Goal: Task Accomplishment & Management: Use online tool/utility

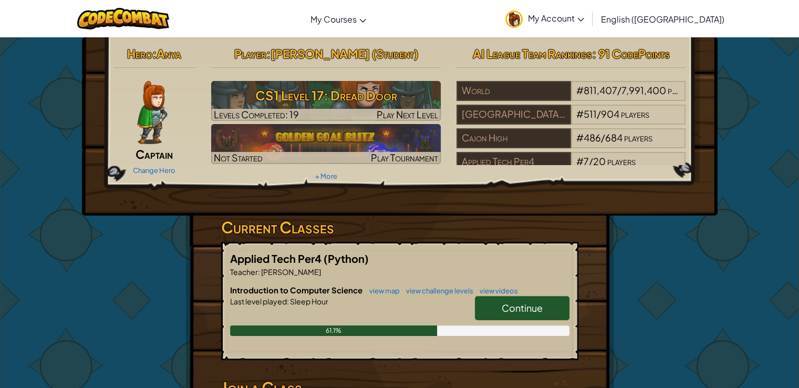
click at [514, 303] on span "Continue" at bounding box center [522, 308] width 41 height 12
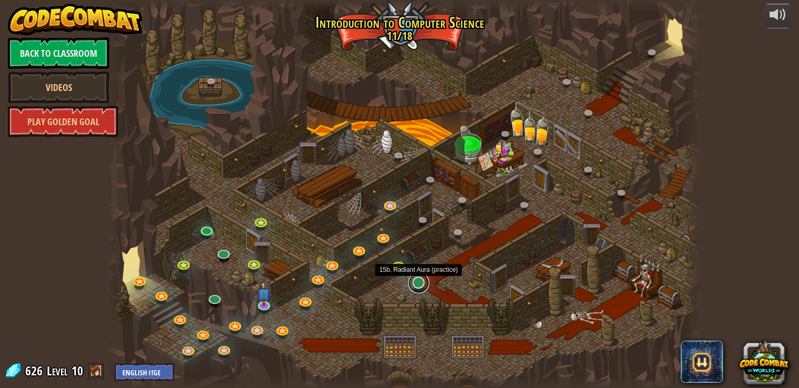
click at [420, 280] on link at bounding box center [418, 282] width 21 height 21
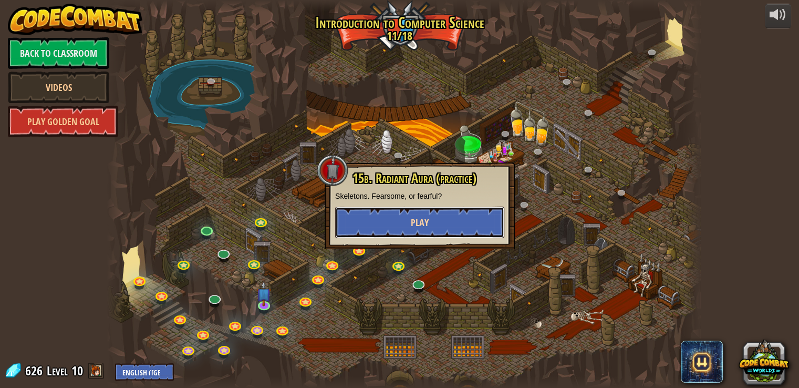
click at [404, 219] on button "Play" at bounding box center [419, 223] width 169 height 32
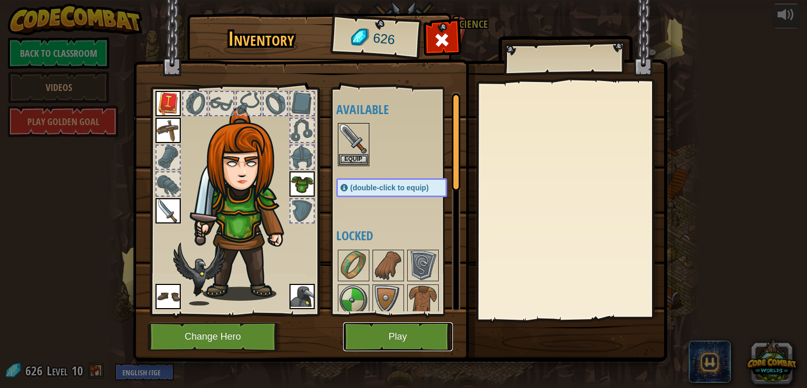
click at [409, 322] on button "Play" at bounding box center [398, 336] width 110 height 29
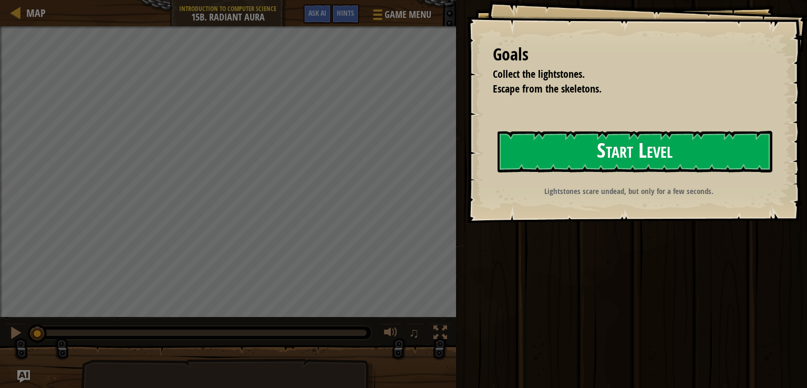
click at [551, 156] on button "Start Level" at bounding box center [635, 152] width 275 height 42
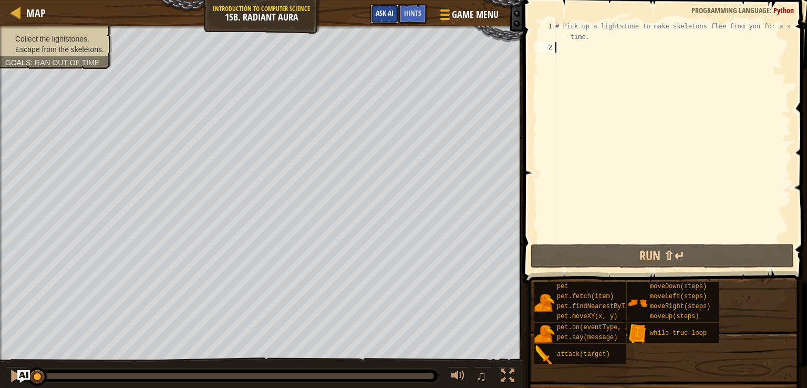
click at [386, 14] on span "Ask AI" at bounding box center [385, 13] width 18 height 10
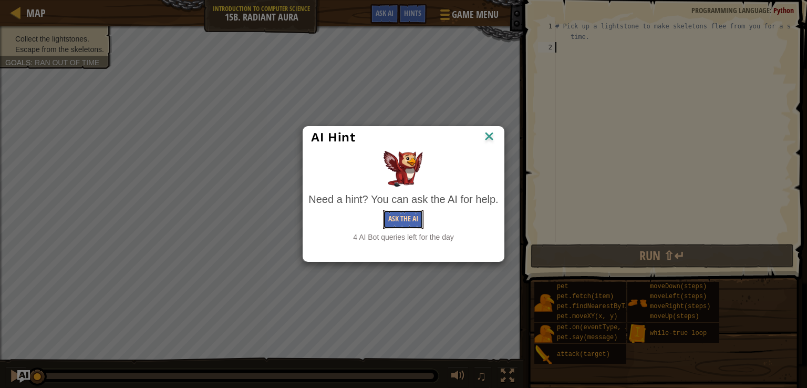
click at [402, 217] on button "Ask the AI" at bounding box center [403, 219] width 40 height 19
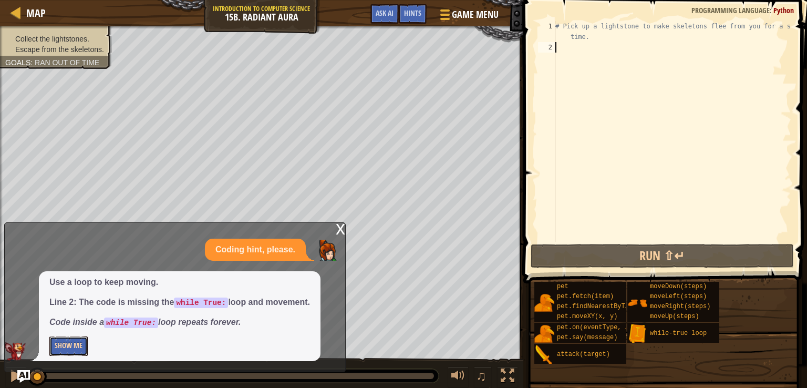
click at [72, 343] on button "Show Me" at bounding box center [68, 345] width 38 height 19
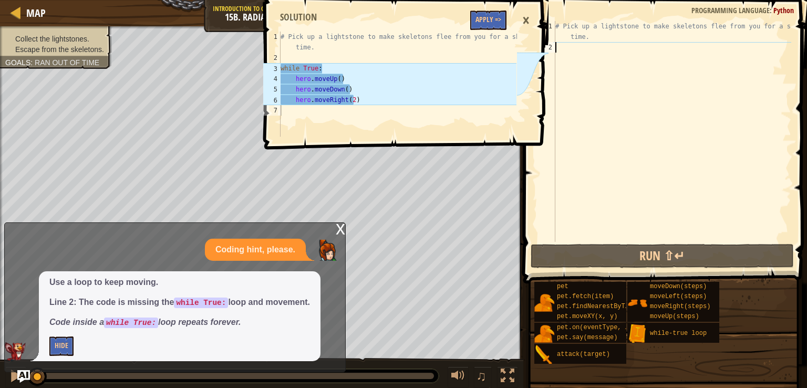
click at [594, 57] on div "# Pick up a lightstone to make skeletons flee from you for a short time." at bounding box center [672, 147] width 238 height 252
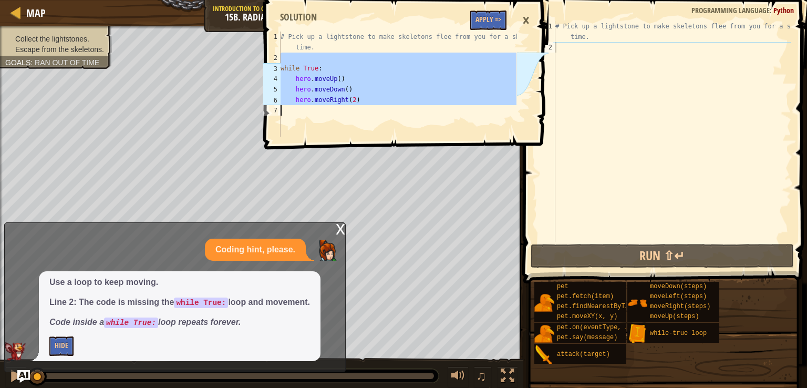
drag, startPoint x: 287, startPoint y: 63, endPoint x: 349, endPoint y: 99, distance: 71.4
click at [356, 104] on div "# Pick up a lightstone to make skeletons flee from you for a short time. while …" at bounding box center [397, 100] width 238 height 137
click at [349, 99] on div "# Pick up a lightstone to make skeletons flee from you for a short time. while …" at bounding box center [397, 84] width 238 height 105
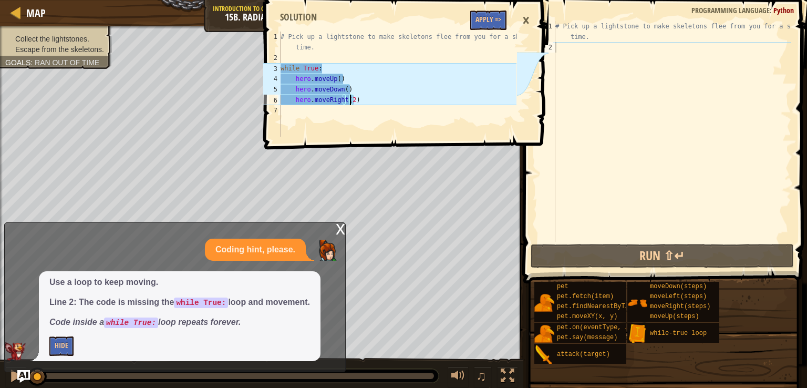
click at [566, 60] on div "# Pick up a lightstone to make skeletons flee from you for a short time." at bounding box center [672, 147] width 238 height 252
type textarea "hero.moveUp()"
click at [308, 79] on div "# Pick up a lightstone to make skeletons flee from you for a short time. while …" at bounding box center [397, 100] width 238 height 137
click at [418, 55] on div "# Pick up a lightstone to make skeletons flee from you for a short time. while …" at bounding box center [397, 100] width 238 height 137
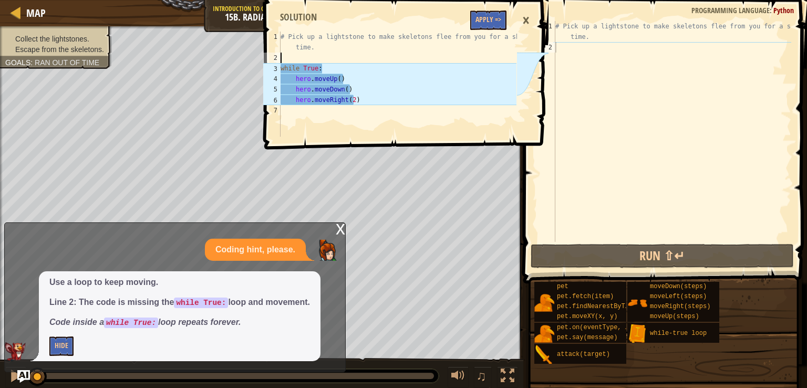
click at [418, 55] on div "# Pick up a lightstone to make skeletons flee from you for a short time. while …" at bounding box center [397, 100] width 238 height 137
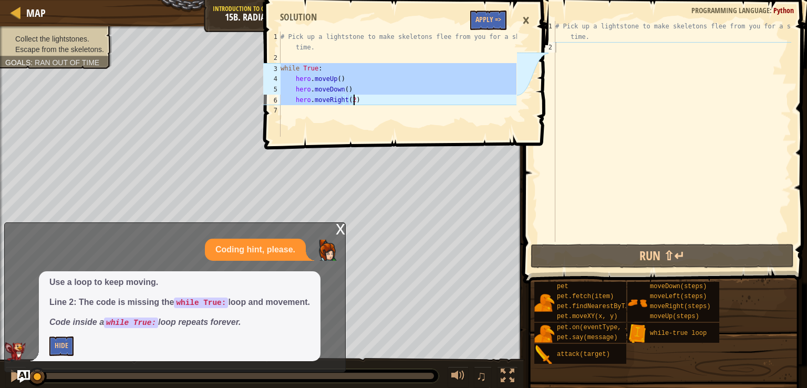
drag, startPoint x: 282, startPoint y: 68, endPoint x: 359, endPoint y: 100, distance: 83.8
click at [359, 100] on div "# Pick up a lightstone to make skeletons flee from you for a short time. while …" at bounding box center [397, 100] width 238 height 137
type textarea "hero.moveDown() hero.moveRight(2)"
click at [641, 50] on div "# Pick up a lightstone to make skeletons flee from you for a short time." at bounding box center [672, 147] width 238 height 252
paste textarea "hero.moveRight(2)"
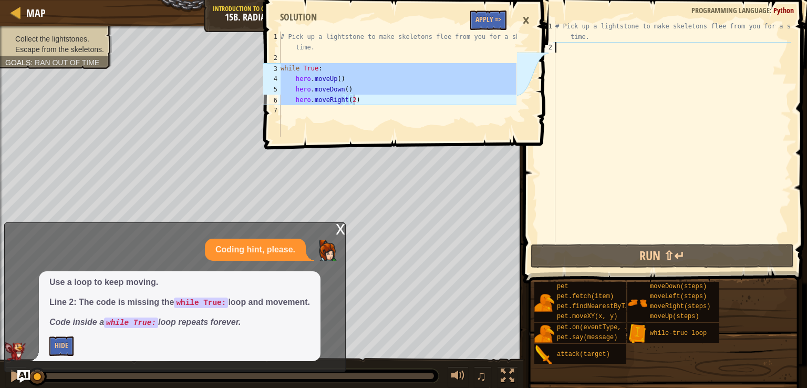
type textarea "hero.moveRight(2)"
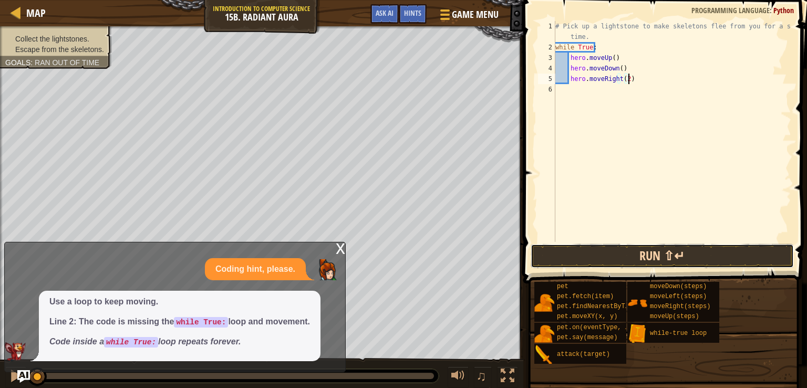
click at [661, 244] on button "Run ⇧↵" at bounding box center [662, 256] width 263 height 24
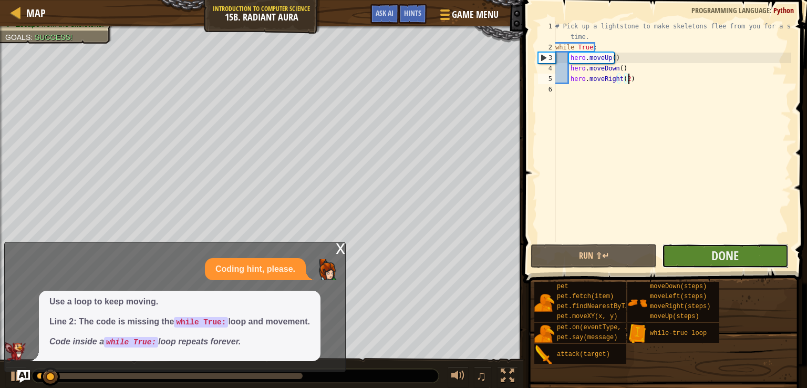
click at [708, 260] on button "Done" at bounding box center [725, 256] width 126 height 24
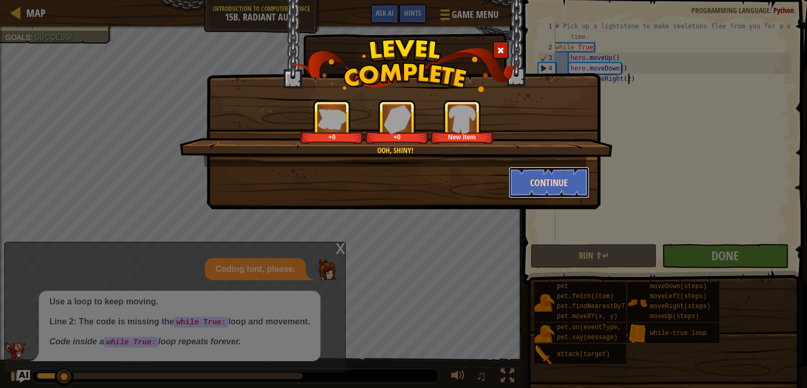
click at [549, 190] on button "Continue" at bounding box center [549, 183] width 81 height 32
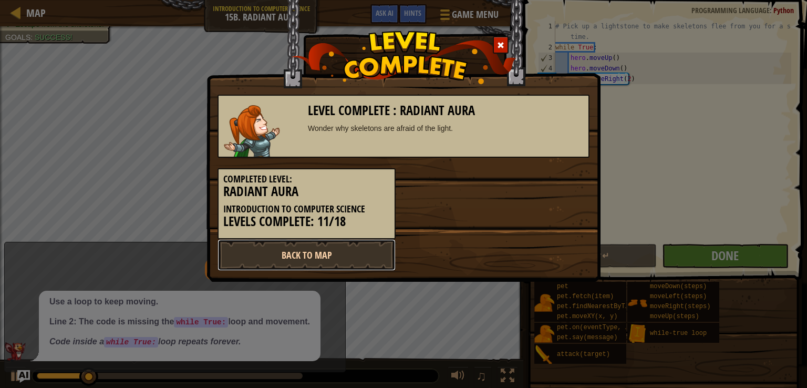
click at [356, 255] on link "Back to Map" at bounding box center [307, 255] width 178 height 32
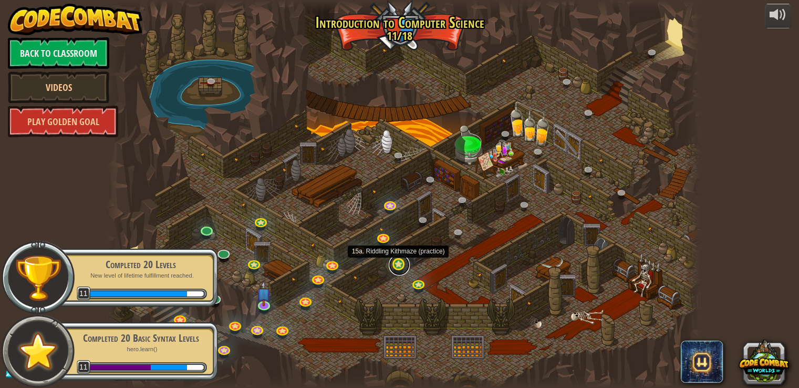
click at [399, 271] on link at bounding box center [399, 264] width 21 height 21
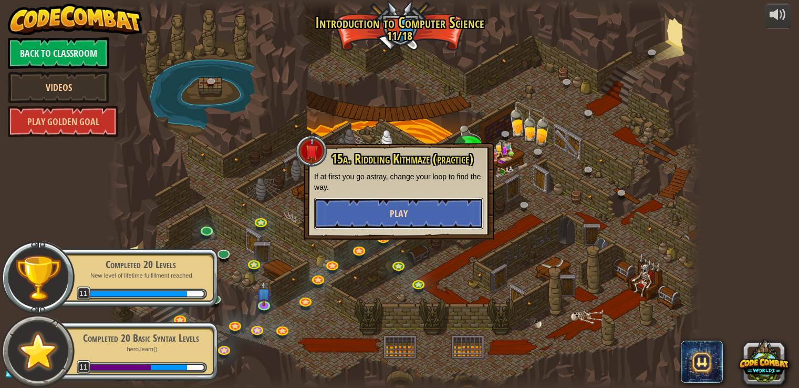
click at [417, 217] on button "Play" at bounding box center [398, 214] width 169 height 32
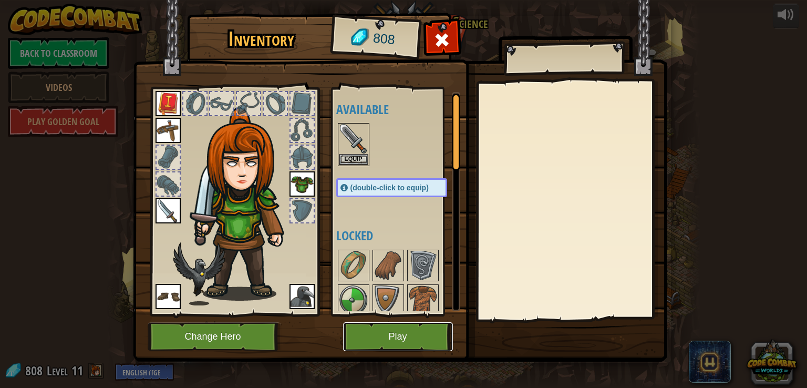
click at [395, 332] on button "Play" at bounding box center [398, 336] width 110 height 29
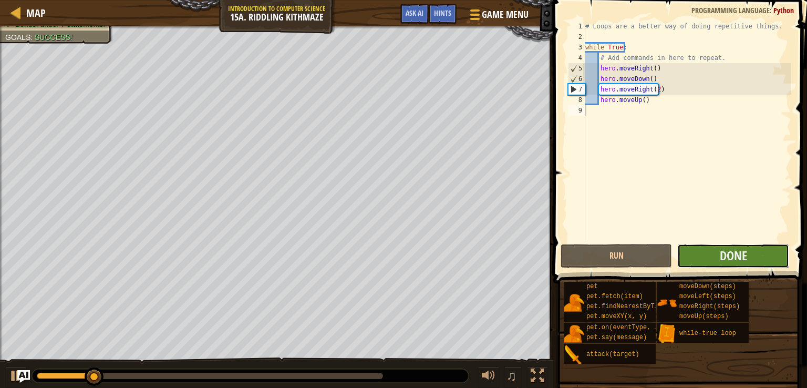
click at [711, 256] on button "Done" at bounding box center [732, 256] width 111 height 24
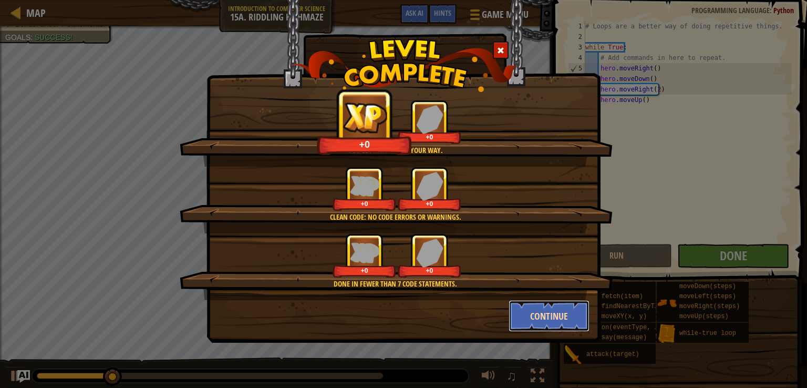
click at [543, 312] on button "Continue" at bounding box center [549, 316] width 81 height 32
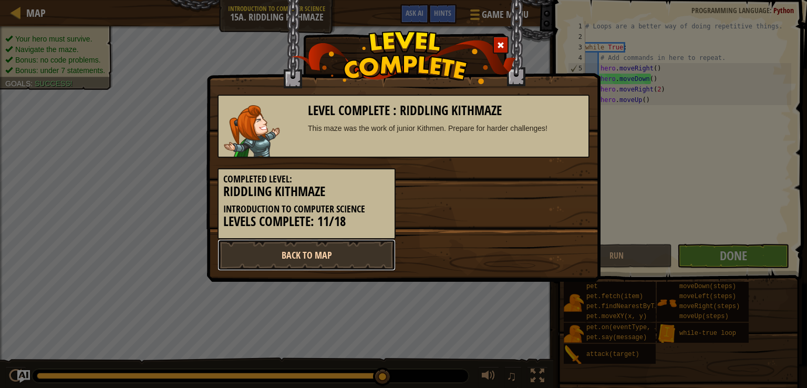
click at [330, 256] on link "Back to Map" at bounding box center [307, 255] width 178 height 32
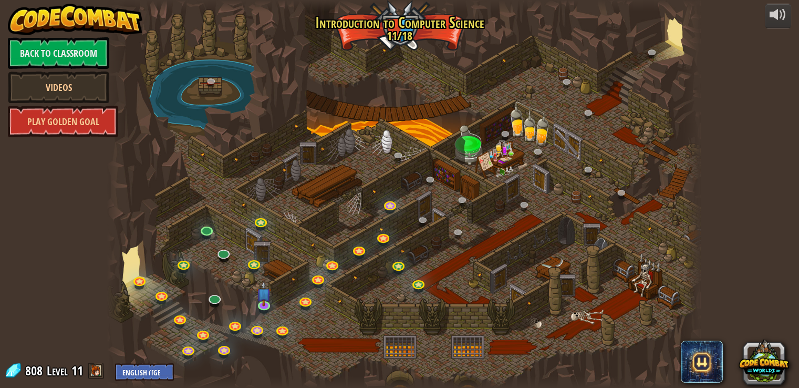
click at [255, 296] on div at bounding box center [403, 194] width 593 height 388
click at [256, 297] on img at bounding box center [263, 287] width 15 height 34
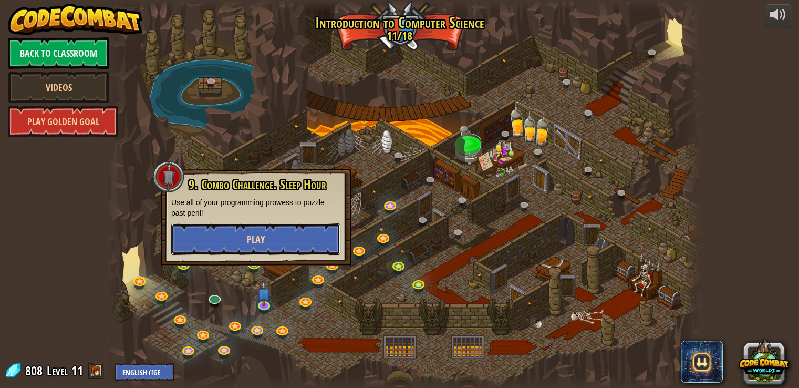
click at [259, 236] on span "Play" at bounding box center [256, 239] width 18 height 13
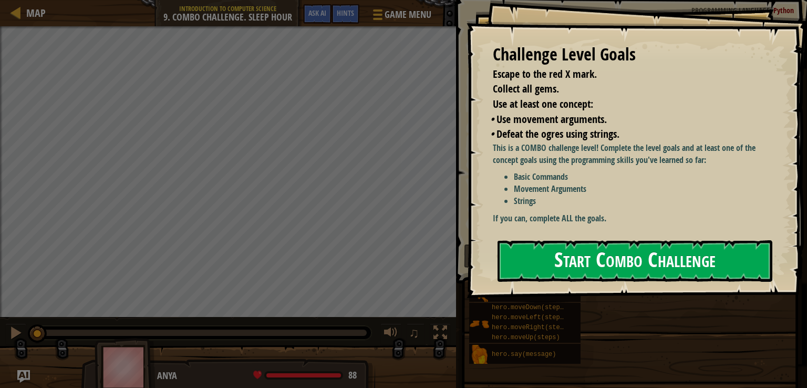
click at [605, 262] on button "Start Combo Challenge" at bounding box center [635, 261] width 275 height 42
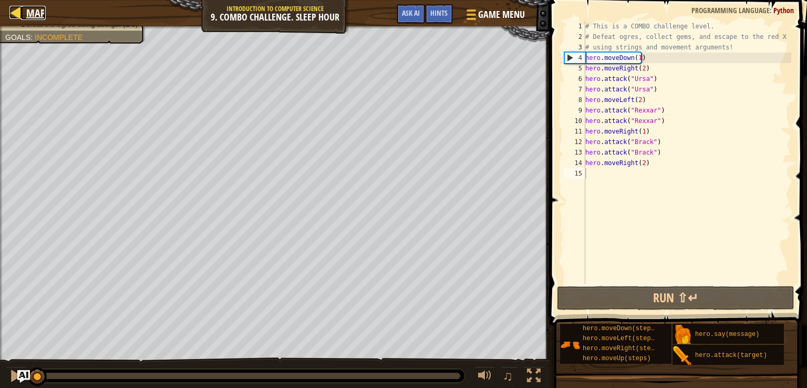
click at [14, 13] on div at bounding box center [15, 12] width 13 height 13
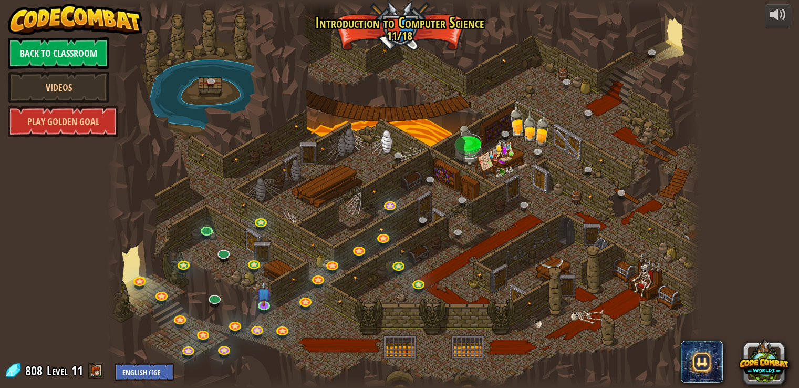
click at [211, 241] on div at bounding box center [403, 194] width 593 height 388
click at [203, 231] on link at bounding box center [207, 229] width 21 height 21
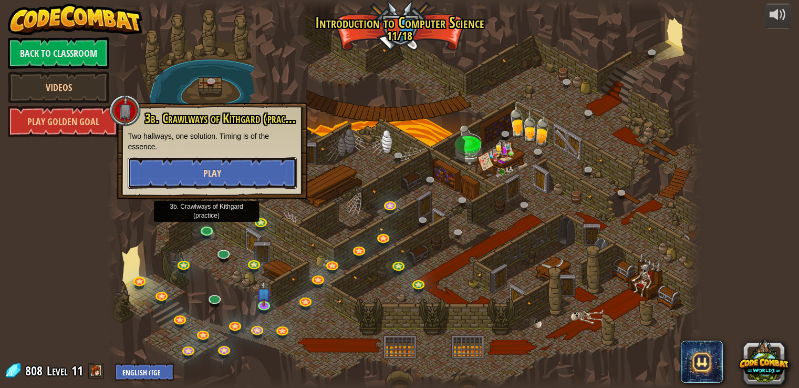
click at [211, 177] on span "Play" at bounding box center [212, 173] width 18 height 13
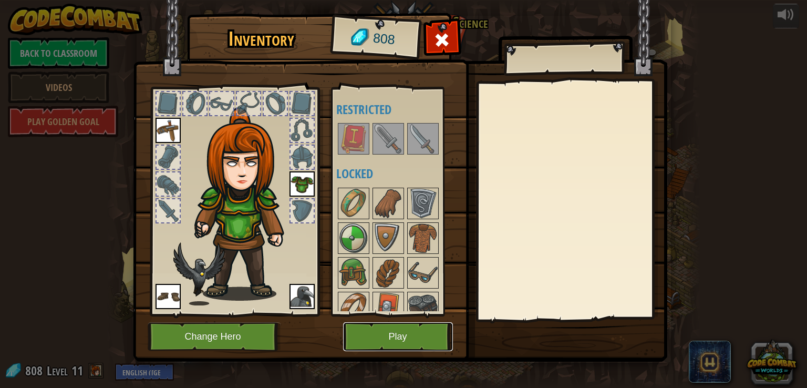
click at [380, 326] on button "Play" at bounding box center [398, 336] width 110 height 29
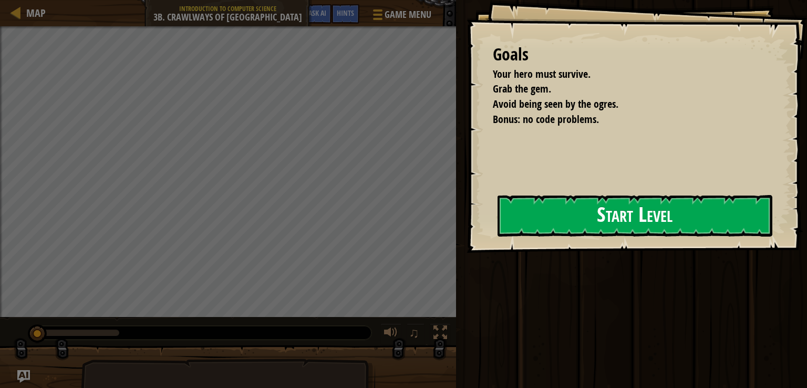
click at [594, 209] on button "Start Level" at bounding box center [635, 216] width 275 height 42
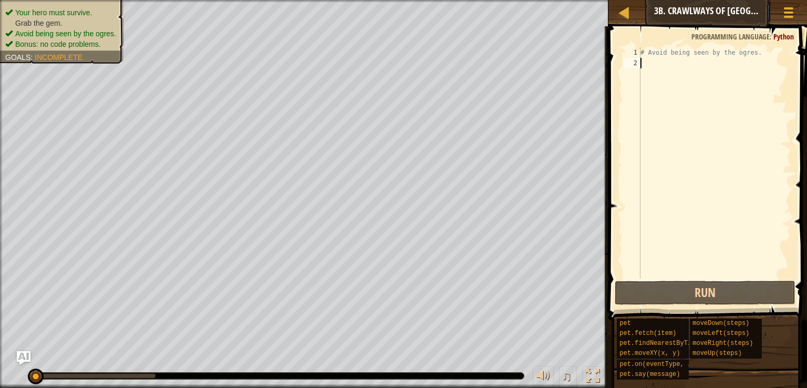
click at [24, 355] on img "Ask AI" at bounding box center [24, 358] width 14 height 14
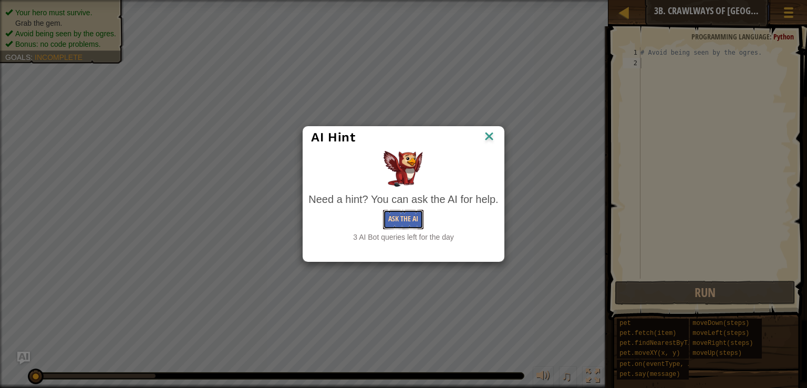
click at [394, 212] on button "Ask the AI" at bounding box center [403, 219] width 40 height 19
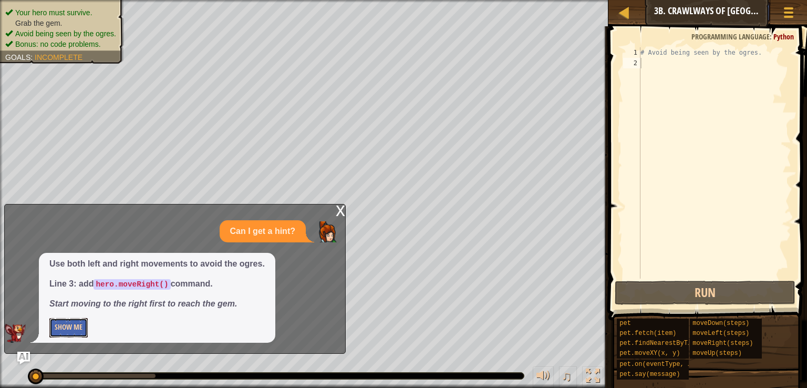
click at [82, 333] on button "Show Me" at bounding box center [68, 327] width 38 height 19
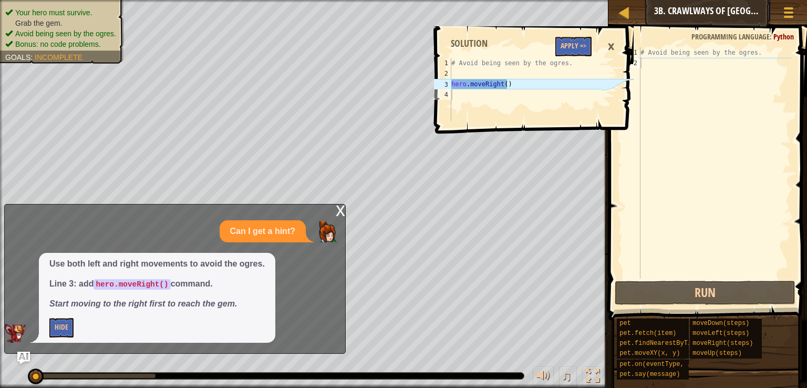
click at [507, 84] on div "# Avoid being seen by the ogres. hero . moveRight ( )" at bounding box center [525, 100] width 153 height 84
type textarea "hero.moveRight()"
click at [712, 59] on div "# Avoid being seen by the ogres." at bounding box center [714, 173] width 153 height 252
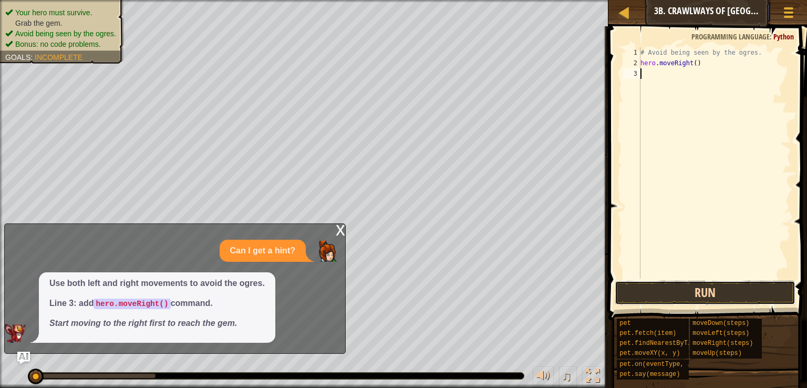
click at [684, 294] on button "Run" at bounding box center [705, 293] width 181 height 24
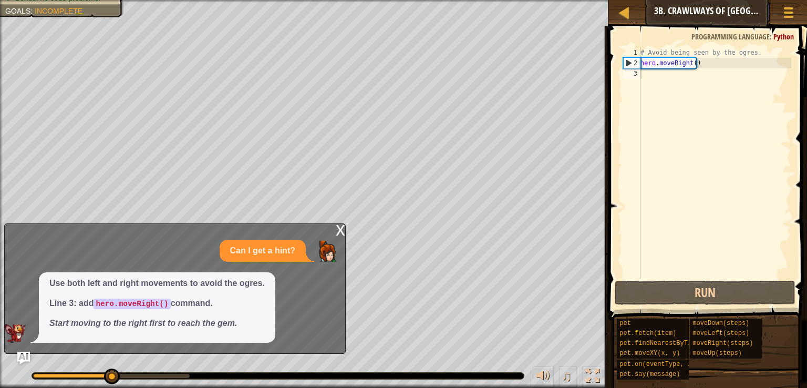
click at [340, 226] on div "x" at bounding box center [340, 229] width 9 height 11
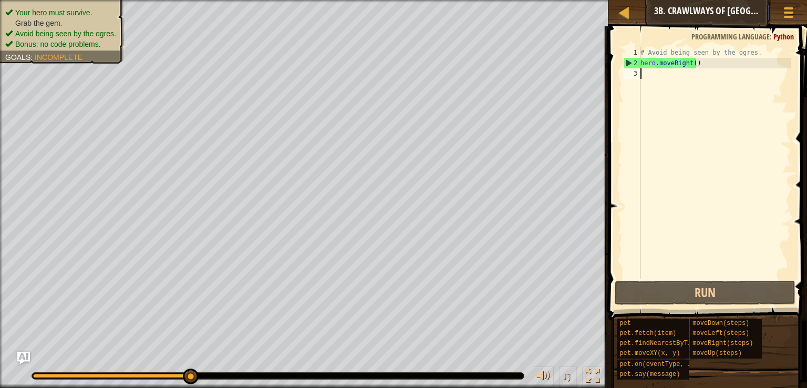
click at [707, 70] on div "# Avoid being seen by the ogres. hero . moveRight ( )" at bounding box center [714, 173] width 153 height 252
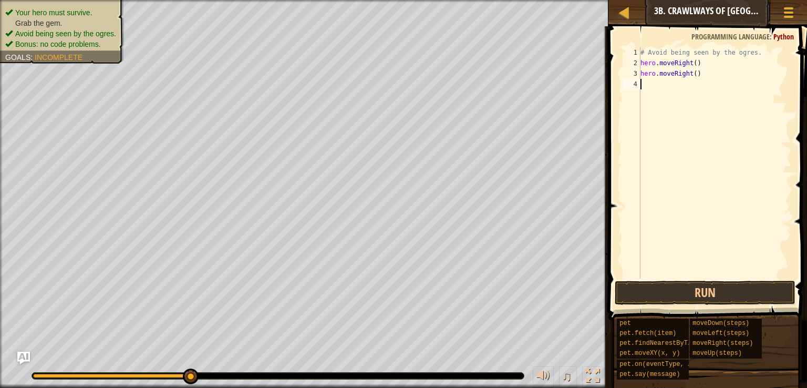
click at [704, 280] on span at bounding box center [708, 158] width 207 height 325
drag, startPoint x: 703, startPoint y: 288, endPoint x: 704, endPoint y: 280, distance: 8.5
click at [704, 280] on span at bounding box center [708, 158] width 207 height 325
click at [706, 291] on button "Run" at bounding box center [705, 293] width 181 height 24
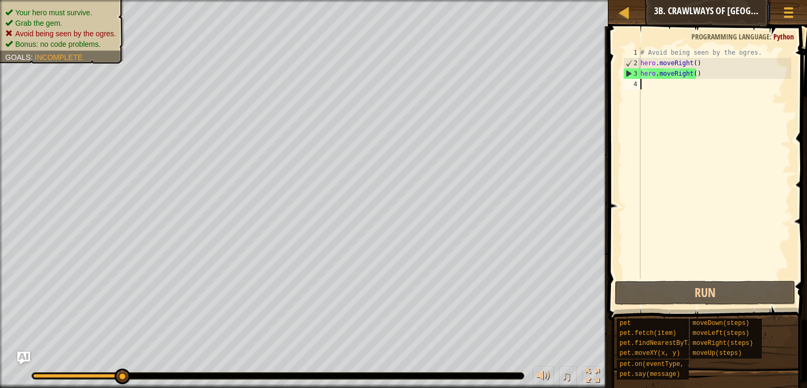
click at [738, 85] on div "# Avoid being seen by the ogres. hero . moveRight ( ) hero . moveRight ( )" at bounding box center [714, 173] width 153 height 252
click at [730, 81] on div "# Avoid being seen by the ogres. hero . moveRight ( ) hero . moveRight ( )" at bounding box center [714, 173] width 153 height 252
click at [696, 76] on div "# Avoid being seen by the ogres. hero . moveRight ( ) hero . moveRight ( )" at bounding box center [714, 173] width 153 height 252
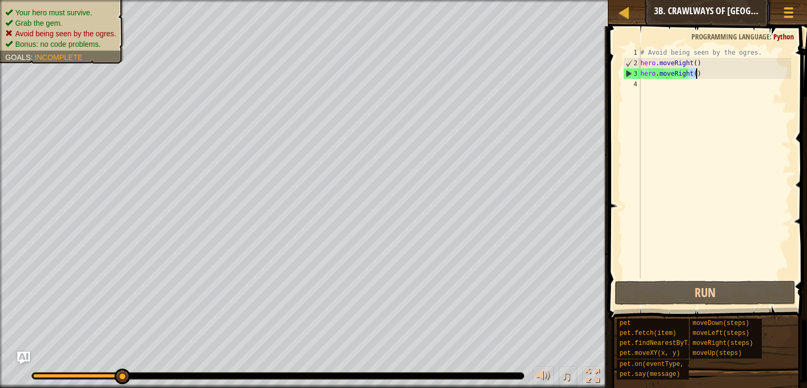
click at [696, 76] on div "# Avoid being seen by the ogres. hero . moveRight ( ) hero . moveRight ( )" at bounding box center [714, 173] width 153 height 252
type textarea "hero.moveRight()"
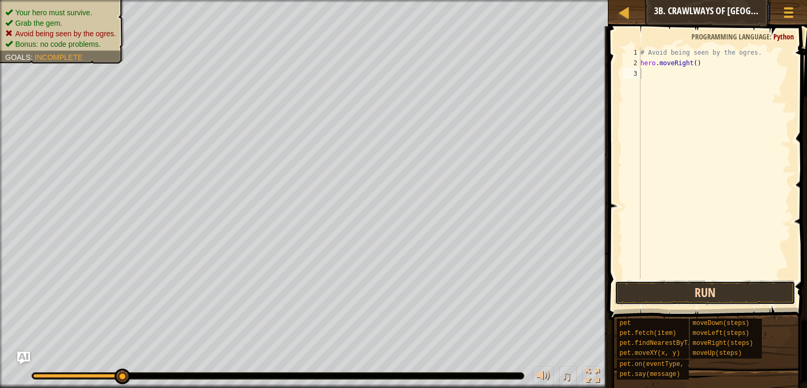
click at [637, 291] on button "Run" at bounding box center [705, 293] width 181 height 24
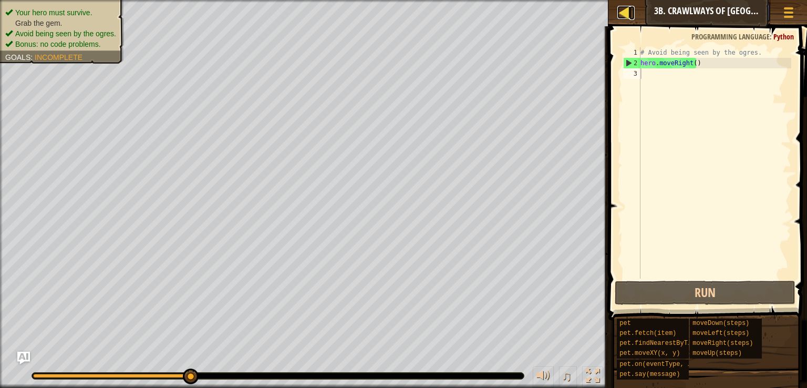
click at [624, 11] on div at bounding box center [623, 12] width 13 height 13
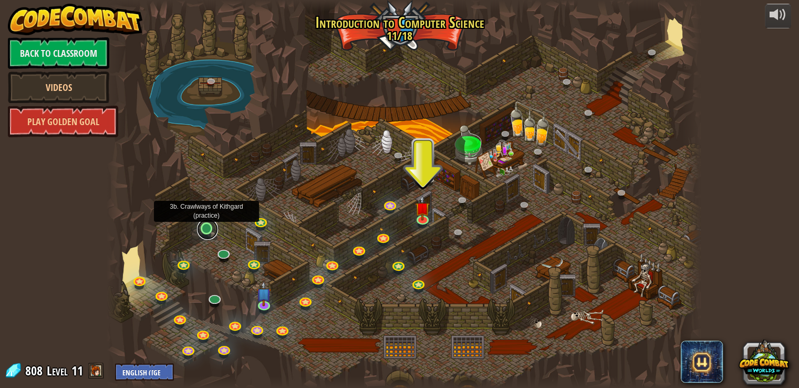
click at [204, 228] on link at bounding box center [207, 229] width 21 height 21
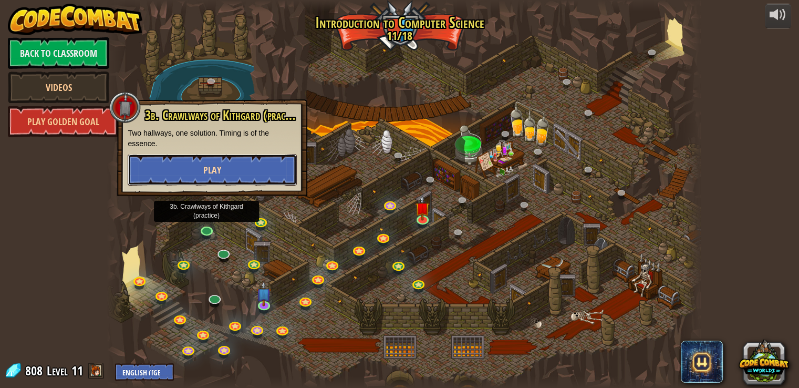
click at [232, 163] on button "Play" at bounding box center [212, 170] width 169 height 32
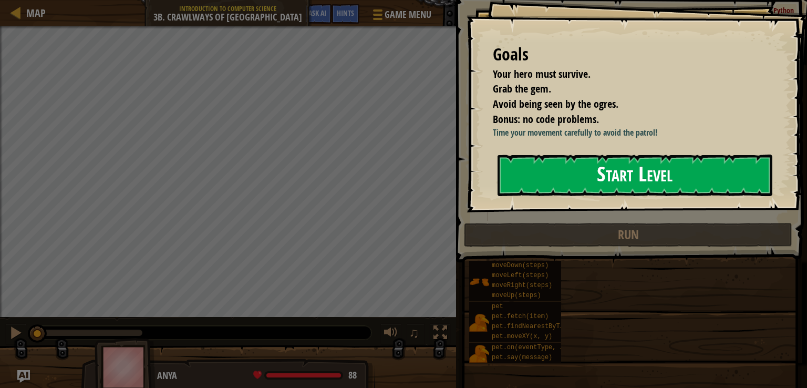
click at [586, 173] on button "Start Level" at bounding box center [635, 175] width 275 height 42
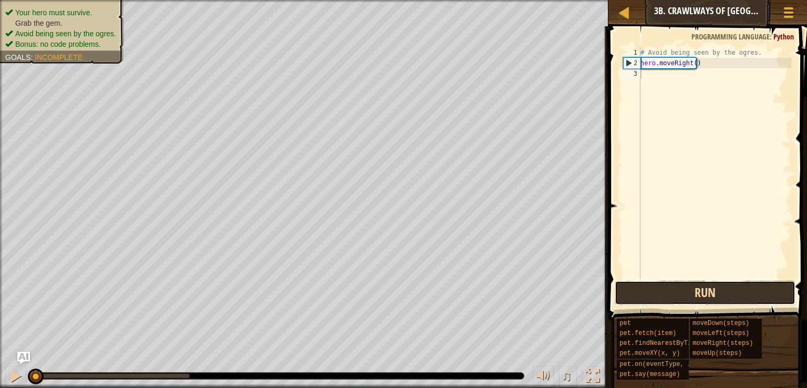
click at [641, 293] on button "Run" at bounding box center [705, 293] width 181 height 24
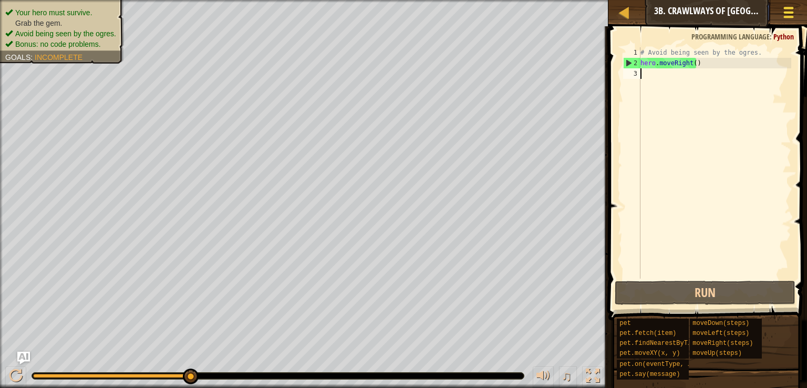
click at [789, 16] on span at bounding box center [789, 17] width 10 height 2
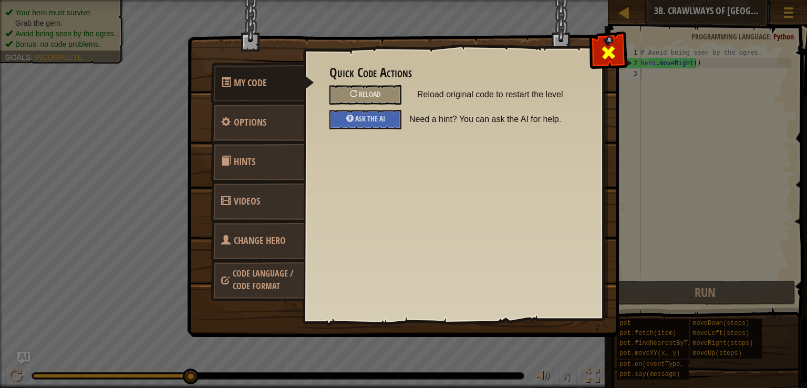
click at [600, 47] on div at bounding box center [608, 50] width 33 height 33
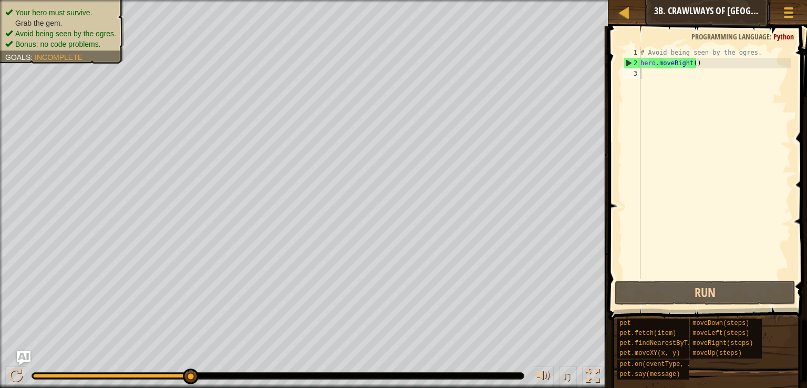
click at [25, 358] on img "Ask AI" at bounding box center [24, 358] width 14 height 14
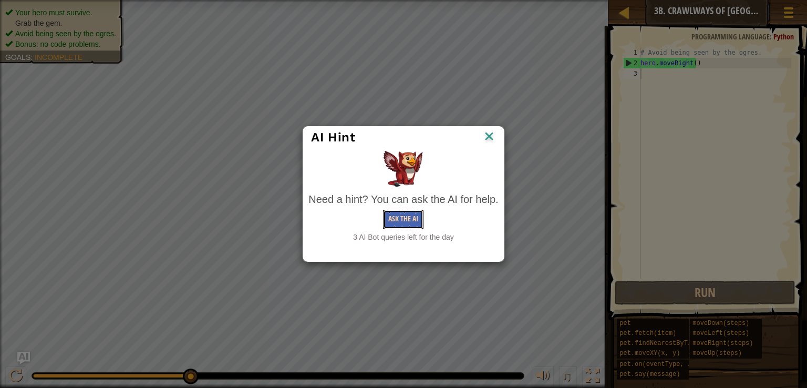
click at [406, 215] on button "Ask the AI" at bounding box center [403, 219] width 40 height 19
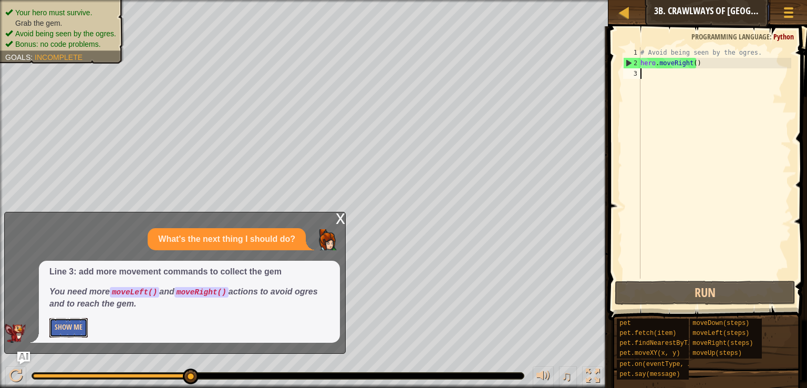
click at [75, 321] on button "Show Me" at bounding box center [68, 327] width 38 height 19
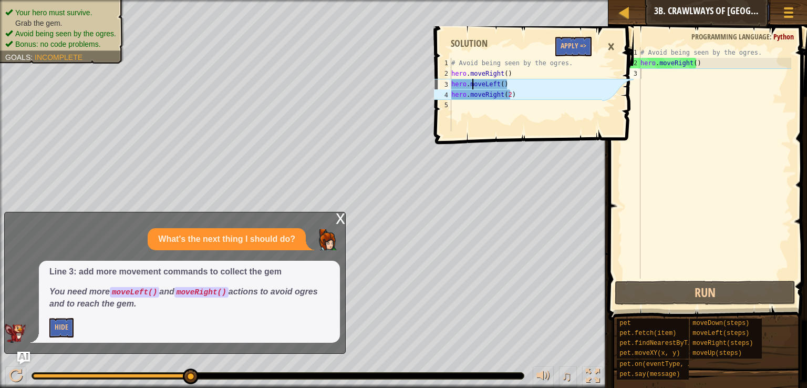
click at [471, 85] on div "# Avoid being seen by the ogres. hero . moveRight ( ) hero . moveLeft ( ) hero …" at bounding box center [525, 105] width 153 height 95
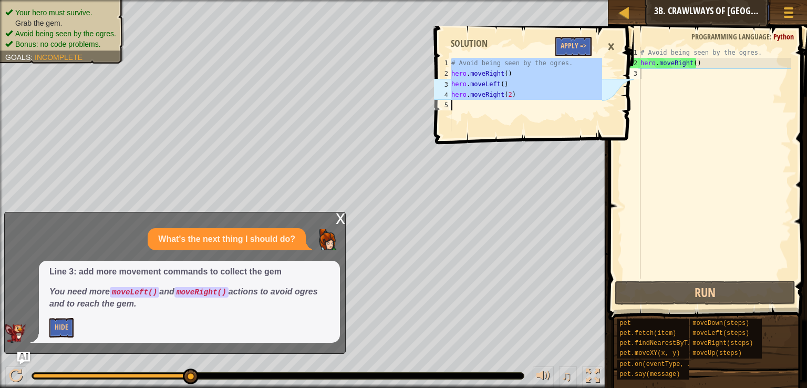
click at [471, 85] on div "# Avoid being seen by the ogres. hero . moveRight ( ) hero . moveLeft ( ) hero …" at bounding box center [525, 105] width 153 height 95
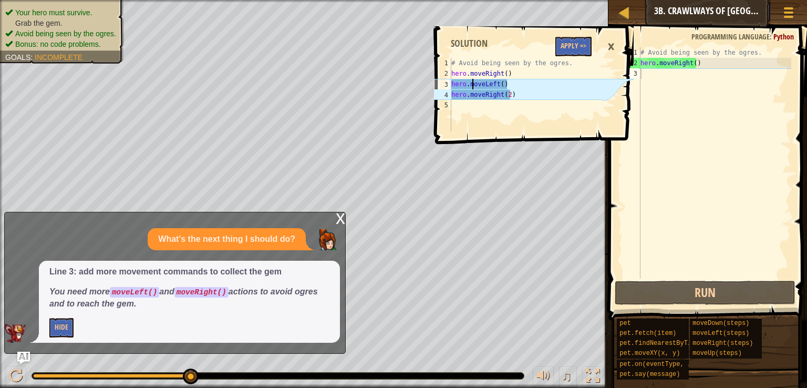
click at [471, 85] on div "# Avoid being seen by the ogres. hero . moveRight ( ) hero . moveLeft ( ) hero …" at bounding box center [525, 105] width 153 height 95
click at [471, 87] on div "# Avoid being seen by the ogres. hero . moveRight ( ) hero . moveLeft ( ) hero …" at bounding box center [525, 105] width 153 height 95
drag, startPoint x: 452, startPoint y: 82, endPoint x: 522, endPoint y: 106, distance: 73.3
click at [522, 106] on div "# Avoid being seen by the ogres. hero . moveRight ( ) hero . moveLeft ( ) hero …" at bounding box center [525, 105] width 153 height 95
type textarea "hero.moveRight(2)"
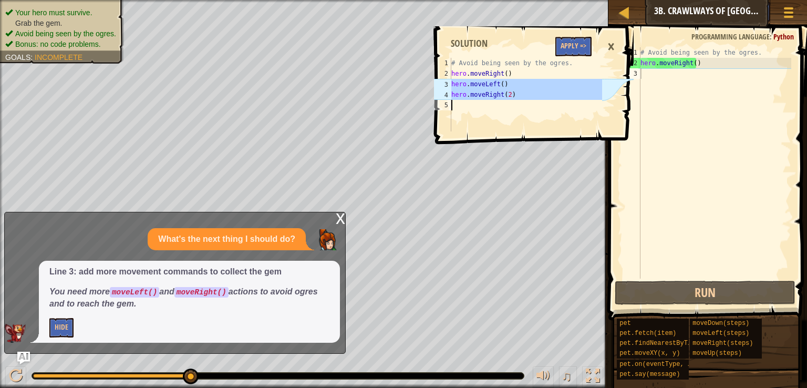
click at [675, 74] on div "# Avoid being seen by the ogres. hero . moveRight ( )" at bounding box center [714, 173] width 153 height 252
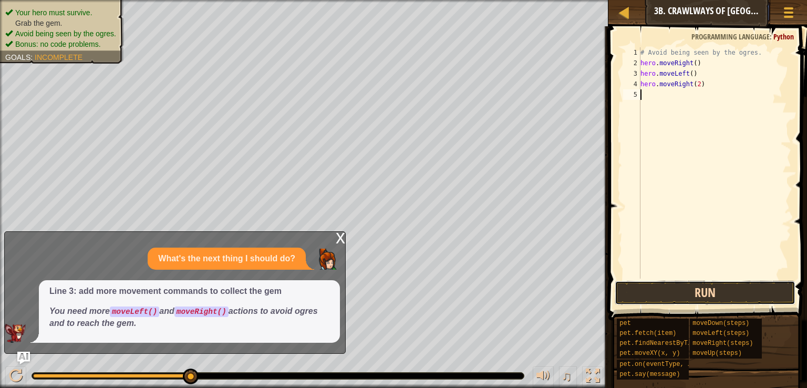
click at [684, 286] on button "Run" at bounding box center [705, 293] width 181 height 24
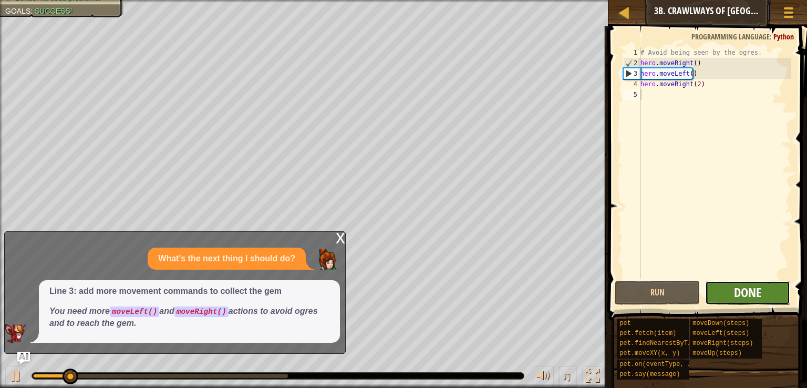
click at [746, 286] on span "Done" at bounding box center [747, 292] width 27 height 17
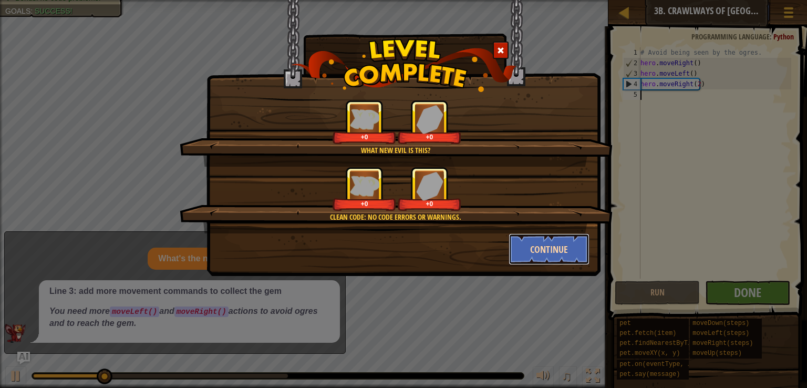
click at [524, 238] on button "Continue" at bounding box center [549, 249] width 81 height 32
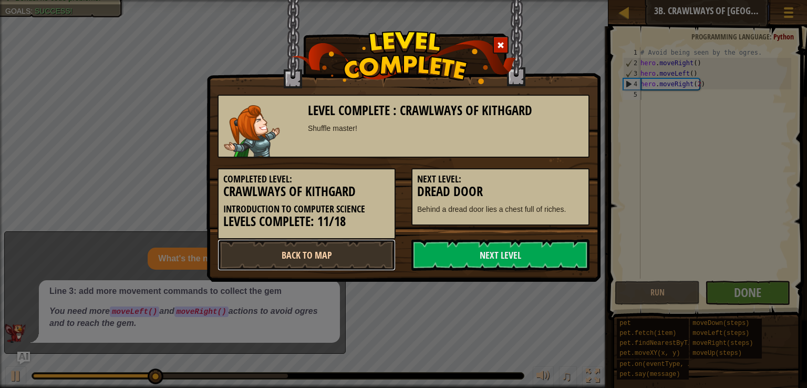
click at [377, 253] on link "Back to Map" at bounding box center [307, 255] width 178 height 32
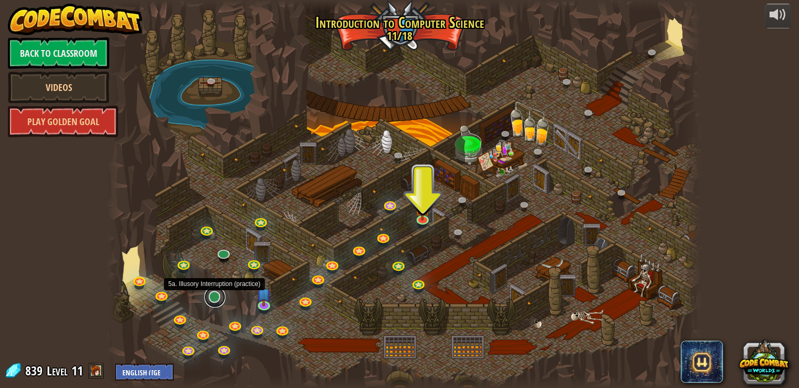
click at [209, 297] on link at bounding box center [214, 296] width 21 height 21
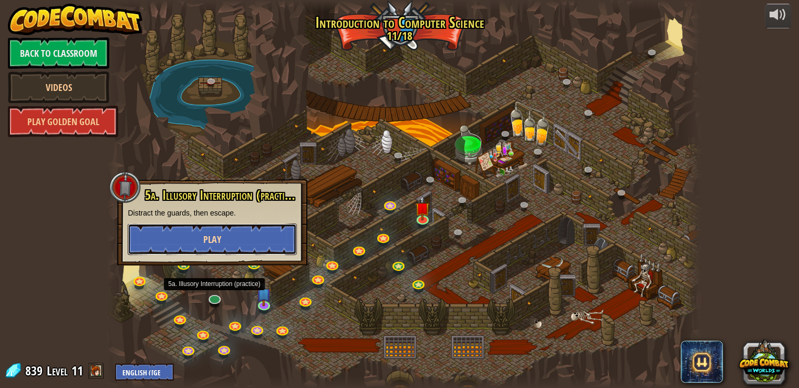
click at [207, 231] on button "Play" at bounding box center [212, 239] width 169 height 32
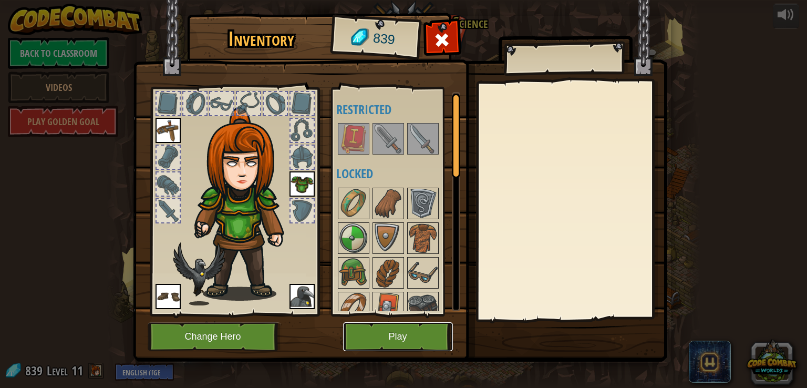
click at [366, 340] on button "Play" at bounding box center [398, 336] width 110 height 29
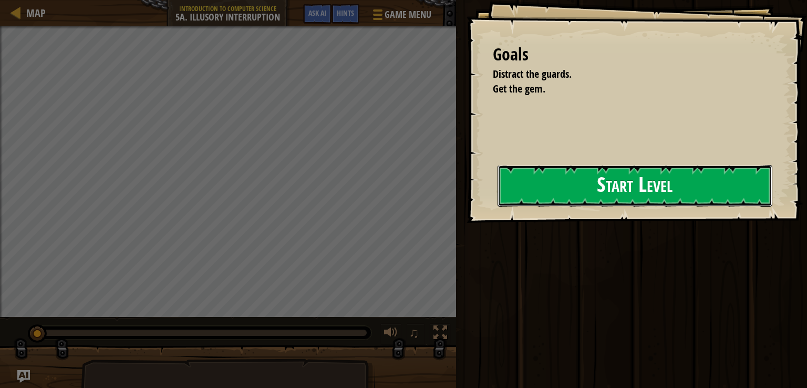
click at [509, 201] on button "Start Level" at bounding box center [635, 186] width 275 height 42
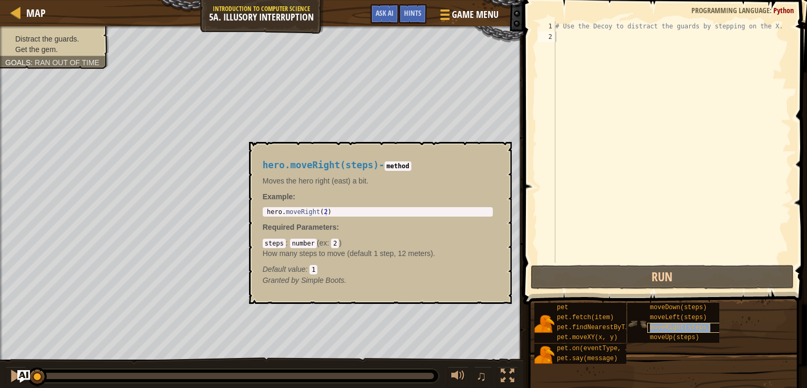
click at [669, 328] on span "moveRight(steps)" at bounding box center [680, 327] width 60 height 7
click at [321, 215] on div "1 hero . moveRight ( 2 ) הההההההההההההההההההההההההההההההההההההההההההההההההההההה…" at bounding box center [378, 211] width 230 height 9
click at [322, 215] on div "1 hero . moveRight ( 2 ) הההההההההההההההההההההההההההההההההההההההההההההההההההההה…" at bounding box center [378, 211] width 230 height 9
type textarea "hero.moveRight(2)"
click at [322, 211] on div "hero . moveRight ( 2 )" at bounding box center [378, 219] width 226 height 22
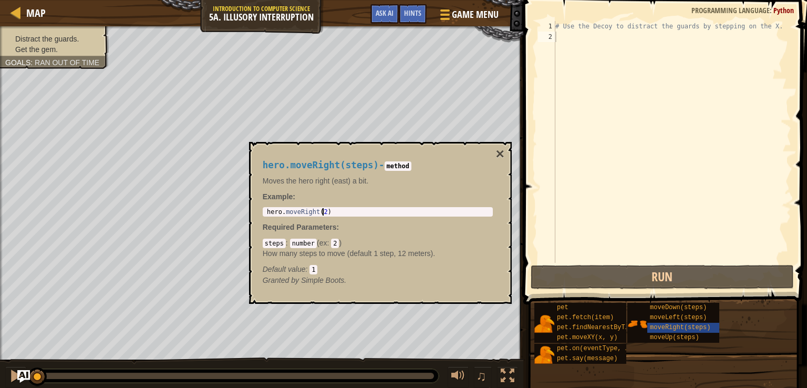
click at [322, 211] on div "hero . moveRight ( 2 )" at bounding box center [378, 219] width 226 height 22
click at [606, 56] on div "# Use the Decoy to distract the guards by stepping on the X." at bounding box center [672, 152] width 238 height 263
paste textarea "hero.moveRight(2)"
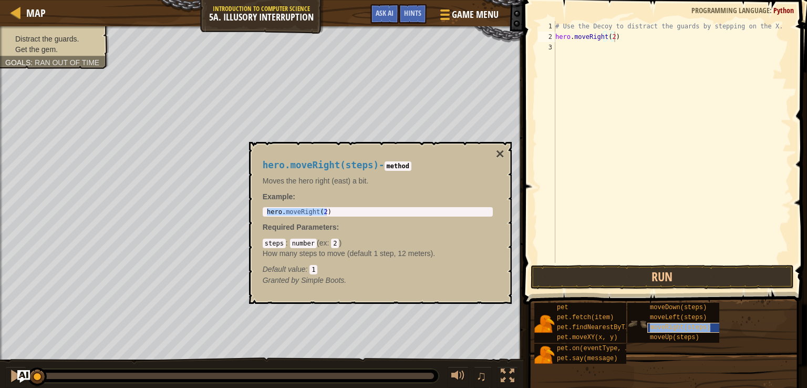
click at [664, 327] on span "moveRight(steps)" at bounding box center [680, 327] width 60 height 7
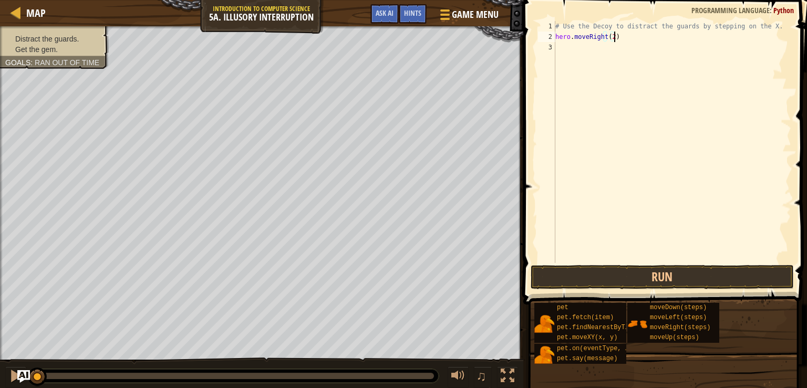
click at [619, 263] on span at bounding box center [666, 137] width 292 height 335
click at [622, 281] on button "Run" at bounding box center [662, 277] width 263 height 24
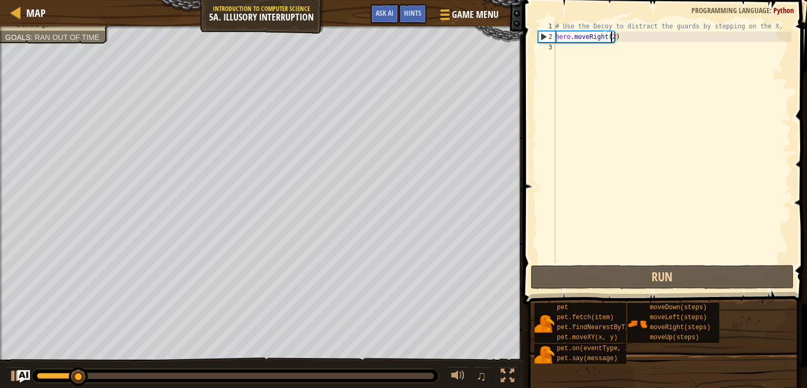
click at [610, 36] on div "# Use the Decoy to distract the guards by stepping on the X. hero . moveRight (…" at bounding box center [672, 152] width 238 height 263
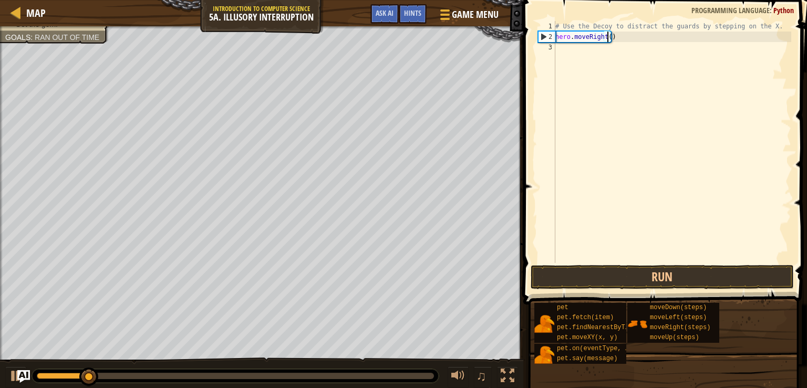
scroll to position [5, 4]
type textarea "hero.moveRight(1)"
click at [637, 278] on button "Run" at bounding box center [662, 277] width 263 height 24
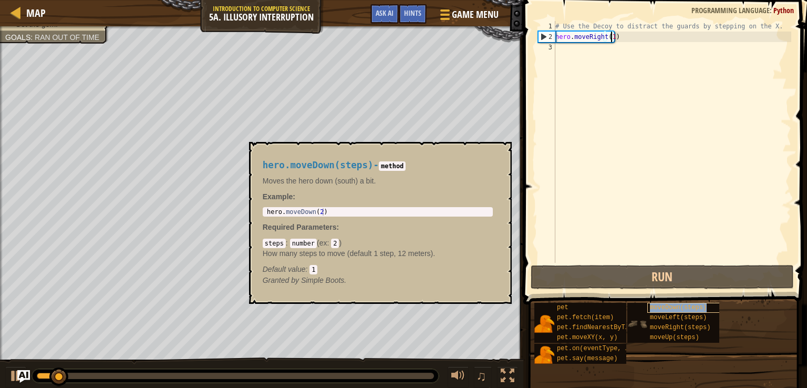
click at [662, 305] on span "moveDown(steps)" at bounding box center [678, 307] width 57 height 7
type textarea "hero.moveDown(2)"
click at [315, 214] on div "hero . moveDown ( 2 )" at bounding box center [378, 219] width 226 height 22
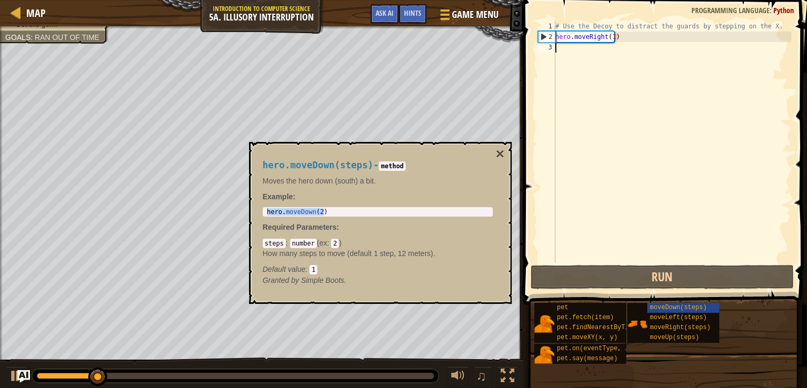
click at [560, 49] on div "# Use the Decoy to distract the guards by stepping on the X. hero . moveRight (…" at bounding box center [672, 152] width 238 height 263
paste textarea "hero.moveDown(2)"
type textarea "hero.moveDown(2)"
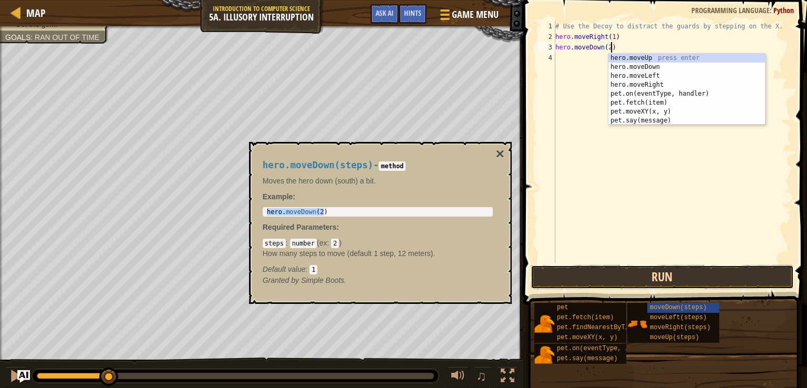
click at [660, 273] on button "Run" at bounding box center [662, 277] width 263 height 24
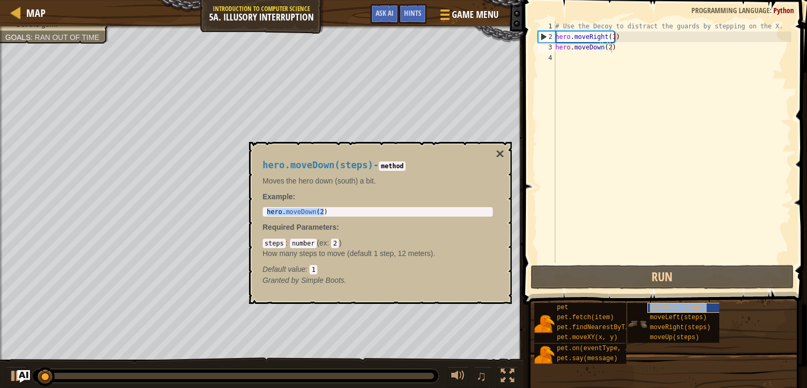
click at [661, 307] on span "moveDown(steps)" at bounding box center [678, 307] width 57 height 7
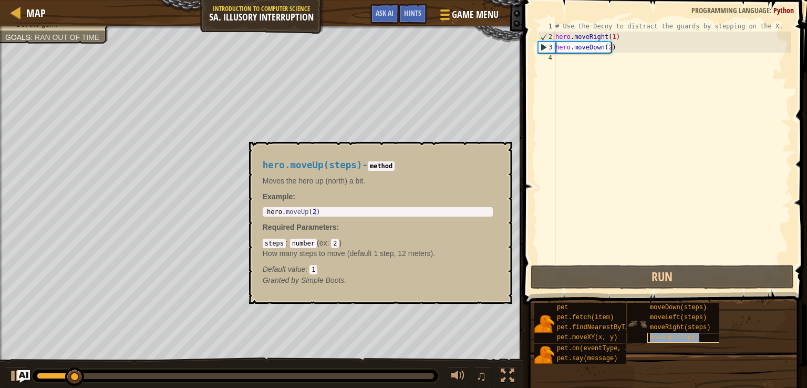
click at [671, 341] on div "moveUp(steps)" at bounding box center [687, 338] width 81 height 10
click at [659, 335] on span "moveUp(steps)" at bounding box center [674, 337] width 49 height 7
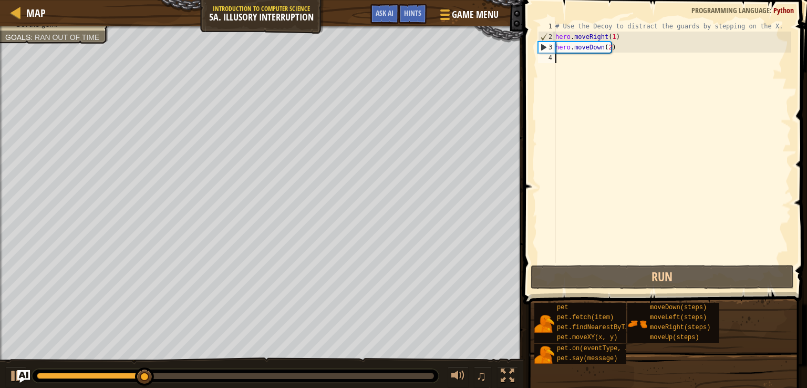
click at [696, 141] on div "# Use the Decoy to distract the guards by stepping on the X. hero . moveRight (…" at bounding box center [672, 152] width 238 height 263
paste textarea "hero.moveDown(2)"
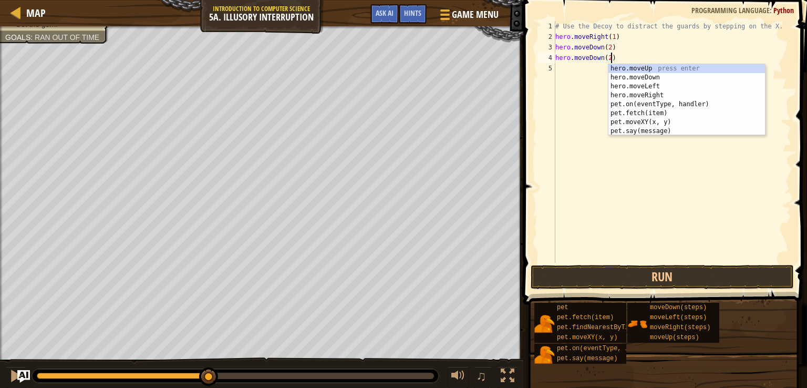
click at [597, 59] on div "# Use the Decoy to distract the guards by stepping on the X. hero . moveRight (…" at bounding box center [672, 152] width 238 height 263
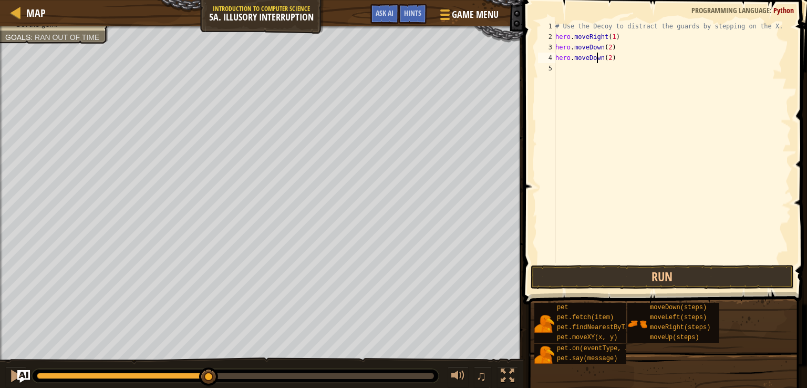
click at [598, 57] on div "# Use the Decoy to distract the guards by stepping on the X. hero . moveRight (…" at bounding box center [672, 152] width 238 height 263
click at [599, 58] on div "# Use the Decoy to distract the guards by stepping on the X. hero . moveRight (…" at bounding box center [672, 152] width 238 height 263
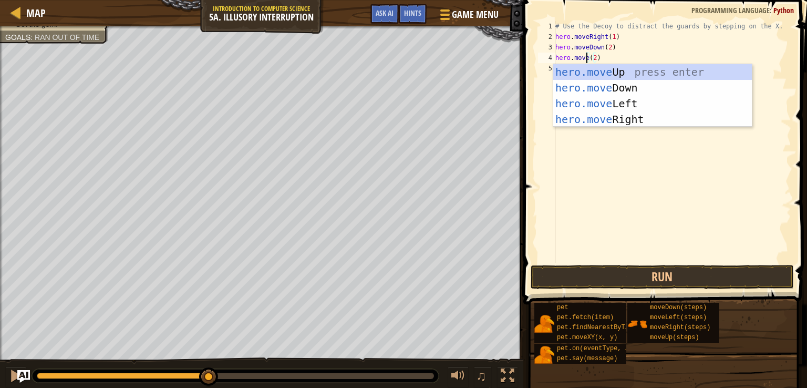
scroll to position [5, 3]
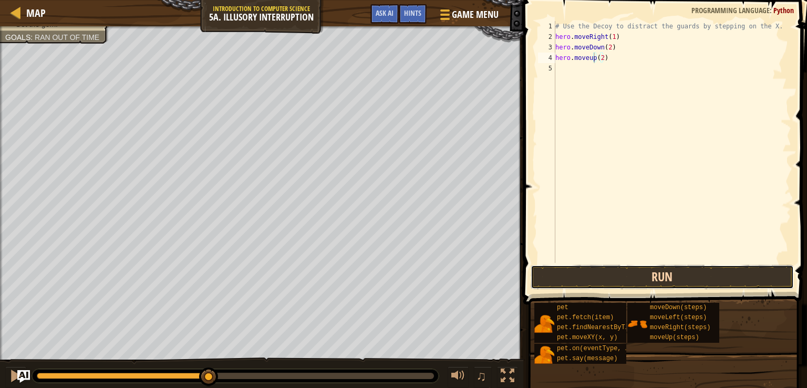
click at [591, 277] on button "Run" at bounding box center [662, 277] width 263 height 24
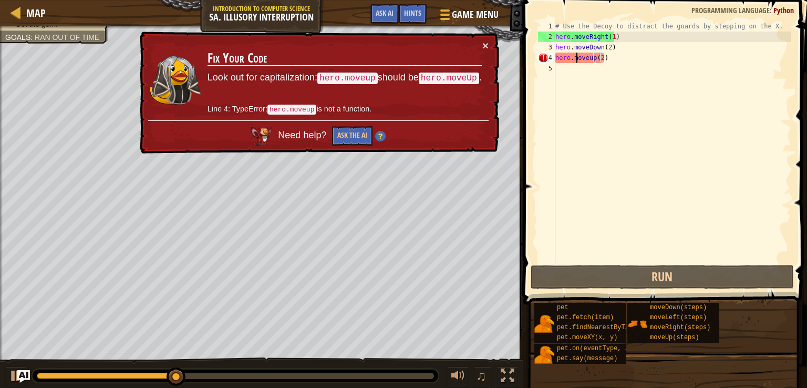
click at [577, 54] on div "# Use the Decoy to distract the guards by stepping on the X. hero . moveRight (…" at bounding box center [672, 152] width 238 height 263
type textarea "hero.moveup(2)"
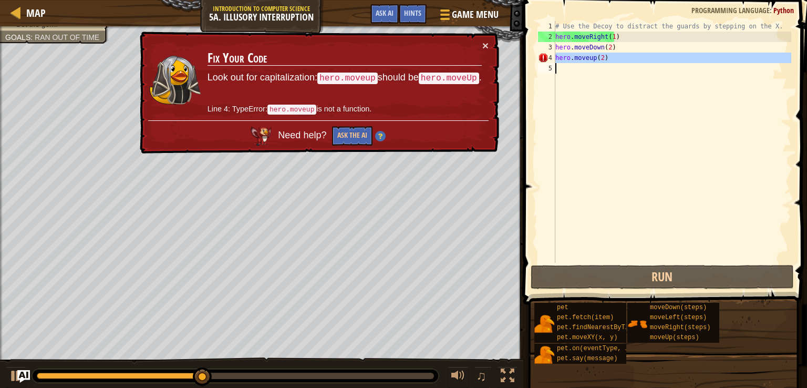
scroll to position [5, 0]
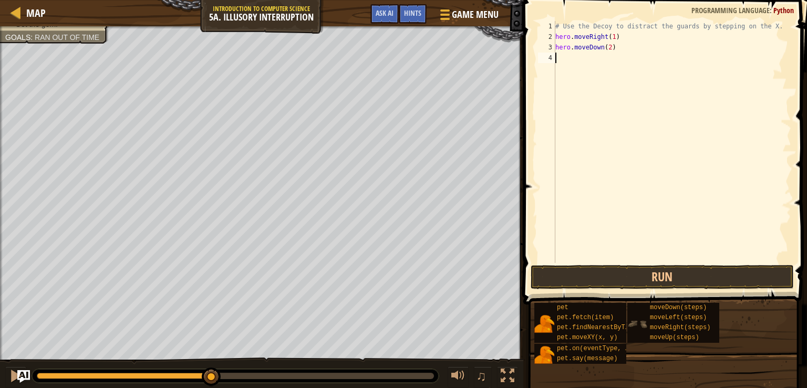
click at [647, 339] on div "moveDown(steps) moveLeft(steps) moveRight(steps) moveUp(steps)" at bounding box center [673, 323] width 92 height 40
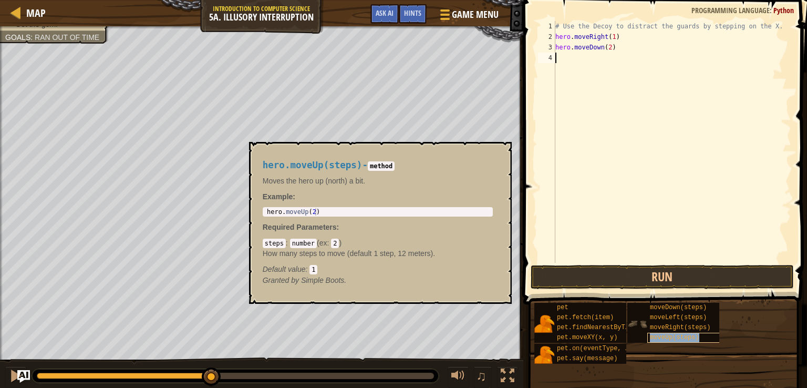
click at [651, 337] on span "moveUp(steps)" at bounding box center [674, 337] width 49 height 7
click at [334, 205] on div "hero.moveUp(steps) - method Moves the hero up (north) a bit. Example : 1 hero .…" at bounding box center [377, 222] width 245 height 145
type textarea "hero.moveUp(2)"
click at [336, 214] on div "hero . moveUp ( 2 )" at bounding box center [378, 219] width 226 height 22
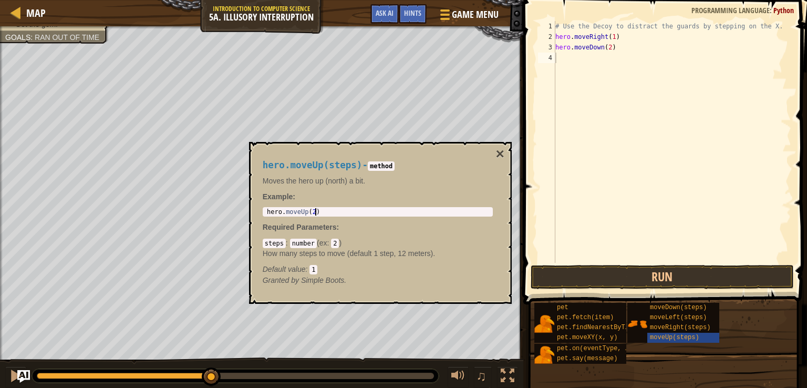
click at [336, 215] on div "hero . moveUp ( 2 )" at bounding box center [378, 219] width 226 height 22
click at [565, 58] on div "# Use the Decoy to distract the guards by stepping on the X. hero . moveRight (…" at bounding box center [672, 152] width 238 height 263
paste textarea "hero.moveUp(2)"
type textarea "hero.moveUp(2)"
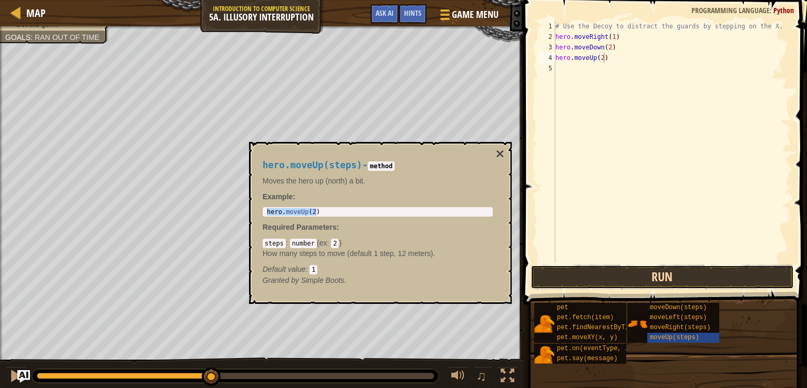
click at [640, 287] on button "Run" at bounding box center [662, 277] width 263 height 24
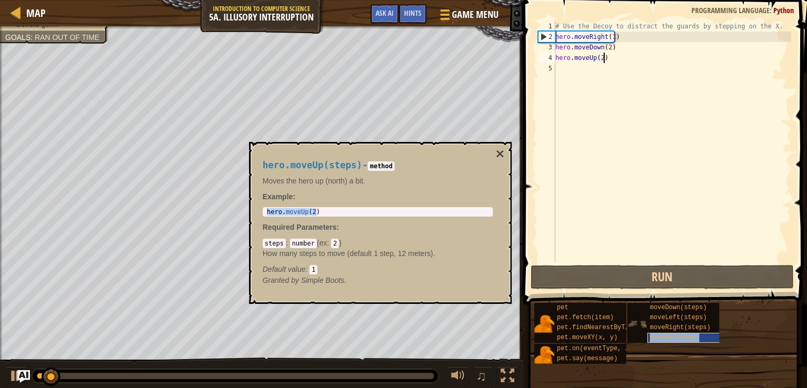
click at [672, 337] on span "moveUp(steps)" at bounding box center [674, 337] width 49 height 7
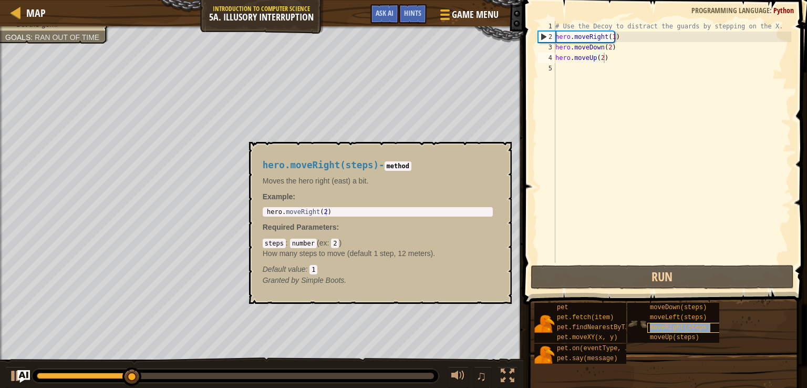
click at [662, 324] on span "moveRight(steps)" at bounding box center [680, 327] width 60 height 7
type textarea "hero.moveRight(2)"
click at [402, 209] on div "hero . moveRight ( 2 )" at bounding box center [378, 219] width 226 height 22
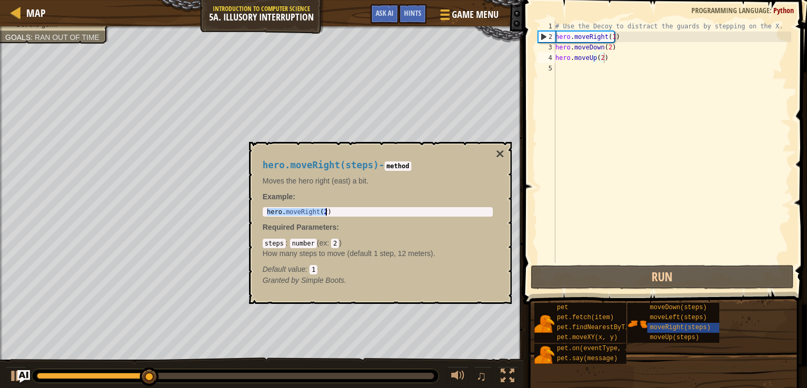
click at [402, 209] on div "hero . moveRight ( 2 )" at bounding box center [378, 219] width 226 height 22
click at [647, 89] on div "# Use the Decoy to distract the guards by stepping on the X. hero . moveRight (…" at bounding box center [672, 152] width 238 height 263
paste textarea "hero.moveRight(2)"
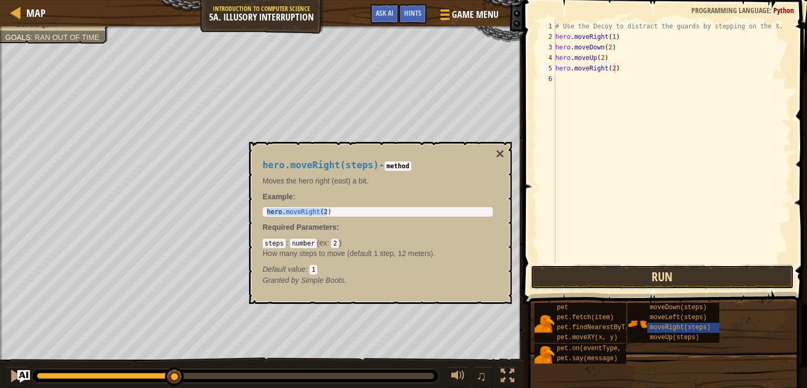
click at [683, 287] on button "Run" at bounding box center [662, 277] width 263 height 24
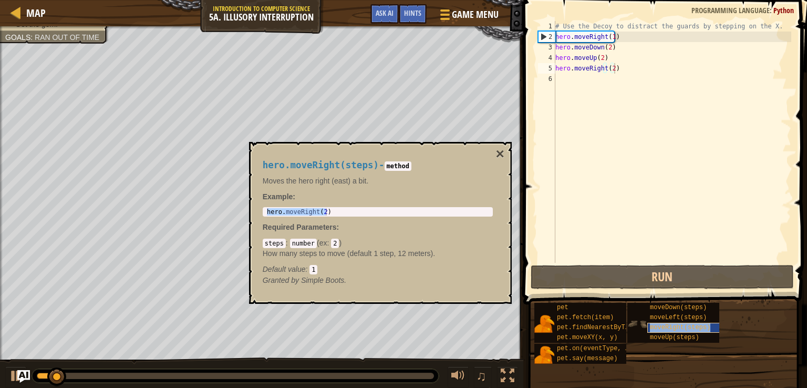
click at [683, 324] on span "moveRight(steps)" at bounding box center [680, 327] width 60 height 7
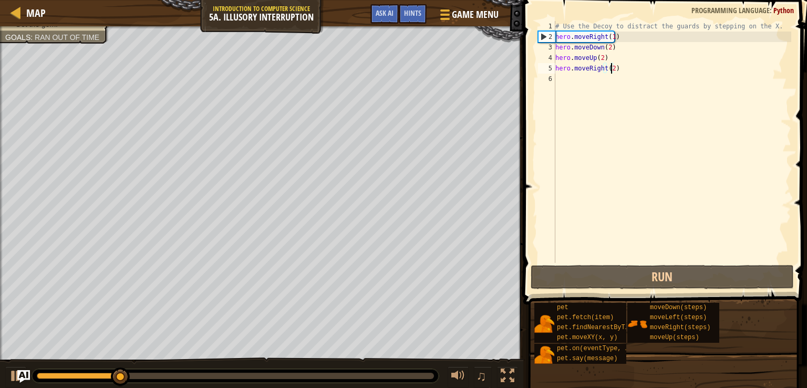
click at [612, 70] on div "# Use the Decoy to distract the guards by stepping on the X. hero . moveRight (…" at bounding box center [672, 152] width 238 height 263
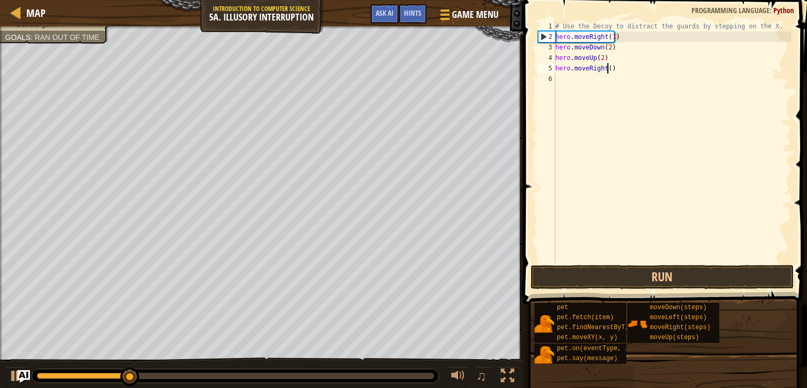
scroll to position [5, 4]
type textarea "hero.moveRight(3)"
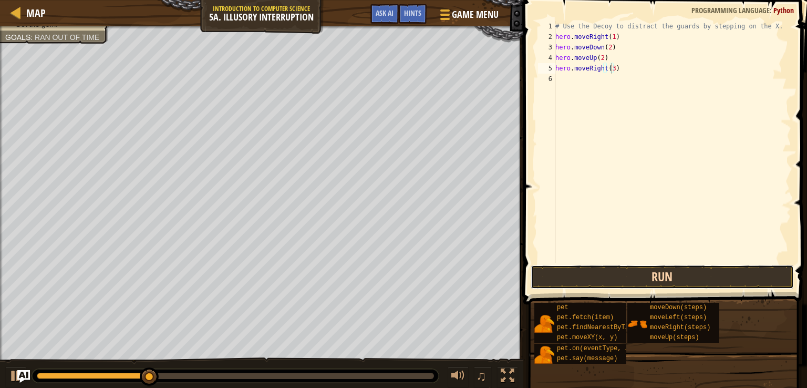
click at [689, 273] on button "Run" at bounding box center [662, 277] width 263 height 24
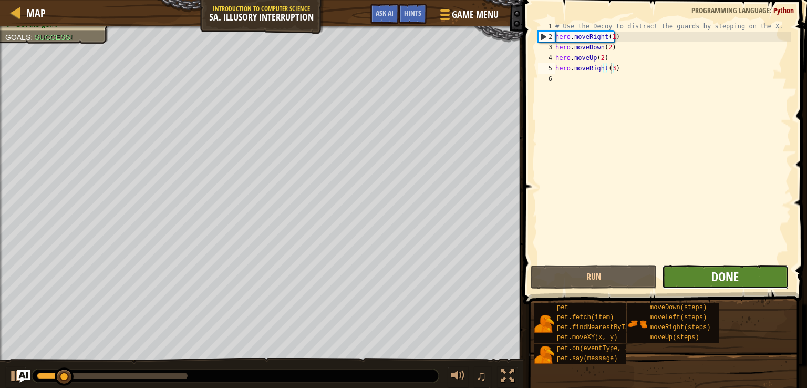
click at [729, 274] on span "Done" at bounding box center [724, 276] width 27 height 17
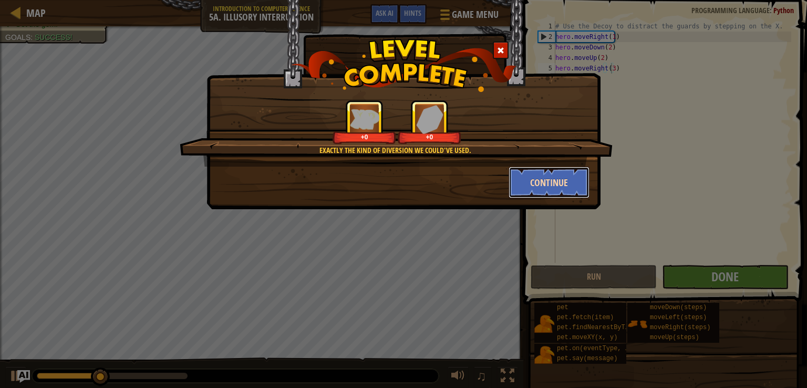
click at [546, 179] on button "Continue" at bounding box center [549, 183] width 81 height 32
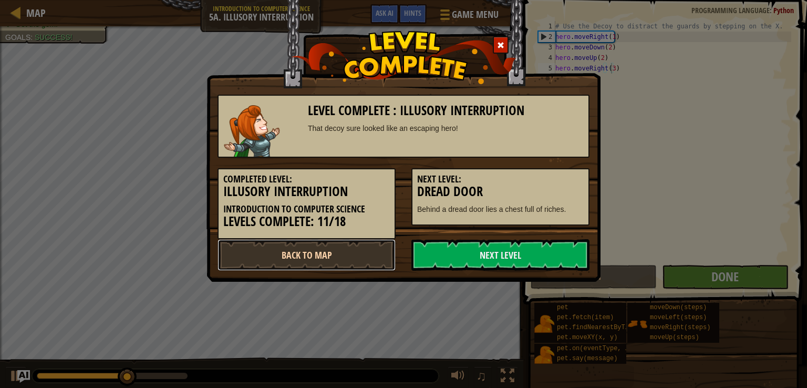
click at [325, 252] on link "Back to Map" at bounding box center [307, 255] width 178 height 32
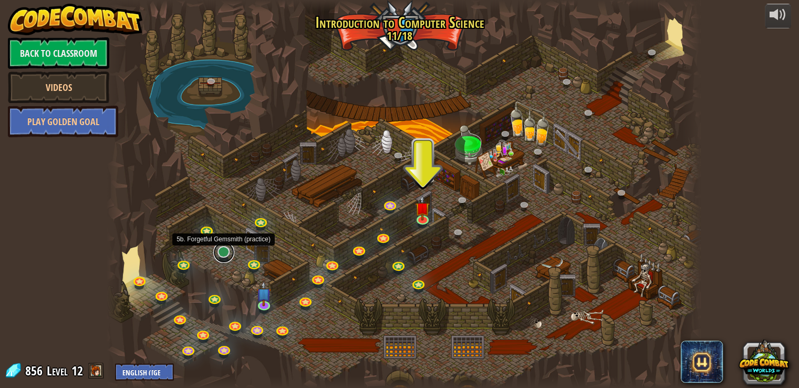
click at [219, 250] on link at bounding box center [223, 252] width 21 height 21
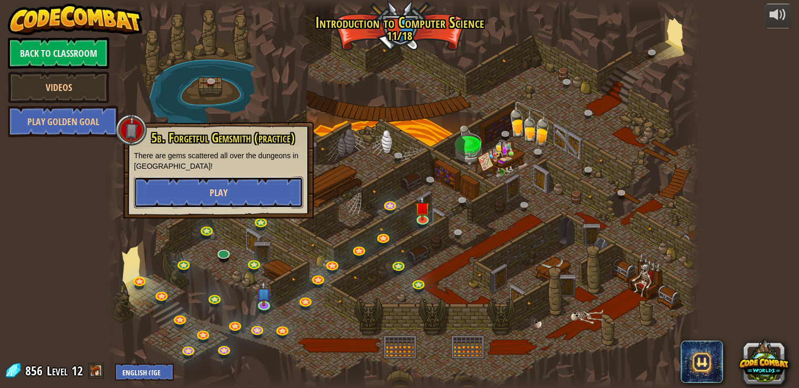
click at [243, 195] on button "Play" at bounding box center [218, 193] width 169 height 32
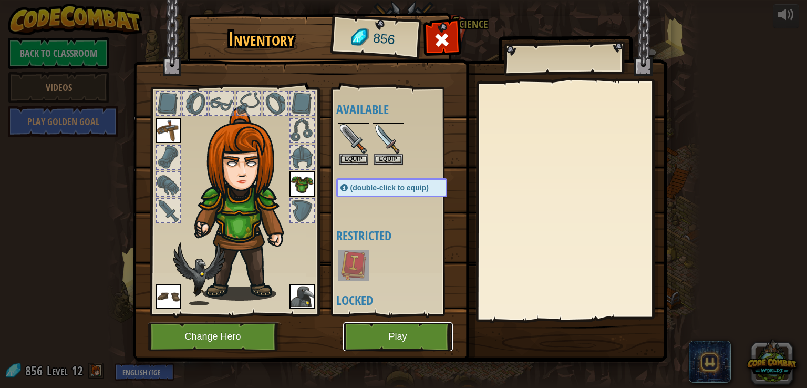
click at [396, 338] on button "Play" at bounding box center [398, 336] width 110 height 29
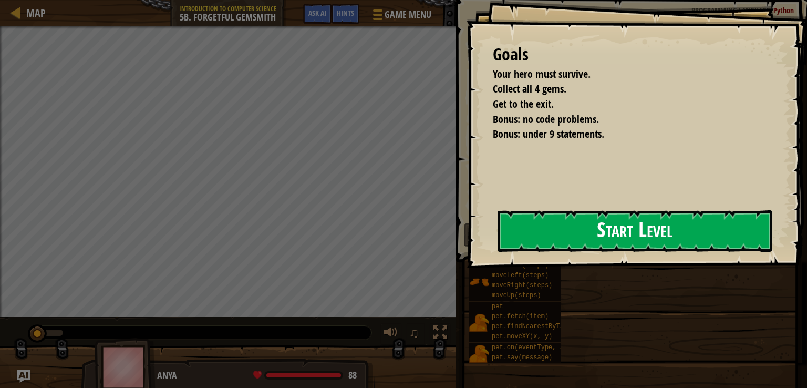
click at [573, 228] on button "Start Level" at bounding box center [635, 231] width 275 height 42
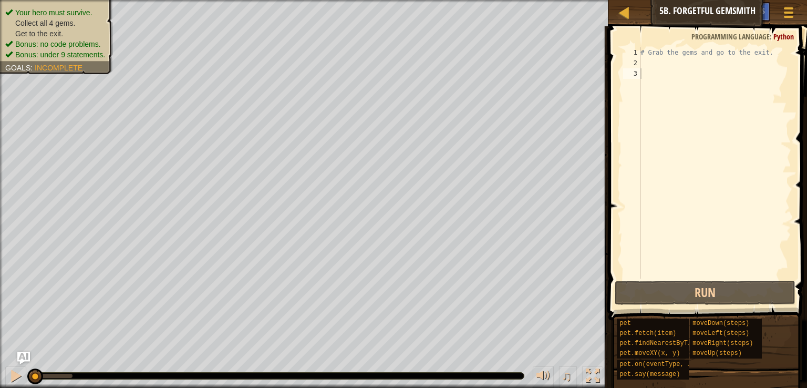
click at [17, 359] on img "Ask AI" at bounding box center [23, 358] width 13 height 13
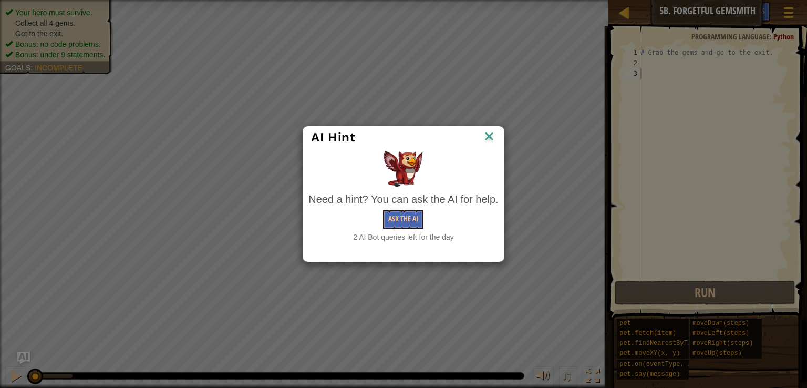
click at [492, 132] on img at bounding box center [489, 137] width 14 height 16
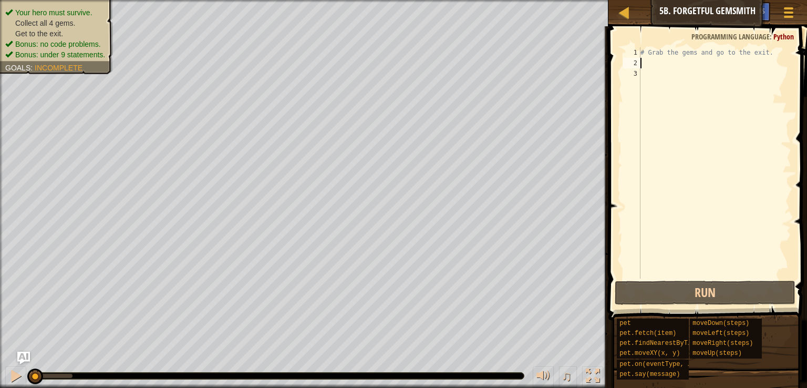
click at [688, 64] on div "# Grab the gems and go to the exit." at bounding box center [714, 173] width 153 height 252
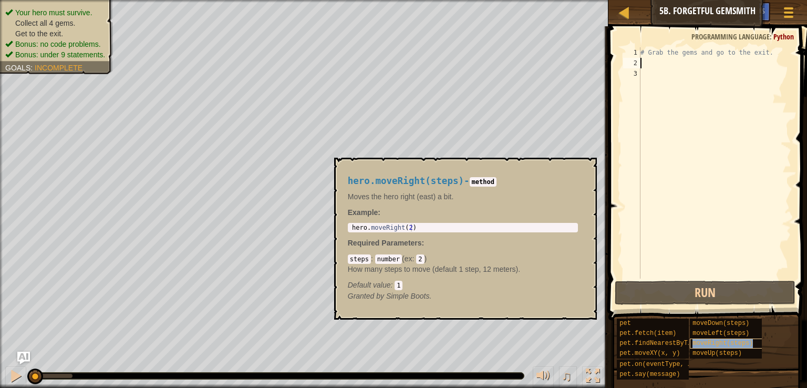
click at [718, 345] on span "moveRight(steps)" at bounding box center [723, 342] width 60 height 7
type textarea "hero.moveRight(2)"
click at [458, 226] on div "hero . moveRight ( 2 )" at bounding box center [463, 235] width 226 height 22
click at [458, 226] on div "hero . moveRight ( 2 )" at bounding box center [463, 227] width 226 height 7
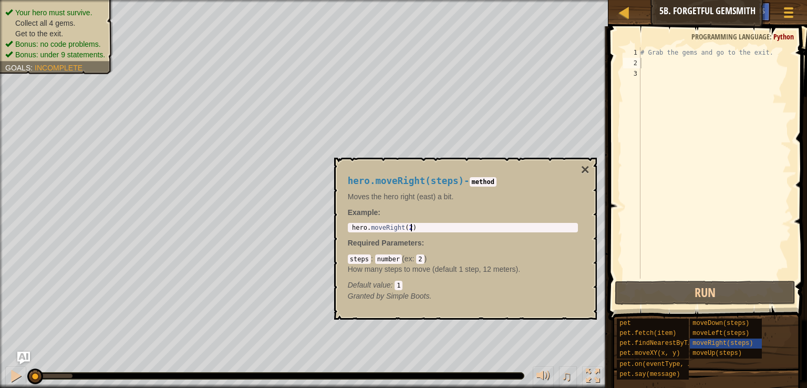
click at [458, 226] on div "hero . moveRight ( 2 )" at bounding box center [463, 235] width 226 height 22
click at [458, 226] on div "hero . moveRight ( 2 )" at bounding box center [463, 227] width 226 height 7
click at [458, 226] on div "hero . moveRight ( 2 )" at bounding box center [463, 235] width 226 height 22
click at [458, 226] on div "hero . moveRight ( 2 )" at bounding box center [463, 227] width 226 height 7
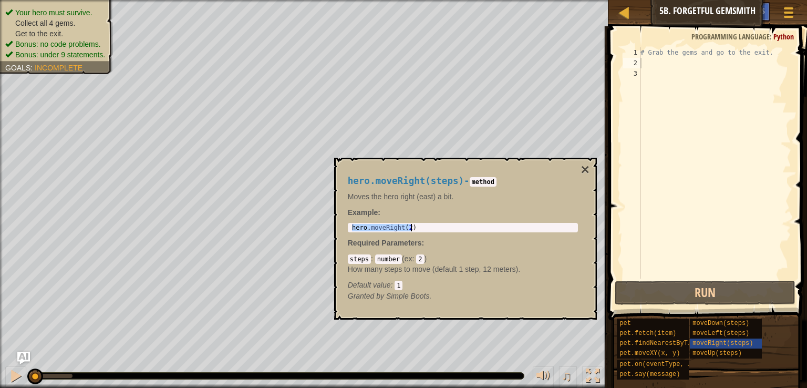
click at [458, 226] on div "hero . moveRight ( 2 )" at bounding box center [463, 235] width 226 height 22
click at [649, 69] on div "# Grab the gems and go to the exit." at bounding box center [714, 173] width 153 height 252
click at [648, 60] on div "# Grab the gems and go to the exit." at bounding box center [714, 173] width 153 height 252
paste textarea "hero.moveRight(2)"
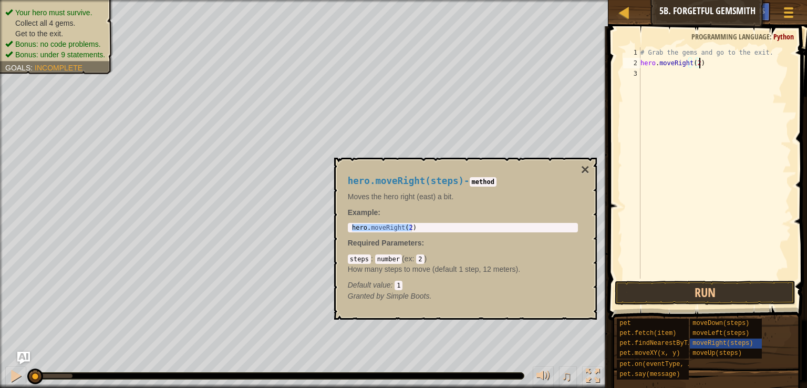
click at [695, 65] on div "# Grab the gems and go to the exit. hero . moveRight ( 2 )" at bounding box center [714, 173] width 153 height 252
type textarea "hero.moveRight(1)"
click at [705, 306] on span at bounding box center [708, 158] width 207 height 325
click at [701, 299] on button "Run" at bounding box center [705, 293] width 181 height 24
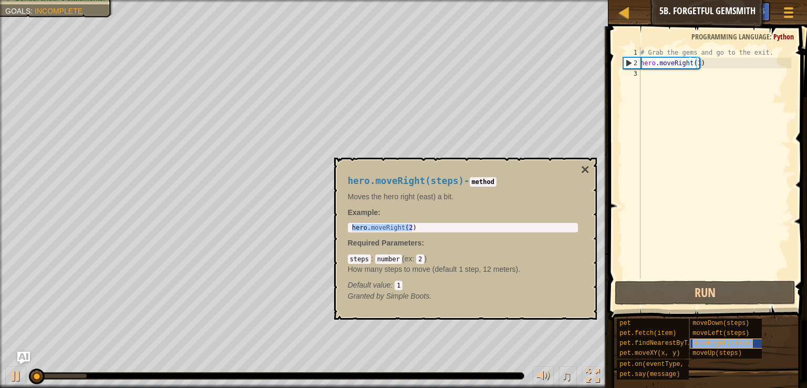
click at [708, 346] on span "moveRight(steps)" at bounding box center [723, 342] width 60 height 7
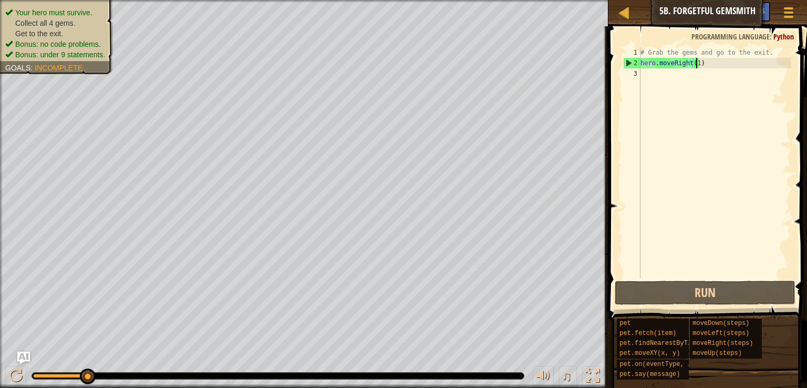
click at [644, 82] on div "# Grab the gems and go to the exit. hero . moveRight ( 1 )" at bounding box center [714, 173] width 153 height 252
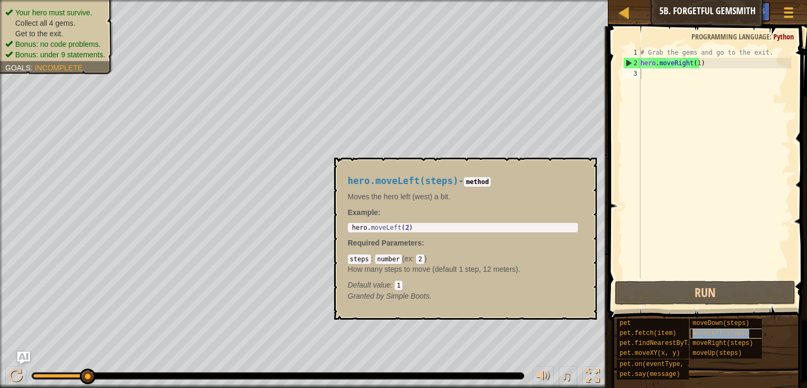
click at [708, 329] on span "moveLeft(steps)" at bounding box center [721, 332] width 57 height 7
click at [705, 324] on span "moveDown(steps)" at bounding box center [721, 322] width 57 height 7
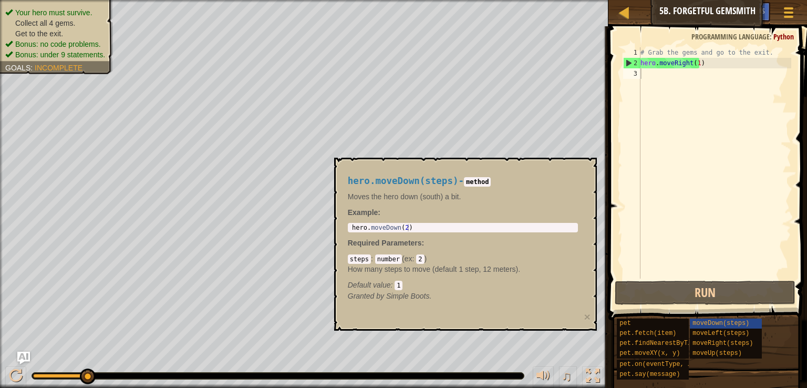
click at [409, 217] on p "Example :" at bounding box center [463, 212] width 230 height 11
type textarea "hero.moveDown(2)"
click at [410, 228] on div "hero . moveDown ( 2 )" at bounding box center [463, 235] width 226 height 22
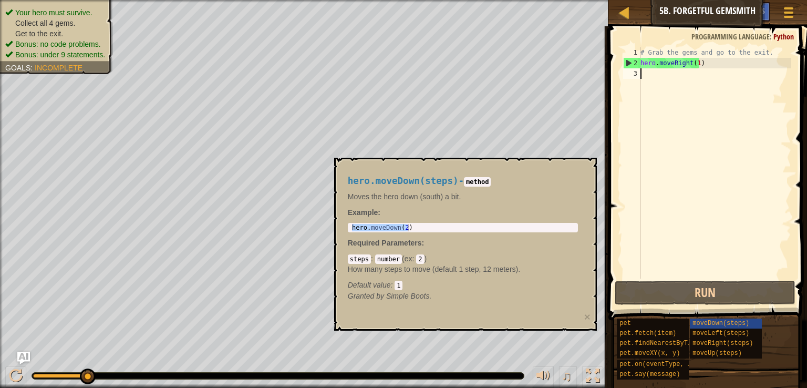
click at [660, 78] on div "# Grab the gems and go to the exit. hero . moveRight ( 1 )" at bounding box center [714, 173] width 153 height 252
paste textarea "hero.moveDown(2)"
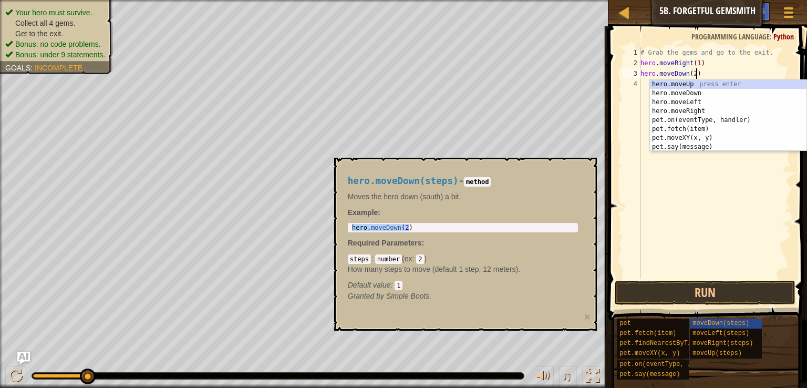
click at [691, 74] on div "# Grab the gems and go to the exit. hero . moveRight ( 1 ) hero . moveDown ( 2 )" at bounding box center [714, 173] width 153 height 252
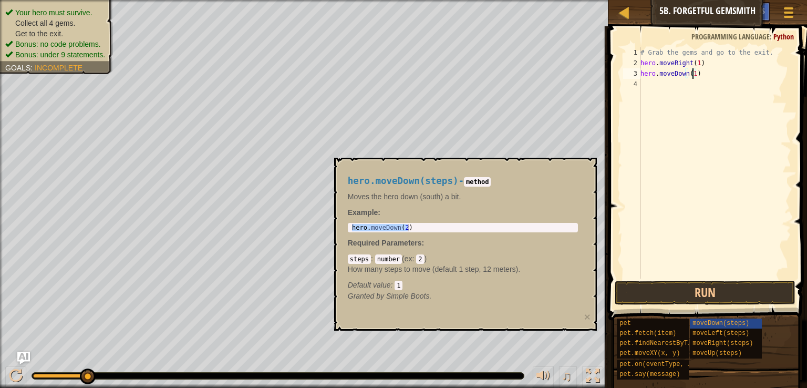
scroll to position [5, 4]
type textarea "hero.moveDown(1)"
click at [699, 325] on span "moveDown(steps)" at bounding box center [721, 322] width 57 height 7
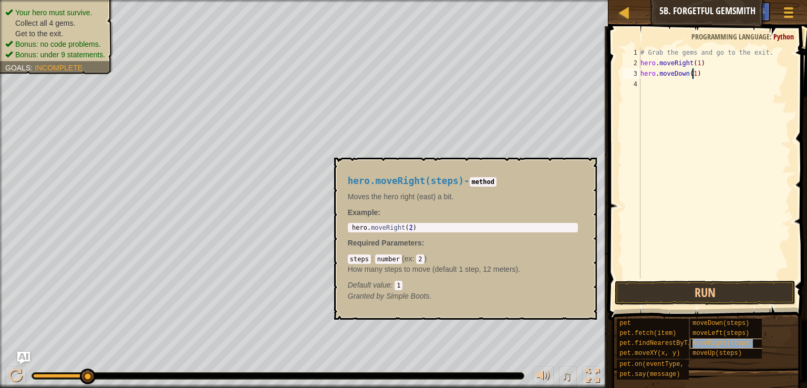
click at [698, 339] on span "moveRight(steps)" at bounding box center [723, 342] width 60 height 7
type textarea "hero.moveRight(2)"
click at [439, 228] on div "hero . moveRight ( 2 )" at bounding box center [463, 235] width 226 height 22
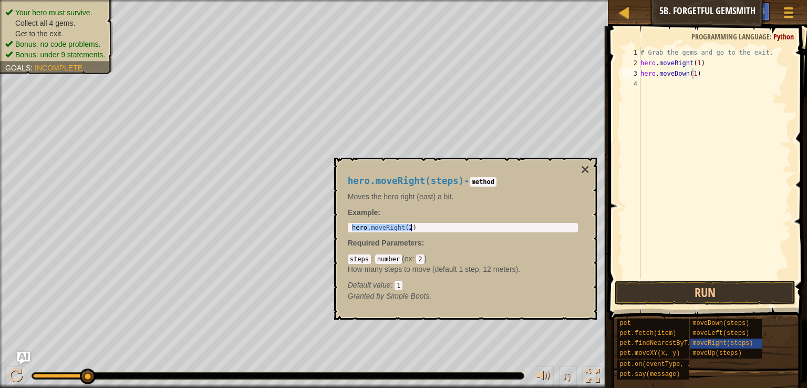
click at [395, 228] on div "hero . moveRight ( 2 )" at bounding box center [463, 227] width 226 height 7
click at [395, 228] on div "hero . moveRight ( 2 )" at bounding box center [463, 235] width 226 height 22
click at [673, 88] on div "# Grab the gems and go to the exit. hero . moveRight ( 1 ) hero . moveDown ( 1 )" at bounding box center [714, 173] width 153 height 252
paste textarea "hero.moveRight(2)"
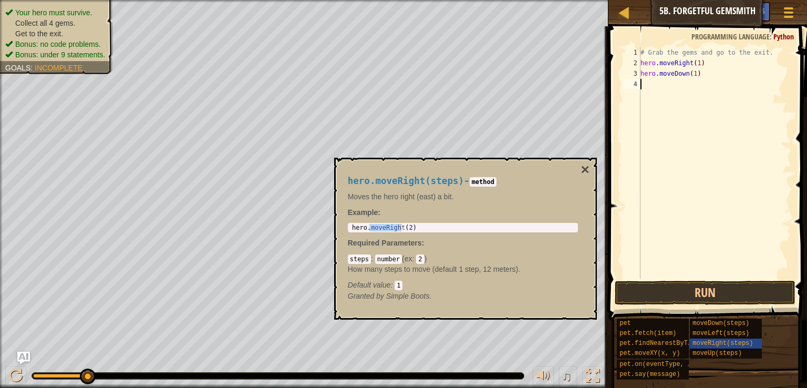
type textarea "hero.moveRight(2)"
click at [712, 354] on span "moveUp(steps)" at bounding box center [717, 352] width 49 height 7
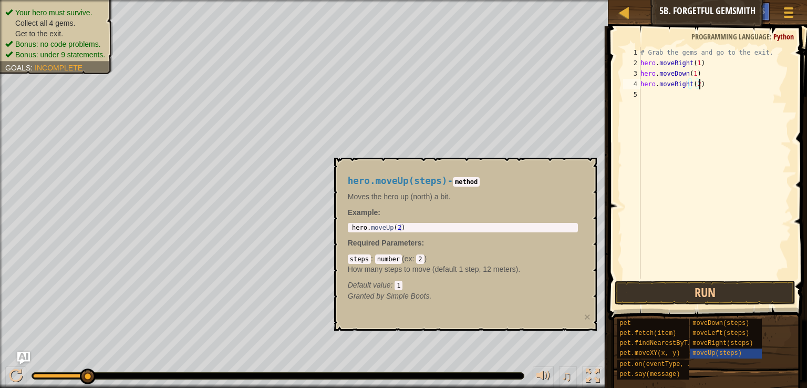
type textarea "hero.moveUp(2)"
click at [449, 226] on div "hero . moveUp ( 2 )" at bounding box center [463, 235] width 226 height 22
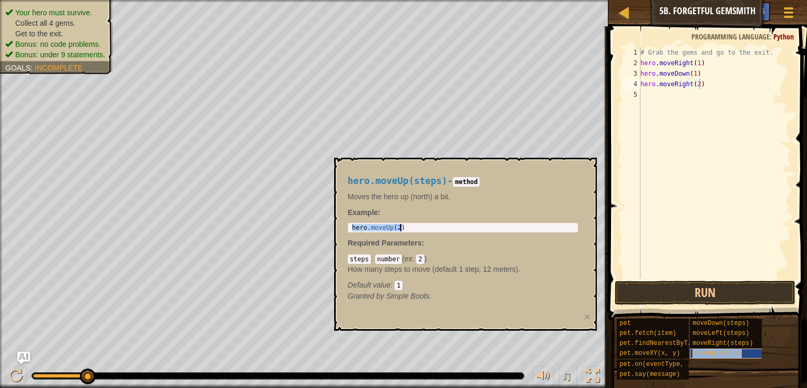
click at [696, 349] on span "moveUp(steps)" at bounding box center [717, 352] width 49 height 7
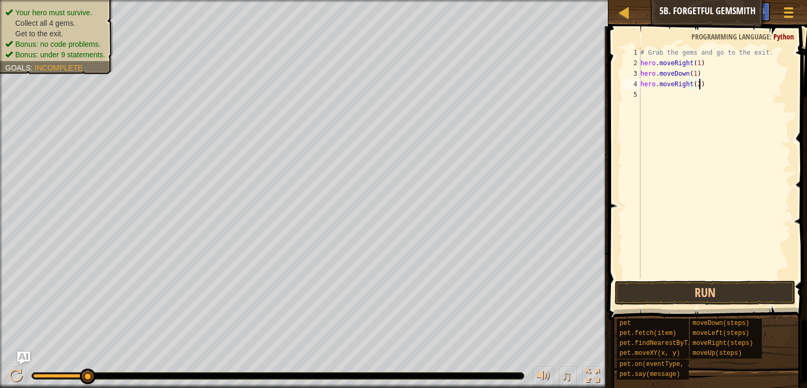
click at [671, 97] on div "# Grab the gems and go to the exit. hero . moveRight ( 1 ) hero . moveDown ( 1 …" at bounding box center [714, 173] width 153 height 252
paste textarea "hero.moveUp(2)"
click at [682, 92] on div "# Grab the gems and go to the exit. hero . moveRight ( 1 ) hero . moveDown ( 1 …" at bounding box center [714, 173] width 153 height 252
click at [686, 96] on div "# Grab the gems and go to the exit. hero . moveRight ( 1 ) hero . moveDown ( 1 …" at bounding box center [714, 173] width 153 height 252
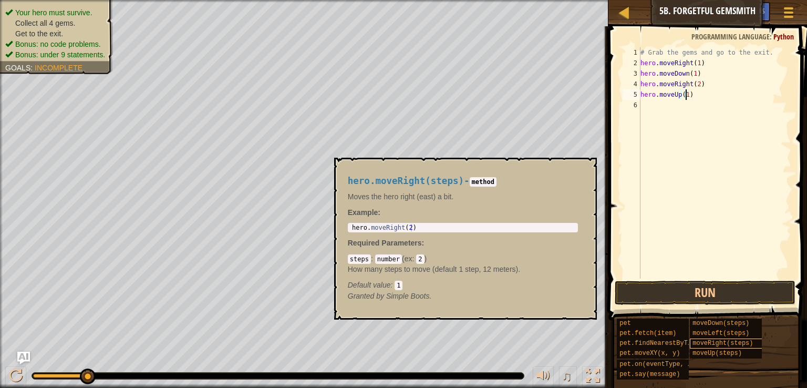
type textarea "hero.moveUp(1)"
click at [722, 347] on div "moveRight(steps)" at bounding box center [730, 343] width 81 height 10
type textarea "hero.moveRight(2)"
click at [443, 231] on div "hero . moveRight ( 2 )" at bounding box center [463, 235] width 226 height 22
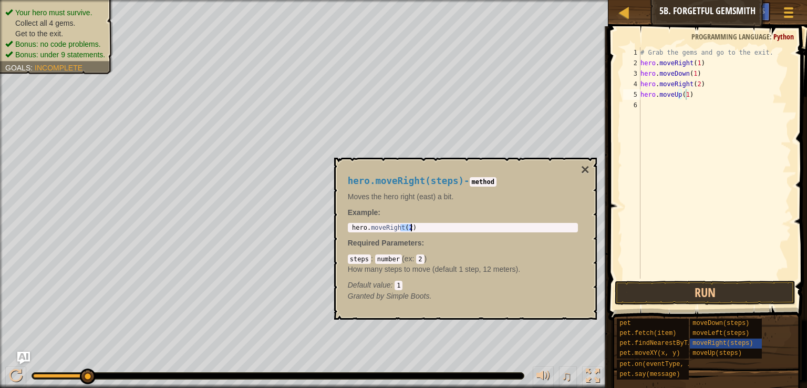
click at [443, 231] on div "hero . moveRight ( 2 )" at bounding box center [463, 235] width 226 height 22
click at [443, 231] on div "hero . moveRight ( 2 )" at bounding box center [463, 227] width 226 height 7
click at [443, 231] on div "hero . moveRight ( 2 )" at bounding box center [463, 235] width 226 height 22
click at [675, 106] on div "# Grab the gems and go to the exit. hero . moveRight ( 1 ) hero . moveDown ( 1 …" at bounding box center [714, 173] width 153 height 252
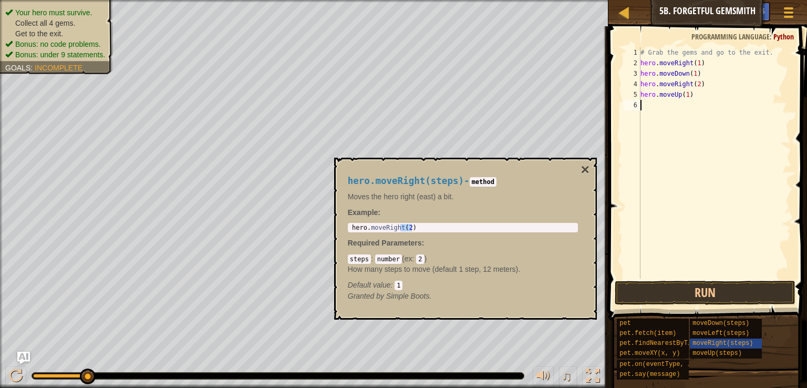
type textarea "v"
paste textarea "(2)"
type textarea "("
paste textarea "(2)"
type textarea "("
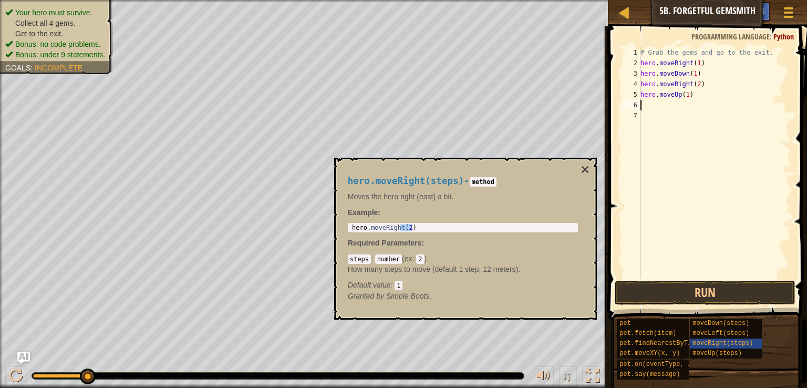
click at [426, 226] on div "hero . moveRight ( 2 )" at bounding box center [463, 227] width 226 height 7
click at [426, 226] on div "hero . moveRight ( 2 )" at bounding box center [463, 235] width 226 height 22
click at [717, 110] on div "# Grab the gems and go to the exit. hero . moveRight ( 1 ) hero . moveDown ( 1 …" at bounding box center [714, 173] width 153 height 252
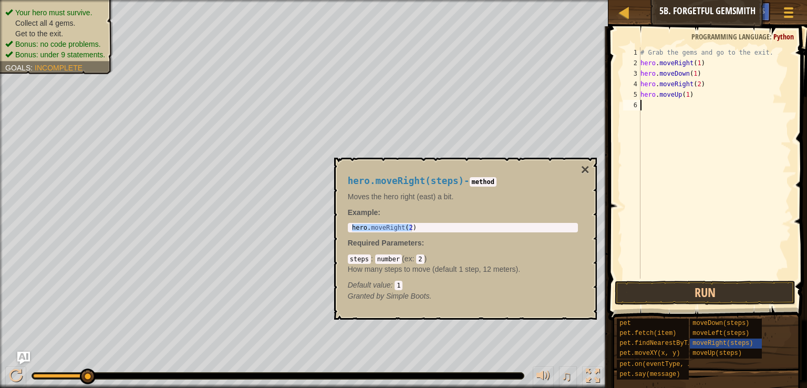
paste textarea "hero.moveRight(2)"
type textarea "hero.moveRight(2)"
click at [699, 339] on span "moveRight(steps)" at bounding box center [723, 342] width 60 height 7
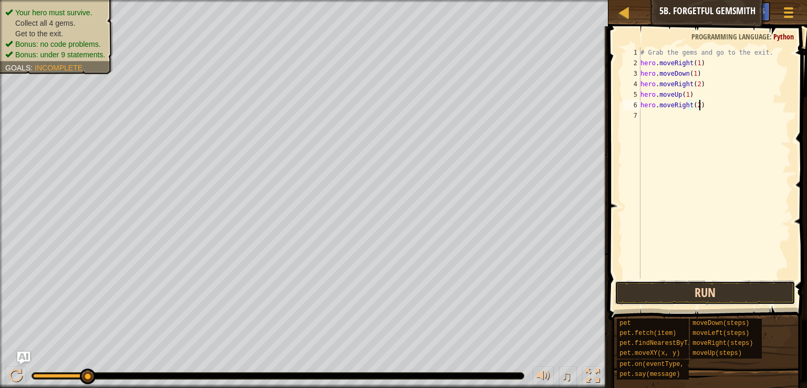
click at [672, 294] on button "Run" at bounding box center [705, 293] width 181 height 24
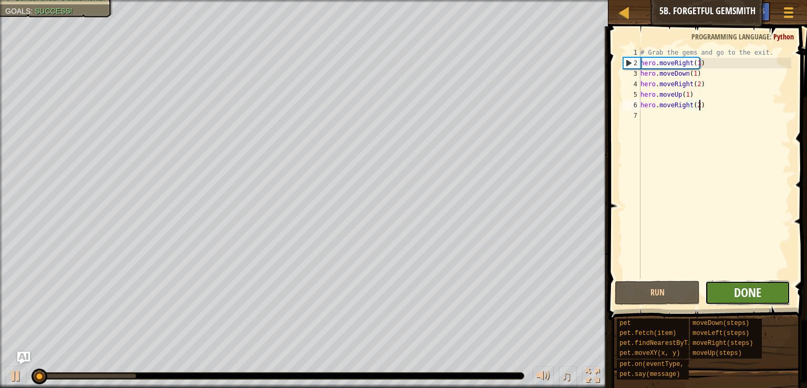
click at [735, 294] on span "Done" at bounding box center [747, 292] width 27 height 17
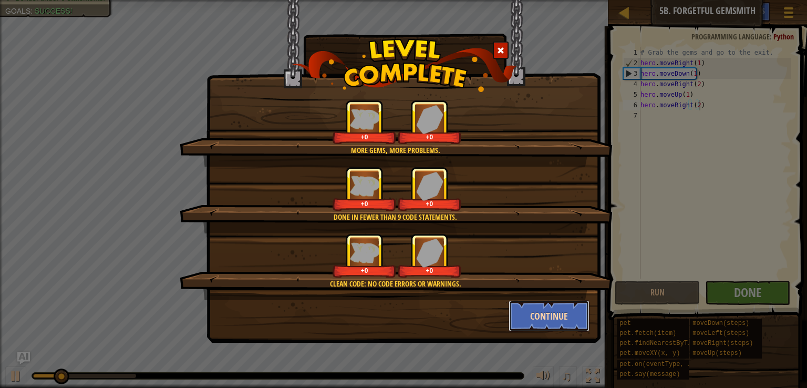
click at [540, 300] on button "Continue" at bounding box center [549, 316] width 81 height 32
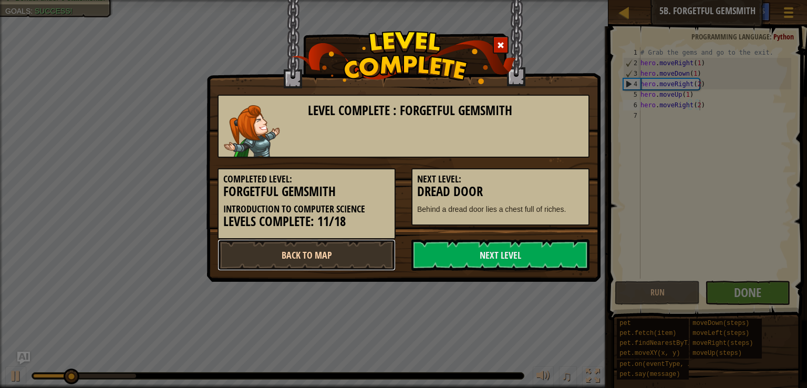
click at [308, 250] on link "Back to Map" at bounding box center [307, 255] width 178 height 32
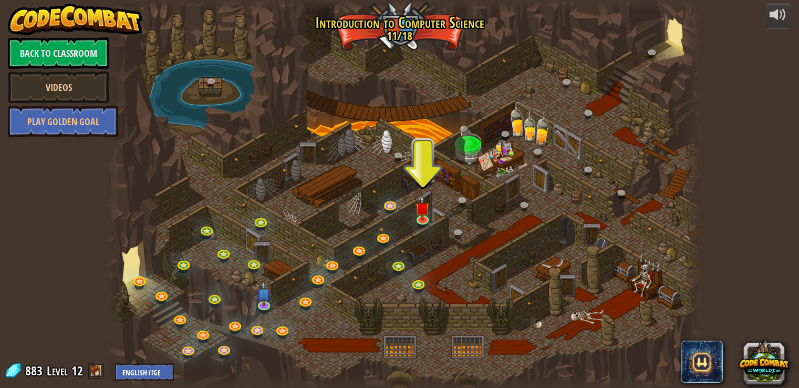
click at [422, 276] on div at bounding box center [403, 194] width 593 height 388
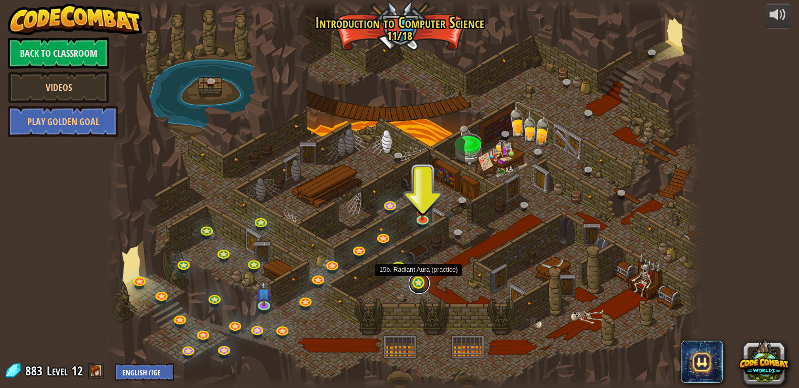
click at [420, 284] on link at bounding box center [419, 283] width 21 height 21
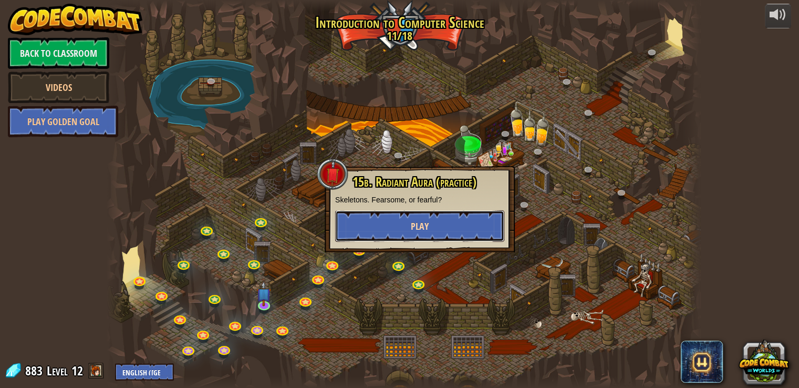
click at [419, 235] on button "Play" at bounding box center [419, 226] width 169 height 32
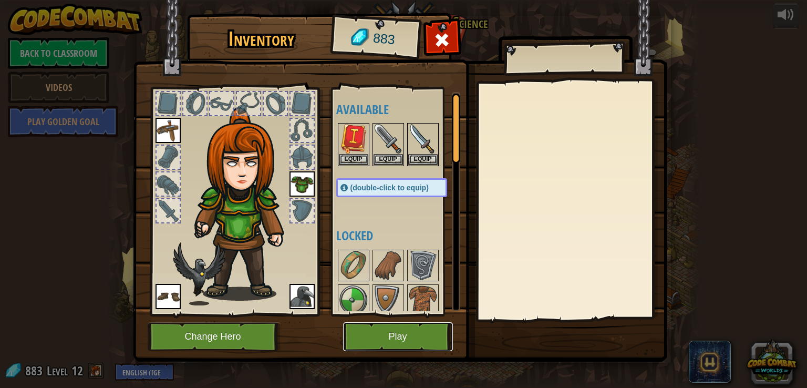
click at [381, 339] on button "Play" at bounding box center [398, 336] width 110 height 29
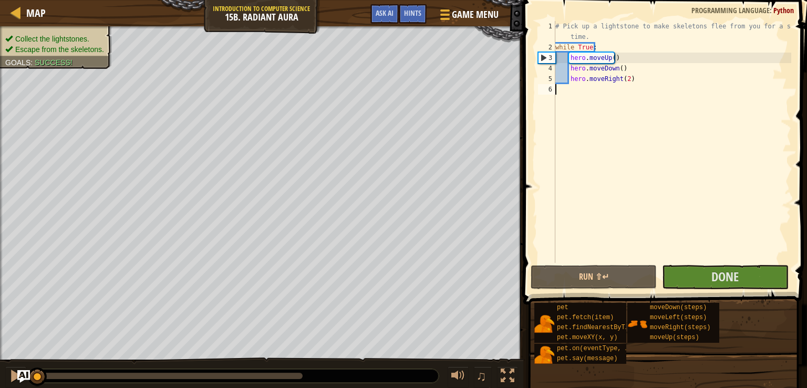
click at [717, 254] on div "# Pick up a lightstone to make skeletons flee from you for a short time. while …" at bounding box center [672, 157] width 238 height 273
click at [710, 281] on button "Done" at bounding box center [725, 277] width 126 height 24
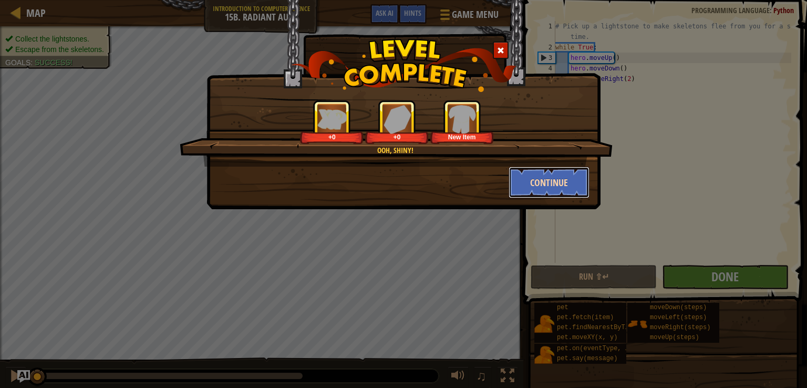
click at [552, 189] on button "Continue" at bounding box center [549, 183] width 81 height 32
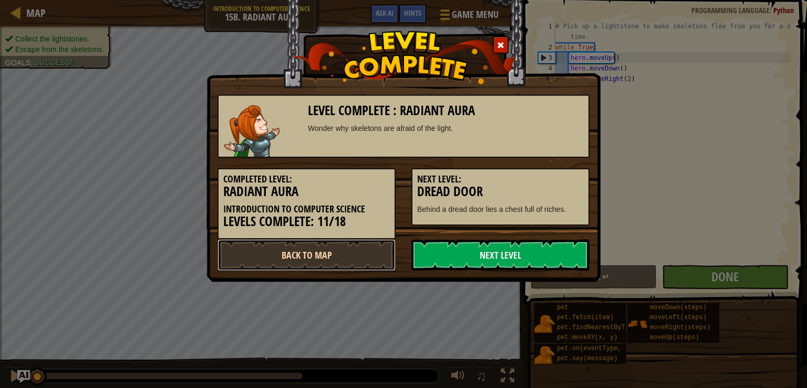
click at [369, 246] on link "Back to Map" at bounding box center [307, 255] width 178 height 32
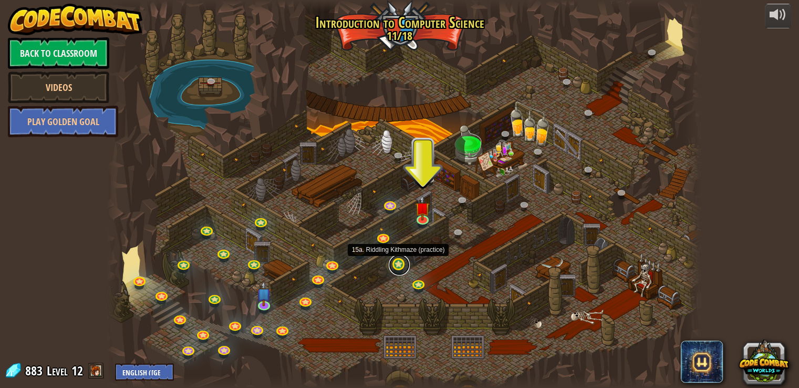
click at [395, 262] on link at bounding box center [399, 264] width 21 height 21
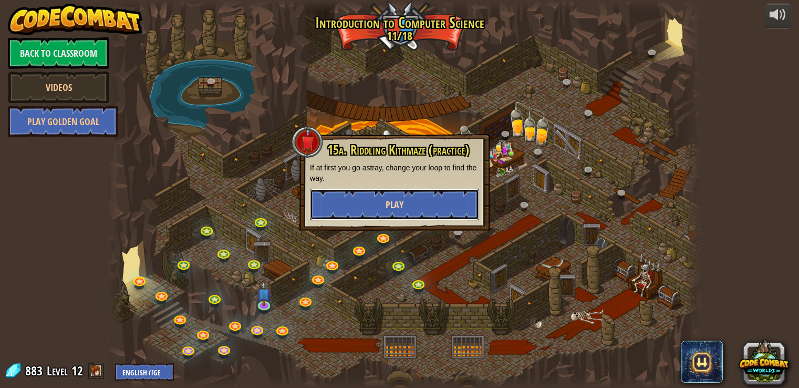
click at [387, 216] on button "Play" at bounding box center [394, 205] width 169 height 32
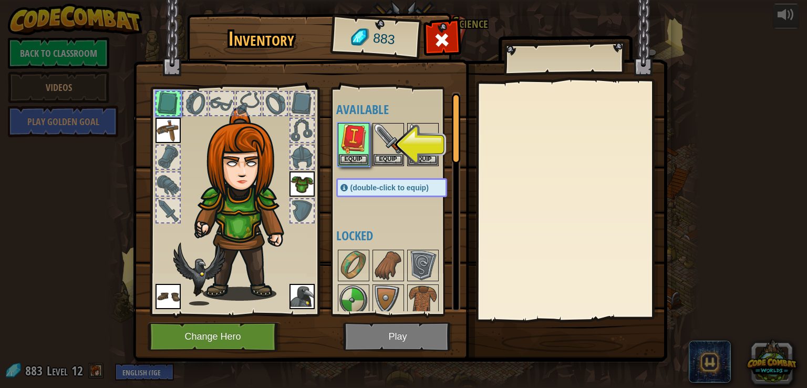
click at [384, 344] on img at bounding box center [400, 170] width 534 height 381
click at [336, 116] on h4 "Available" at bounding box center [402, 109] width 132 height 14
click at [347, 150] on img at bounding box center [353, 138] width 29 height 29
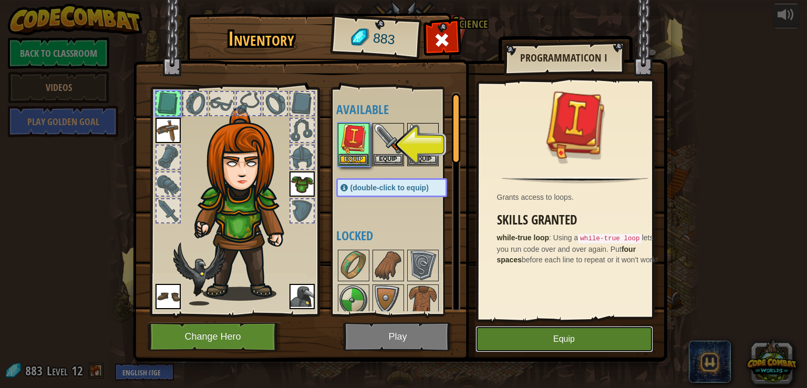
click at [514, 343] on button "Equip" at bounding box center [565, 339] width 178 height 26
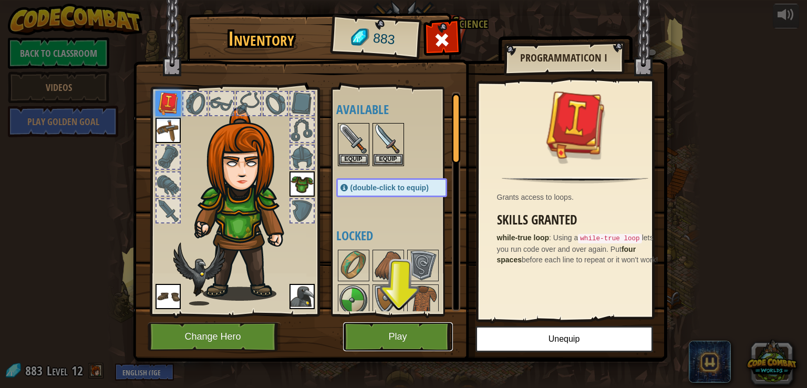
click at [410, 336] on button "Play" at bounding box center [398, 336] width 110 height 29
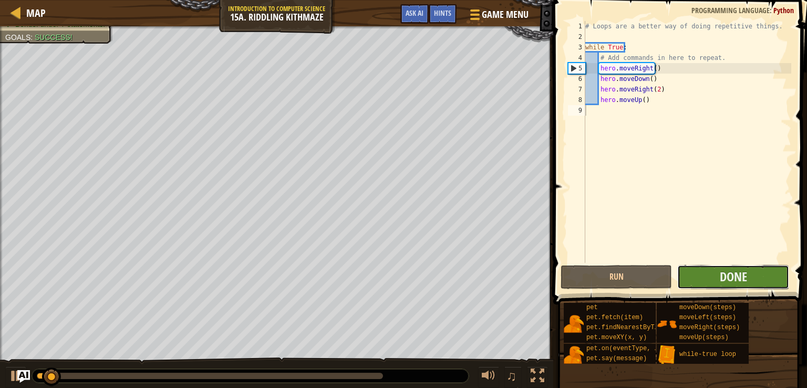
click at [705, 213] on div "1 2 3 4 5 6 7 8 9 # Loops are a better way of doing repetitive things. while Tr…" at bounding box center [678, 172] width 257 height 335
click at [698, 284] on button "Done" at bounding box center [732, 277] width 111 height 24
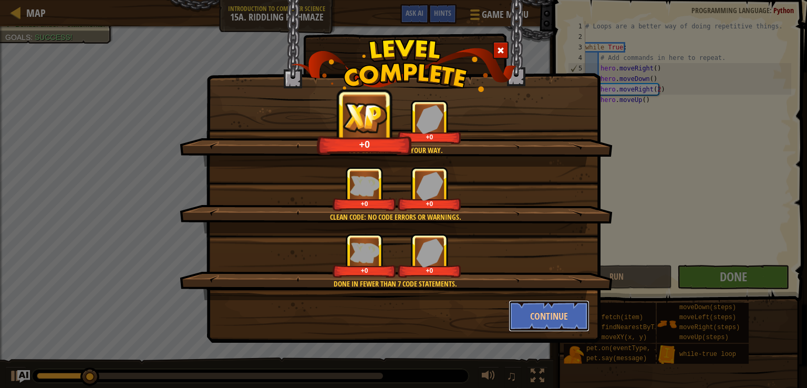
click at [523, 320] on button "Continue" at bounding box center [549, 316] width 81 height 32
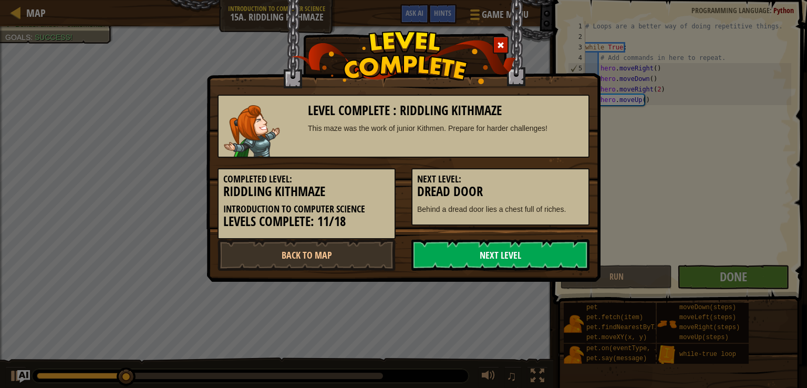
click at [478, 258] on link "Next Level" at bounding box center [500, 255] width 178 height 32
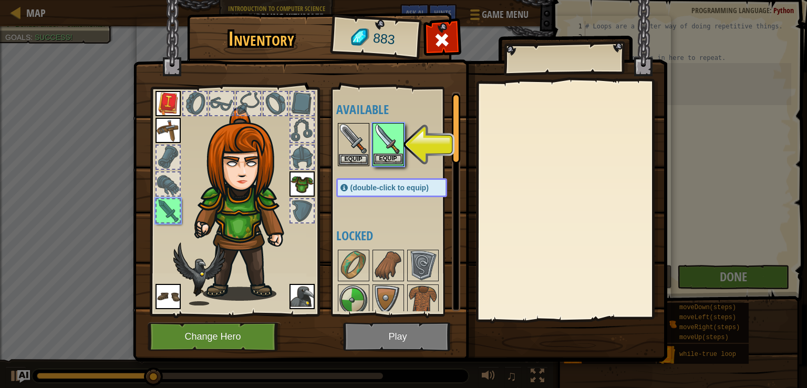
click at [389, 142] on img at bounding box center [388, 138] width 29 height 29
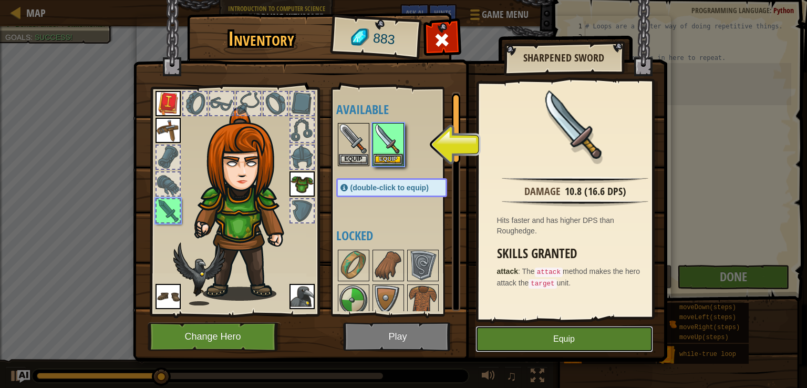
click at [514, 346] on button "Equip" at bounding box center [565, 339] width 178 height 26
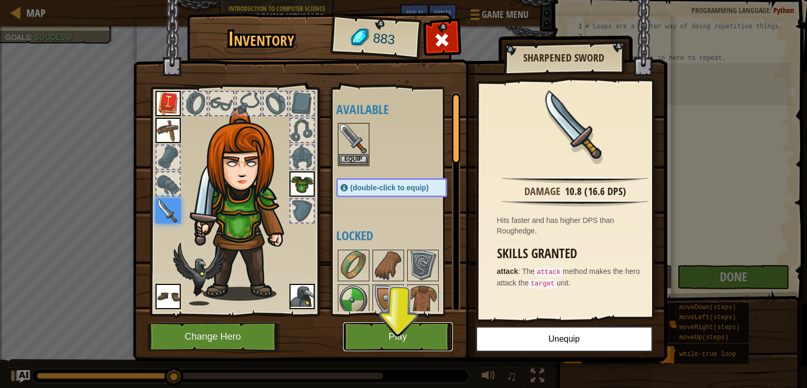
click at [422, 325] on button "Play" at bounding box center [398, 336] width 110 height 29
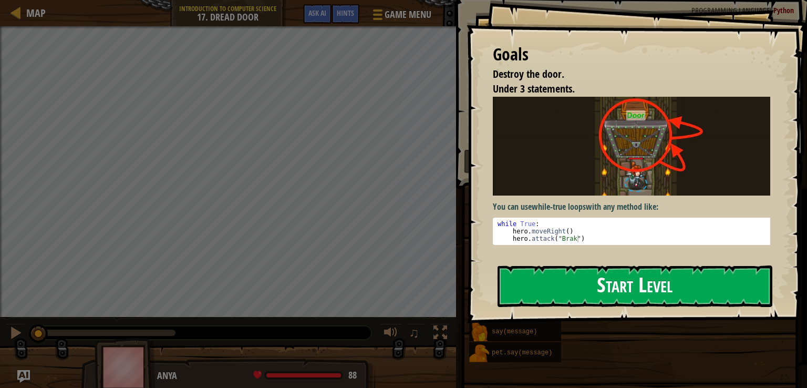
click at [739, 270] on button "Start Level" at bounding box center [635, 286] width 275 height 42
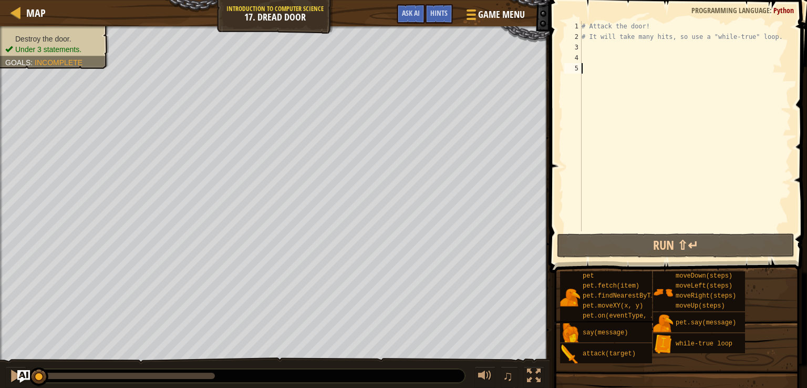
click at [607, 51] on div "# Attack the door! # It will take many hits, so use a "while-true" loop." at bounding box center [686, 136] width 212 height 231
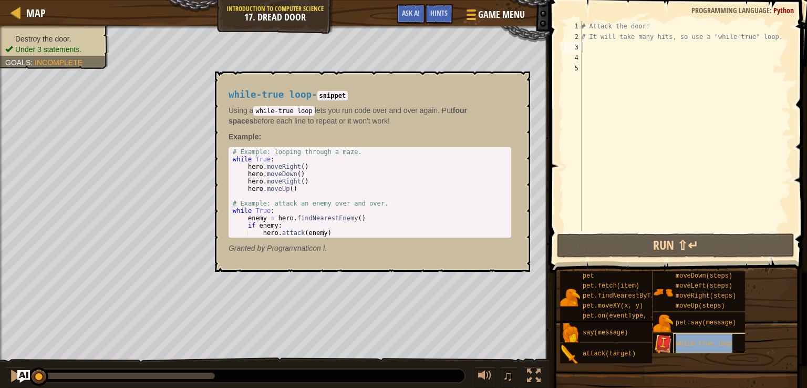
click at [680, 341] on span "while-true loop" at bounding box center [704, 343] width 57 height 7
click at [255, 160] on div "# Example: looping through a maze. while True : hero . moveRight ( ) hero . mov…" at bounding box center [370, 199] width 278 height 103
type textarea "while True: hero.moveRight()"
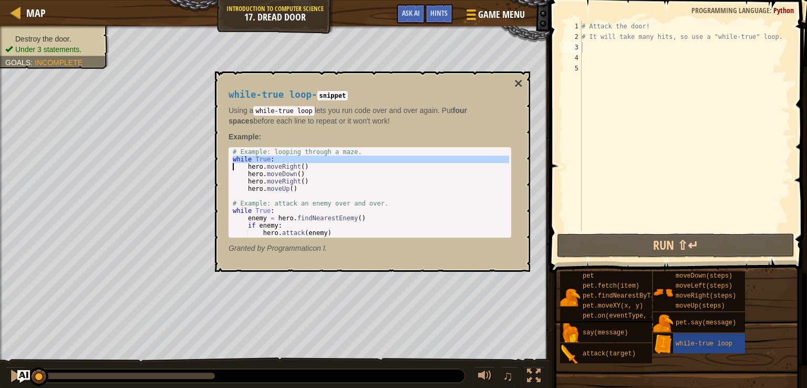
click at [605, 53] on div "# Attack the door! # It will take many hits, so use a "while-true" loop." at bounding box center [686, 136] width 212 height 231
click at [601, 45] on div "# Attack the door! # It will take many hits, so use a "while-true" loop." at bounding box center [686, 136] width 212 height 231
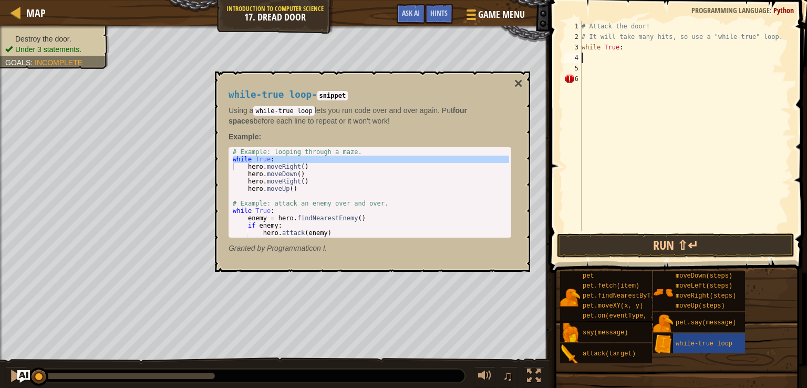
click at [606, 87] on div "# Attack the door! # It will take many hits, so use a "while-true" loop. while …" at bounding box center [686, 136] width 212 height 231
type textarea "while True:"
click at [599, 77] on div "# Attack the door! # It will take many hits, so use a "while-true" loop. while …" at bounding box center [686, 136] width 212 height 231
click at [703, 347] on div "while-true loop" at bounding box center [713, 343] width 81 height 20
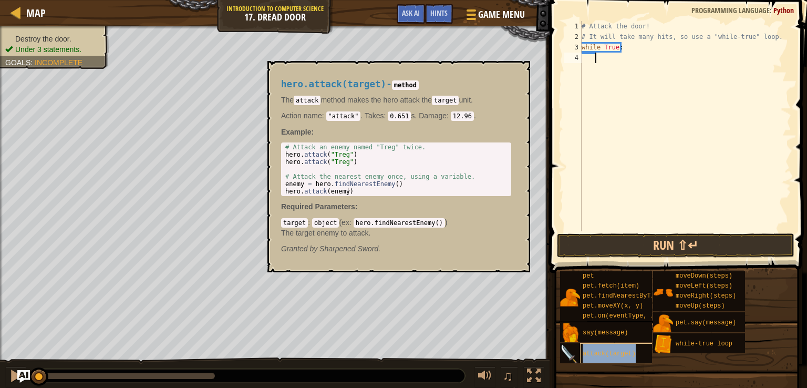
click at [613, 352] on span "attack(target)" at bounding box center [609, 353] width 53 height 7
type textarea "hero.attack(enemy)"
click at [323, 191] on div "# Attack an enemy named "Treg" twice. hero . attack ( "Treg" ) hero . attack ( …" at bounding box center [396, 176] width 226 height 66
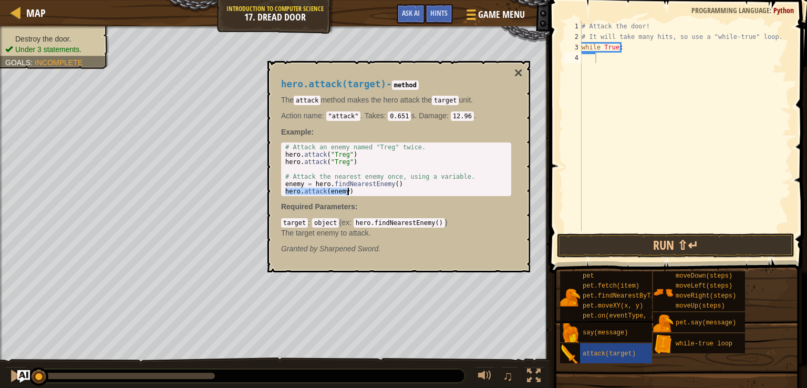
click at [332, 192] on div "# Attack an enemy named "Treg" twice. hero . attack ( "Treg" ) hero . attack ( …" at bounding box center [396, 168] width 226 height 51
click at [612, 61] on div "# Attack the door! # It will take many hits, so use a "while-true" loop. while …" at bounding box center [686, 136] width 212 height 231
paste textarea "hero.attack(enemy)"
click at [653, 59] on div "# Attack the door! # It will take many hits, so use a "while-true" loop. while …" at bounding box center [686, 136] width 212 height 231
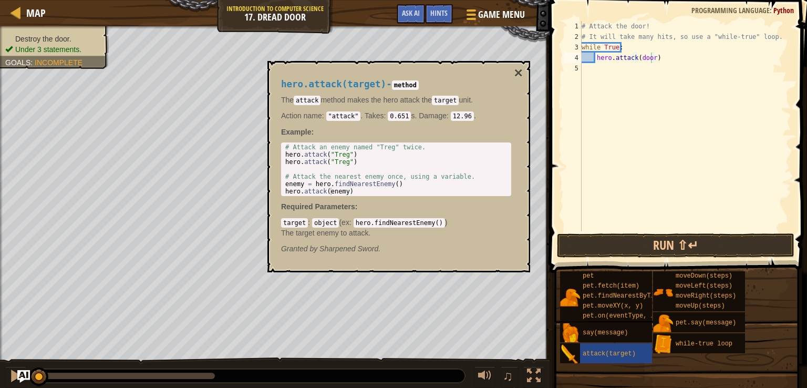
click at [659, 258] on span at bounding box center [679, 122] width 266 height 304
click at [656, 249] on button "Run ⇧↵" at bounding box center [676, 245] width 238 height 24
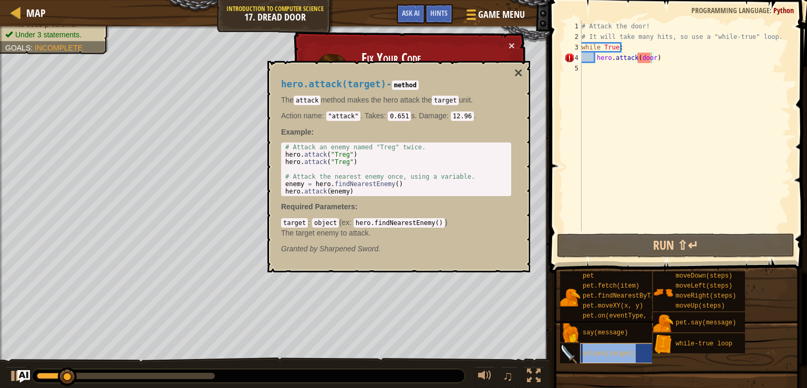
click at [621, 347] on div "attack(target)" at bounding box center [620, 353] width 81 height 20
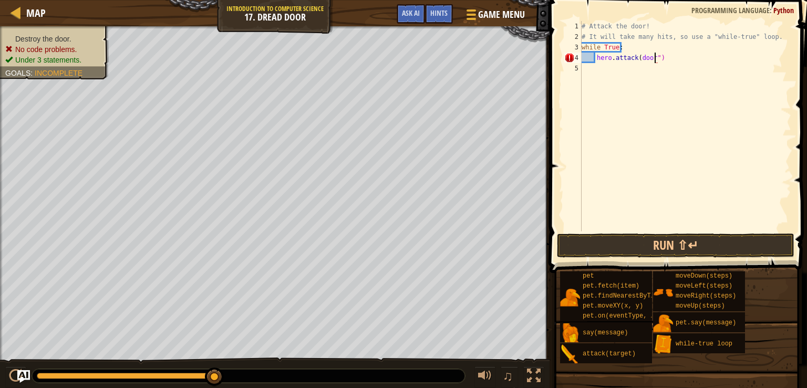
click at [636, 57] on div "# Attack the door! # It will take many hits, so use a "while-true" loop. while …" at bounding box center [686, 136] width 212 height 231
click at [626, 251] on button "Run ⇧↵" at bounding box center [676, 245] width 238 height 24
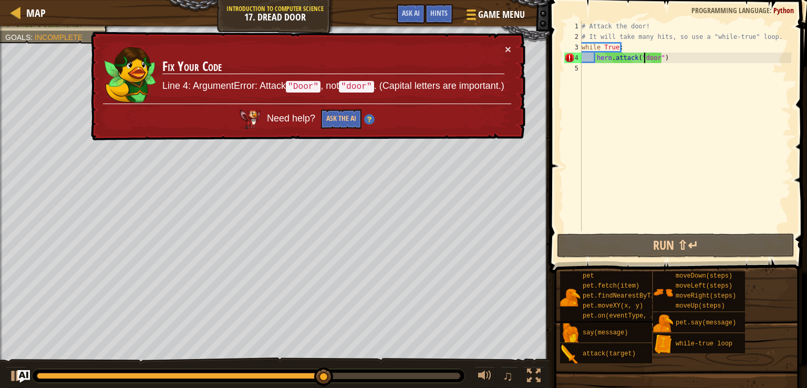
click at [643, 61] on div "# Attack the door! # It will take many hits, so use a "while-true" loop. while …" at bounding box center [686, 136] width 212 height 231
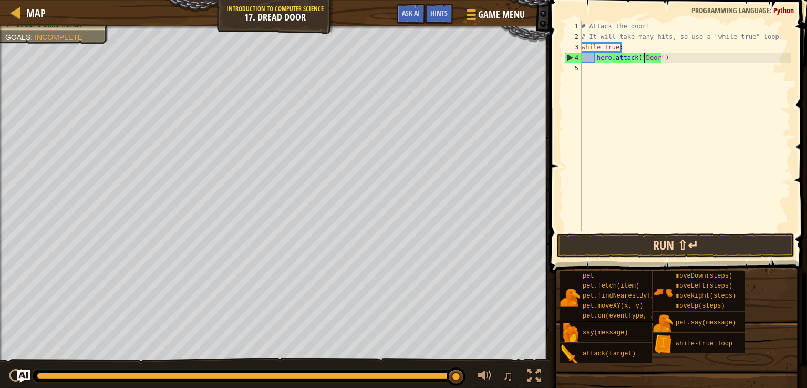
type textarea "hero.attack("Door")"
click at [697, 251] on button "Run ⇧↵" at bounding box center [676, 245] width 238 height 24
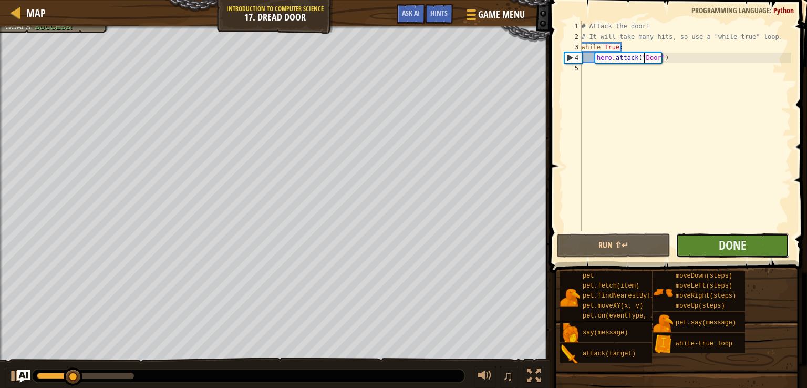
click at [716, 254] on button "Done" at bounding box center [732, 245] width 113 height 24
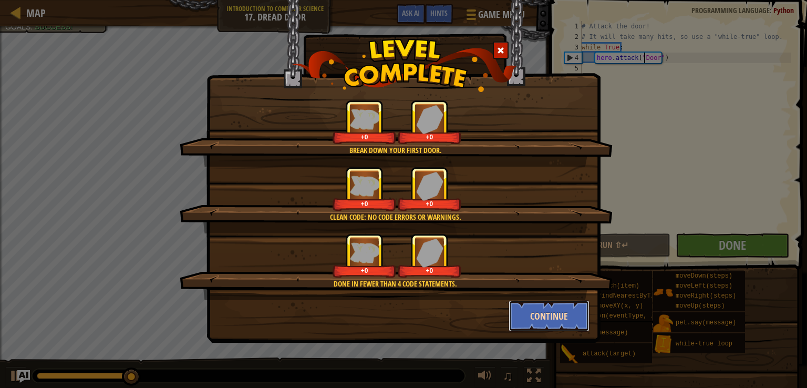
click at [532, 303] on button "Continue" at bounding box center [549, 316] width 81 height 32
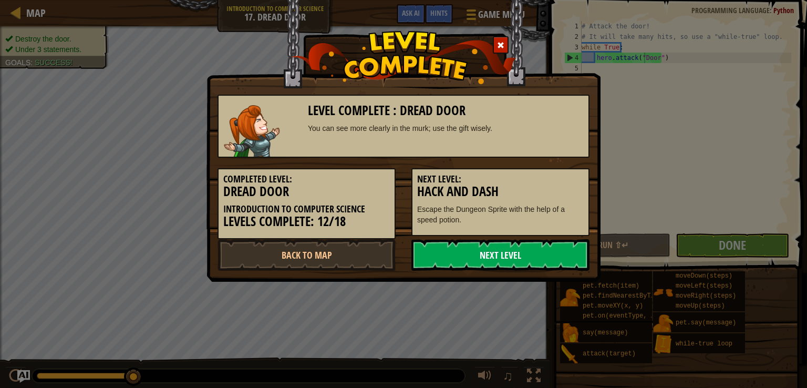
click at [476, 247] on link "Next Level" at bounding box center [500, 255] width 178 height 32
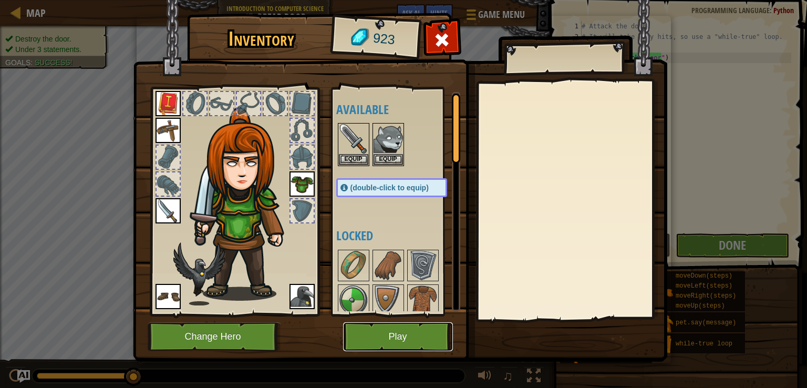
click at [408, 344] on button "Play" at bounding box center [398, 336] width 110 height 29
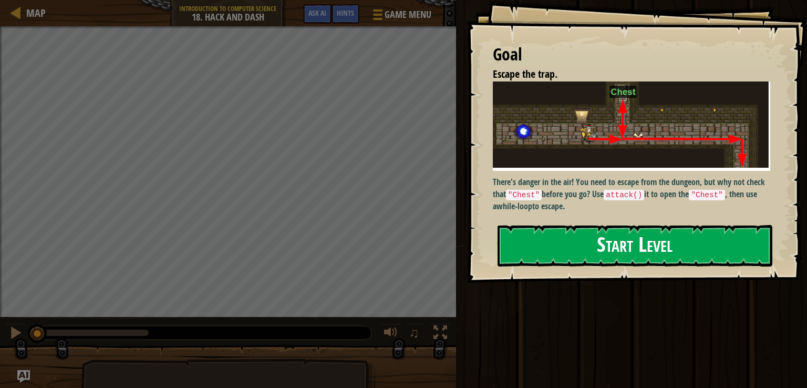
click at [579, 225] on button "Start Level" at bounding box center [635, 246] width 275 height 42
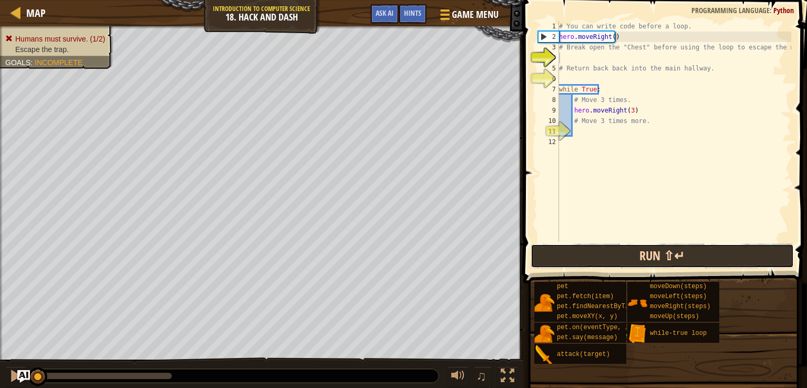
click at [652, 253] on button "Run ⇧↵" at bounding box center [662, 256] width 263 height 24
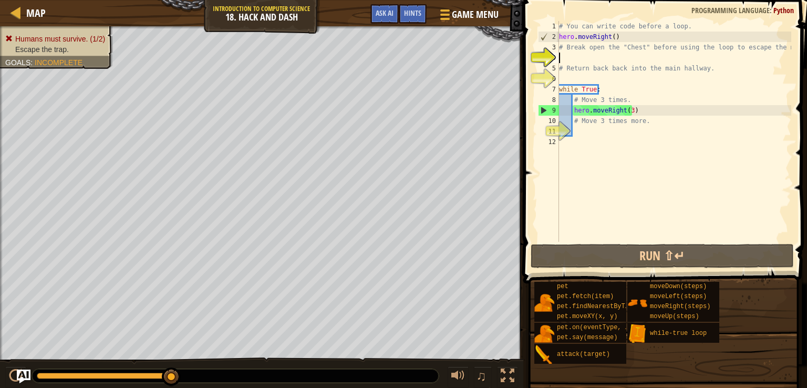
click at [27, 373] on img "Ask AI" at bounding box center [24, 376] width 14 height 14
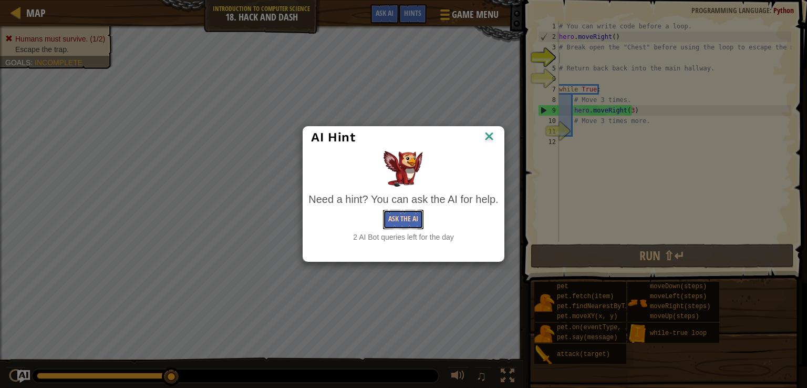
click at [404, 220] on button "Ask the AI" at bounding box center [403, 219] width 40 height 19
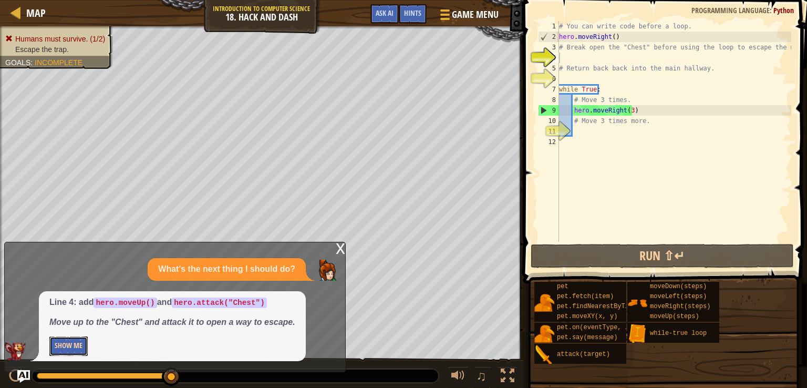
click at [73, 343] on button "Show Me" at bounding box center [68, 345] width 38 height 19
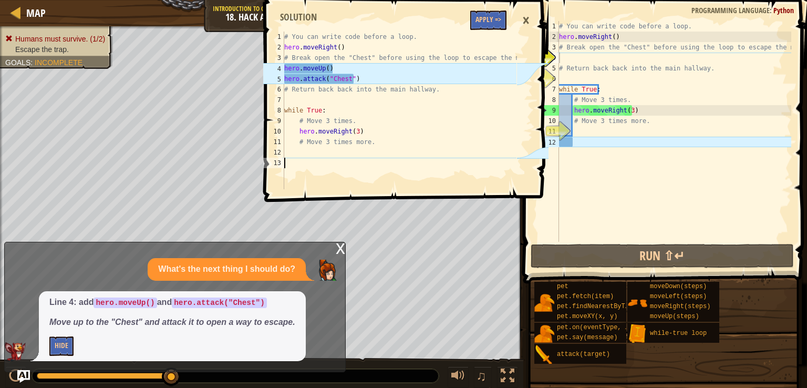
drag, startPoint x: 284, startPoint y: 37, endPoint x: 301, endPoint y: 78, distance: 44.0
click at [307, 90] on div "1 2 3 4 5 6 7 8 9 10 11 12 13 # You can write code before a loop. hero . moveRi…" at bounding box center [388, 111] width 255 height 158
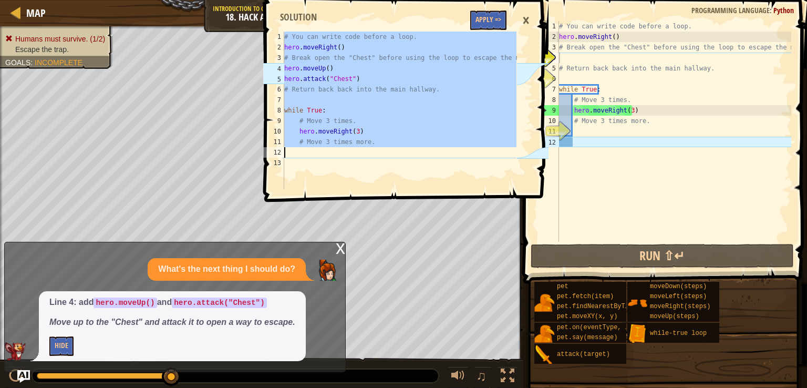
drag, startPoint x: 284, startPoint y: 36, endPoint x: 452, endPoint y: 142, distance: 199.0
click at [452, 142] on div "1 2 3 4 5 6 7 8 9 10 11 12 13 # You can write code before a loop. hero . moveRi…" at bounding box center [388, 111] width 255 height 158
type textarea "# Move 3 times more."
click at [641, 112] on div "# You can write code before a loop. hero . moveRight ( ) # Break open the "Ches…" at bounding box center [674, 142] width 234 height 242
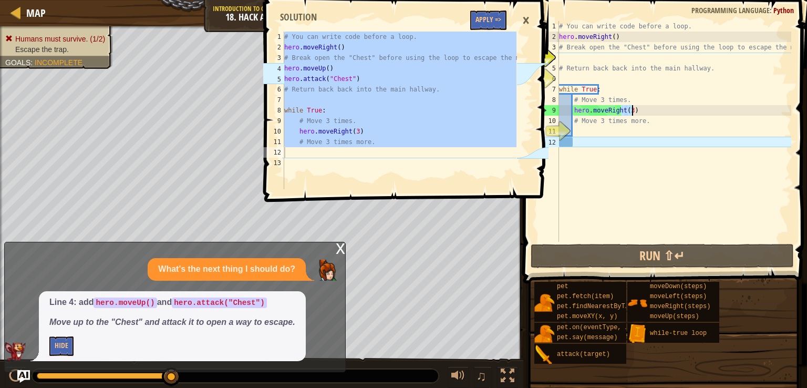
click at [641, 112] on div "# You can write code before a loop. hero . moveRight ( ) # Break open the "Ches…" at bounding box center [674, 142] width 234 height 242
type textarea "hero.moveRight(3) # Move 3 times more."
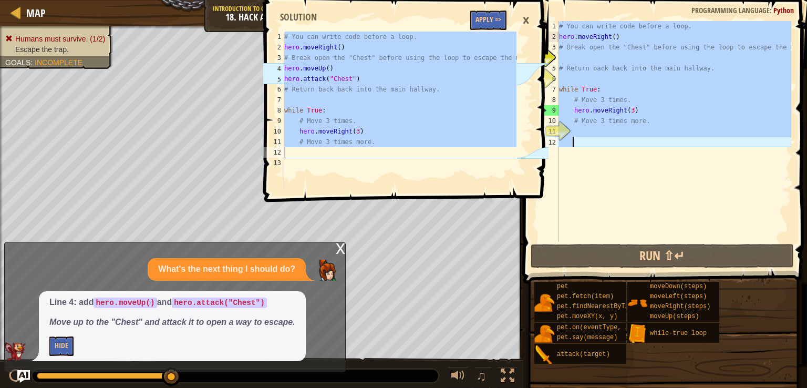
click at [641, 112] on div "# You can write code before a loop. hero . moveRight ( ) # Break open the "Ches…" at bounding box center [674, 142] width 234 height 242
paste textarea
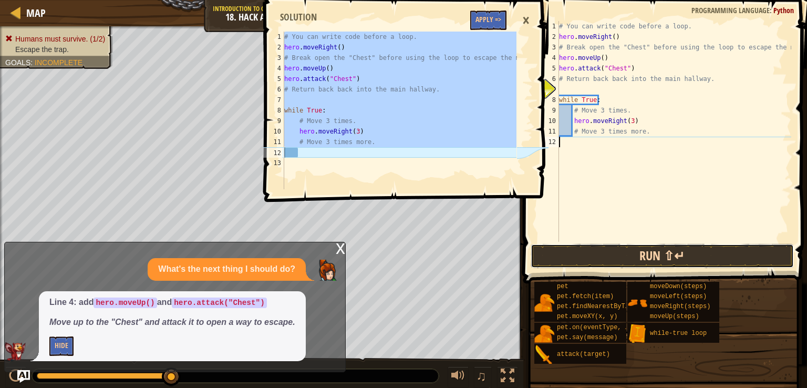
click at [656, 255] on button "Run ⇧↵" at bounding box center [662, 256] width 263 height 24
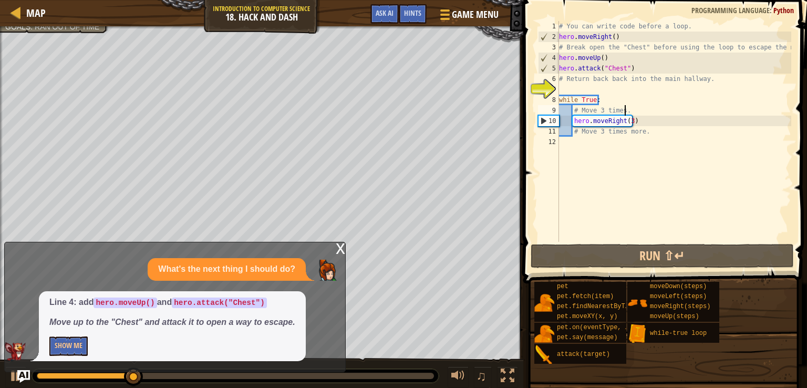
click at [646, 110] on div "# You can write code before a loop. hero . moveRight ( ) # Break open the "Ches…" at bounding box center [674, 142] width 234 height 242
type textarea "# Move 3 times."
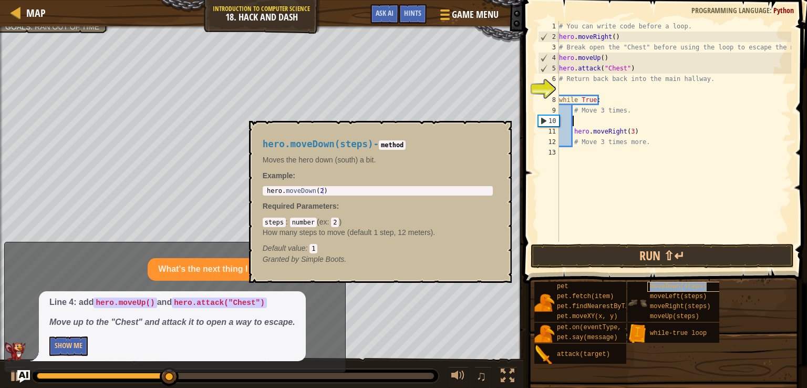
click at [683, 282] on div "moveDown(steps)" at bounding box center [687, 287] width 81 height 10
click at [331, 198] on div "hero.moveDown(steps) - method Moves the hero down (south) a bit. Example : 1 he…" at bounding box center [377, 201] width 245 height 145
type textarea "hero.moveDown(2)"
click at [328, 191] on div "hero . moveDown ( 2 )" at bounding box center [378, 198] width 226 height 22
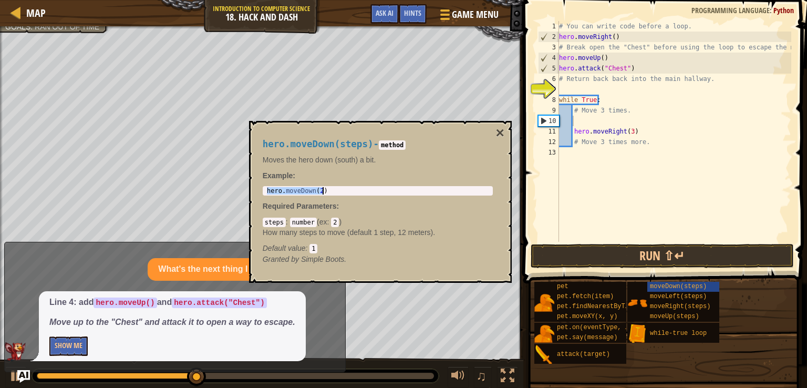
click at [328, 191] on div "hero . moveDown ( 2 )" at bounding box center [378, 198] width 226 height 22
click at [328, 191] on div "hero . moveDown ( 2 )" at bounding box center [378, 190] width 226 height 7
click at [328, 191] on div "hero . moveDown ( 2 )" at bounding box center [378, 198] width 226 height 22
type textarea "hero.moveRight(3)"
click at [584, 127] on div "# You can write code before a loop. hero . moveRight ( ) # Break open the "Ches…" at bounding box center [674, 142] width 234 height 242
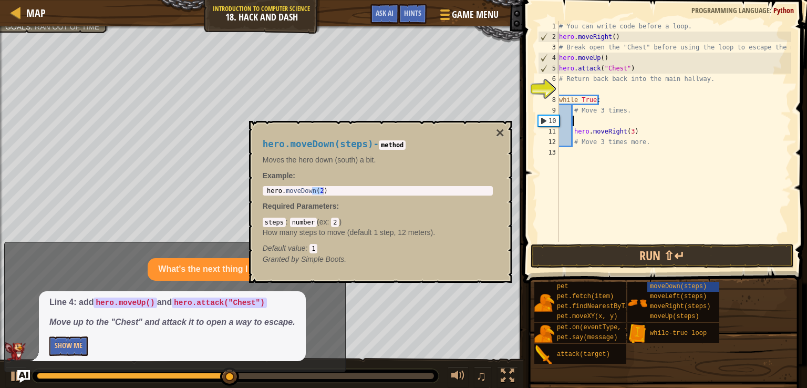
click at [580, 125] on div "# You can write code before a loop. hero . moveRight ( ) # Break open the "Ches…" at bounding box center [674, 142] width 234 height 242
paste textarea "hero.moveDown(2)"
click at [624, 122] on div "# You can write code before a loop. hero . moveRight ( ) # Break open the "Ches…" at bounding box center [674, 142] width 234 height 242
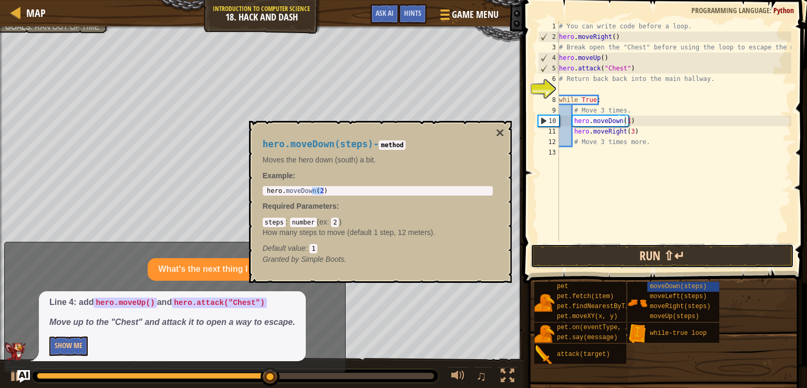
click at [657, 253] on button "Run ⇧↵" at bounding box center [662, 256] width 263 height 24
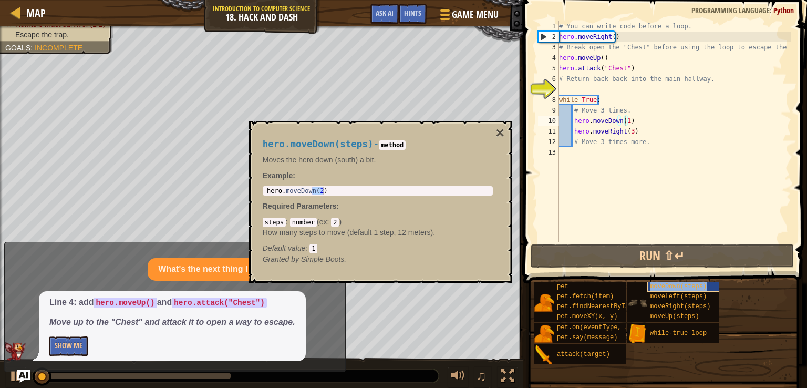
click at [659, 289] on span "moveDown(steps)" at bounding box center [678, 286] width 57 height 7
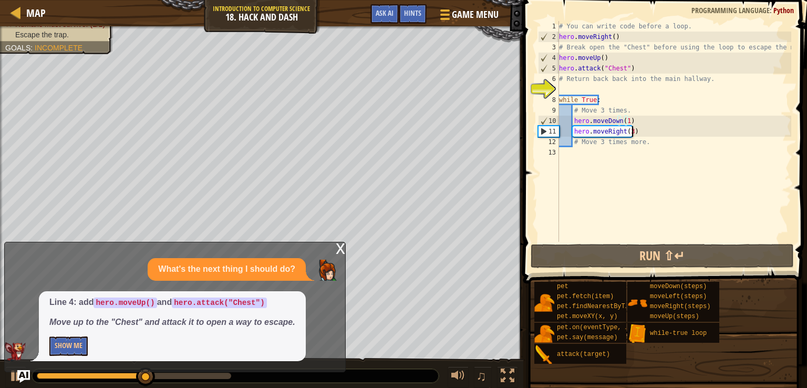
click at [660, 132] on div "# You can write code before a loop. hero . moveRight ( ) # Break open the "Ches…" at bounding box center [674, 142] width 234 height 242
type textarea "hero.moveRight(3)"
click at [627, 133] on div "# You can write code before a loop. hero . moveRight ( ) # Break open the "Ches…" at bounding box center [674, 142] width 234 height 242
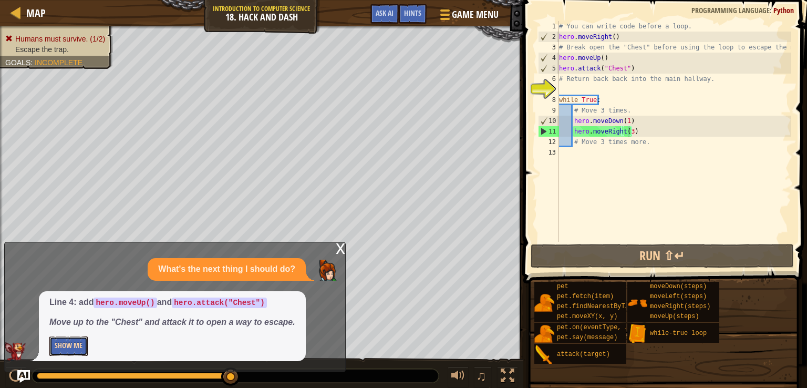
click at [82, 344] on button "Show Me" at bounding box center [68, 345] width 38 height 19
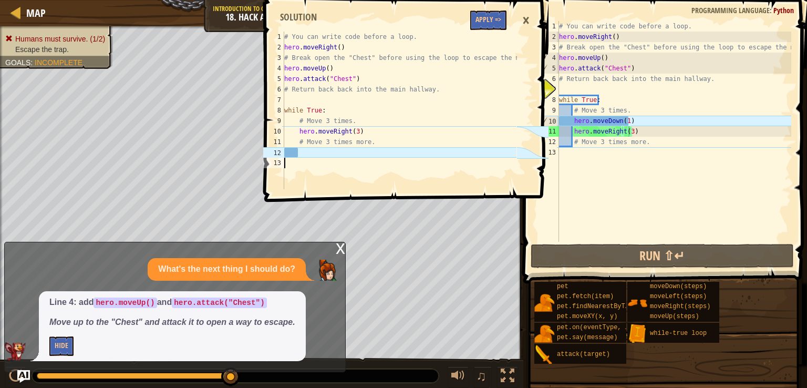
click at [322, 174] on div "# You can write code before a loop. hero . moveRight ( ) # Break open the "Ches…" at bounding box center [399, 121] width 234 height 179
click at [45, 339] on div "Line 4: add hero.moveUp() and hero.attack("Chest") Move up to the "Chest" and a…" at bounding box center [172, 326] width 267 height 70
click at [59, 344] on button "Hide" at bounding box center [61, 345] width 24 height 19
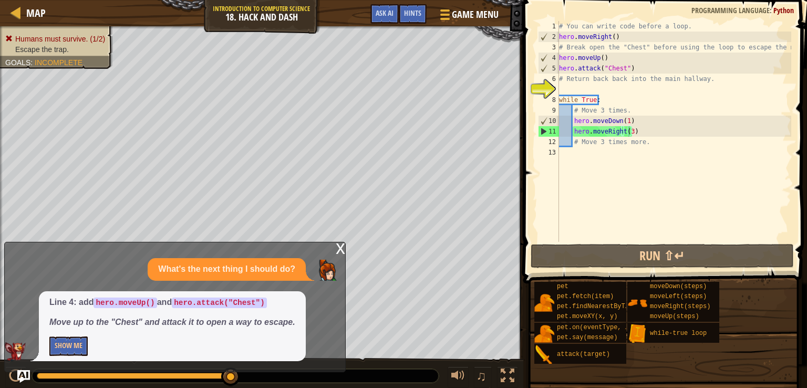
click at [334, 249] on div "x What's the next thing I should do? Line 4: add hero.moveUp() and hero.attack(…" at bounding box center [175, 307] width 342 height 130
click at [19, 373] on img "Ask AI" at bounding box center [24, 376] width 14 height 14
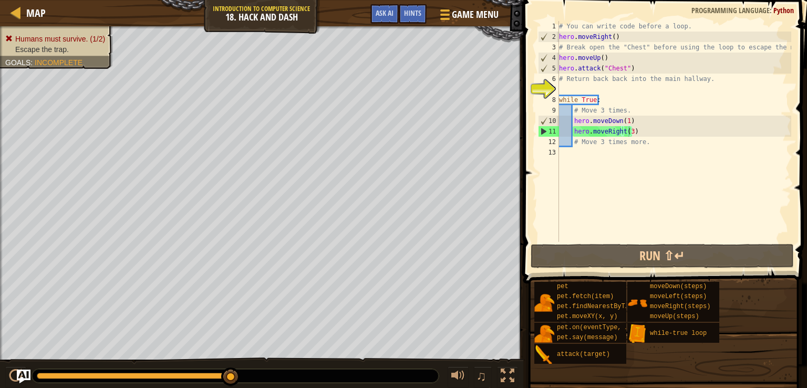
click at [19, 373] on img "Ask AI" at bounding box center [24, 376] width 14 height 14
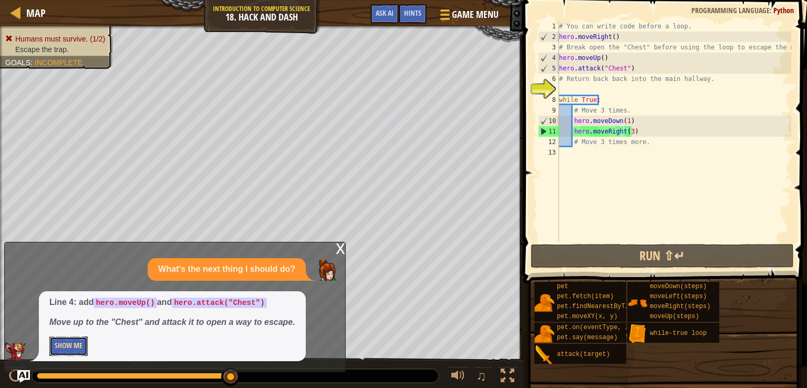
click at [76, 347] on button "Show Me" at bounding box center [68, 345] width 38 height 19
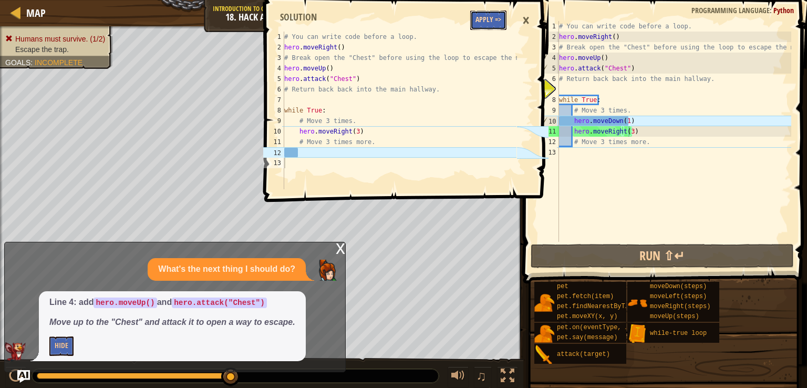
click at [483, 18] on button "Apply =>" at bounding box center [488, 20] width 36 height 19
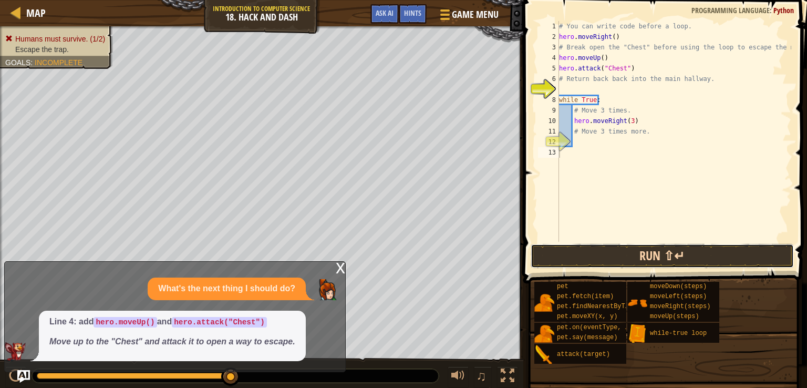
click at [607, 245] on button "Run ⇧↵" at bounding box center [662, 256] width 263 height 24
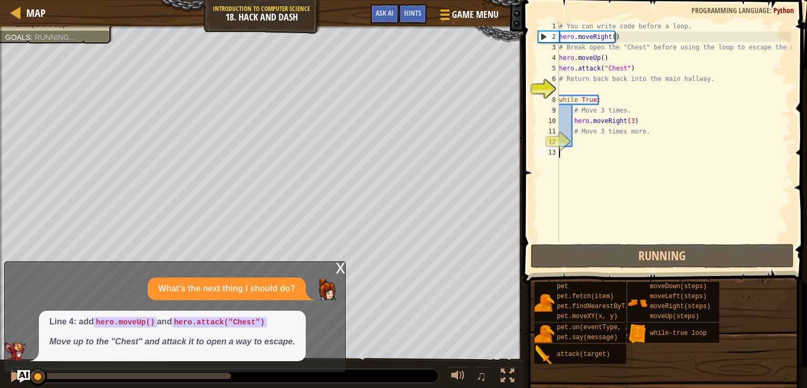
scroll to position [5, 0]
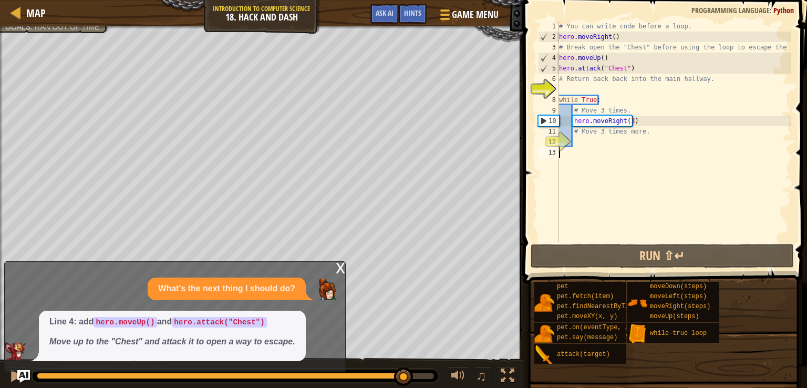
click at [405, 375] on div at bounding box center [235, 376] width 397 height 6
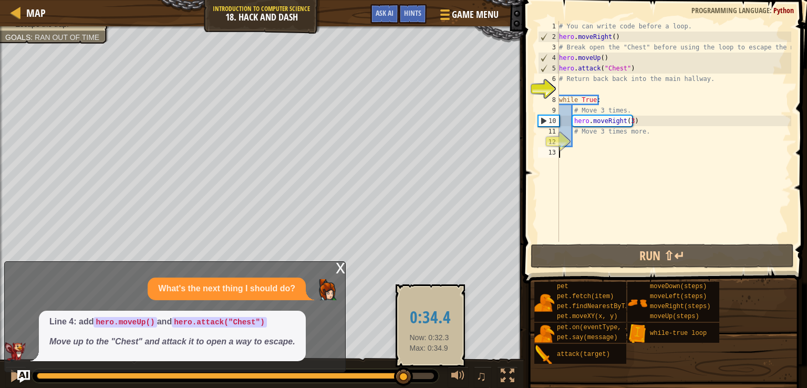
click at [429, 373] on div at bounding box center [235, 376] width 397 height 6
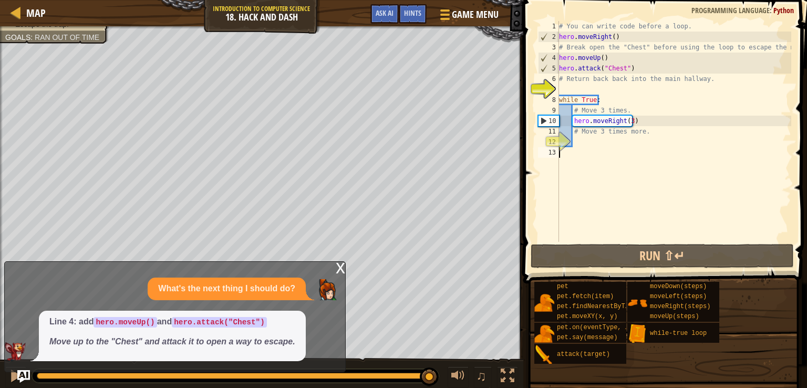
click at [336, 267] on div "x" at bounding box center [340, 267] width 9 height 11
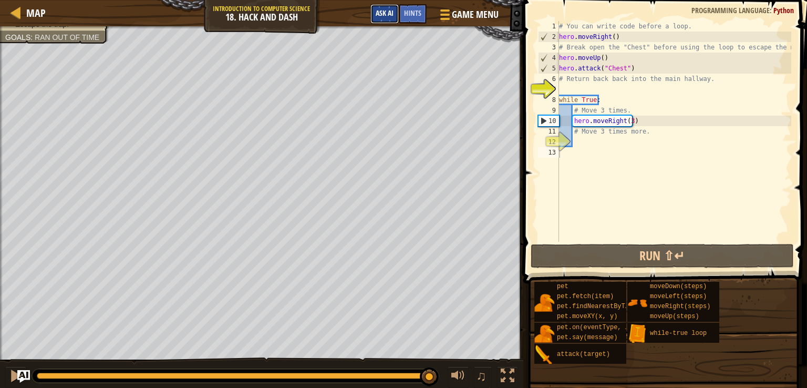
click at [391, 8] on button "Ask AI" at bounding box center [384, 13] width 28 height 19
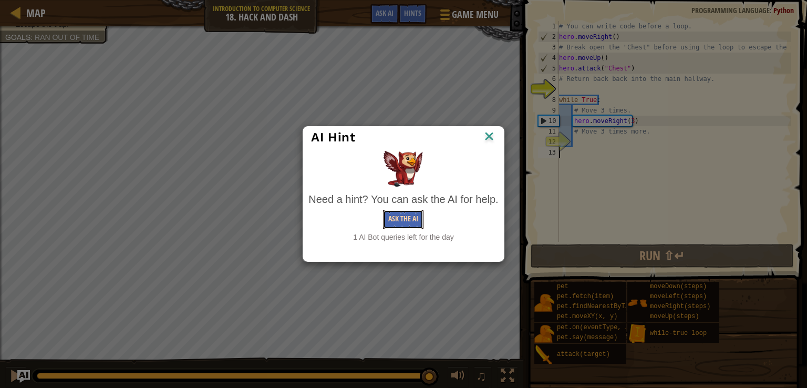
click at [386, 223] on button "Ask the AI" at bounding box center [403, 219] width 40 height 19
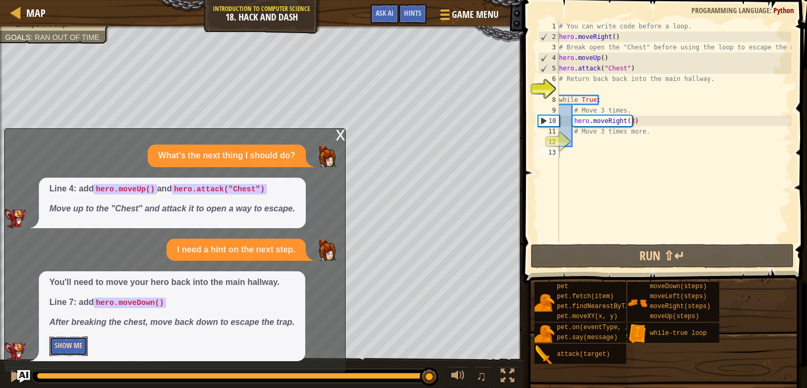
click at [75, 343] on button "Show Me" at bounding box center [68, 345] width 38 height 19
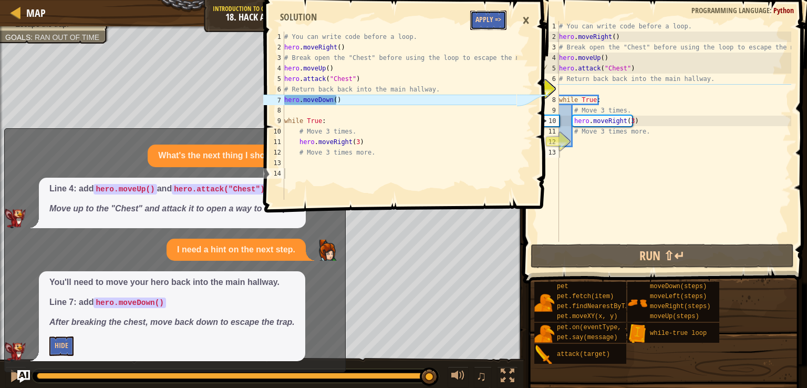
click at [494, 15] on button "Apply =>" at bounding box center [488, 20] width 36 height 19
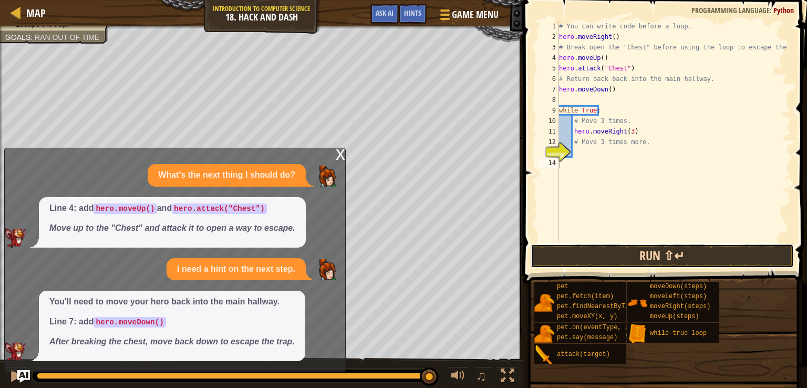
click at [586, 253] on button "Run ⇧↵" at bounding box center [662, 256] width 263 height 24
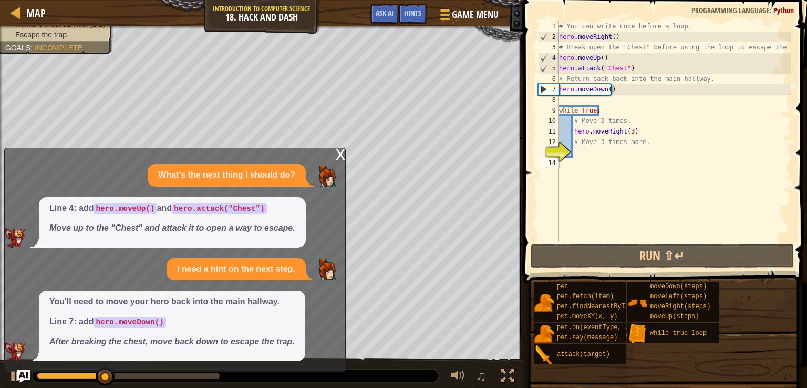
click at [338, 153] on div "x" at bounding box center [340, 153] width 9 height 11
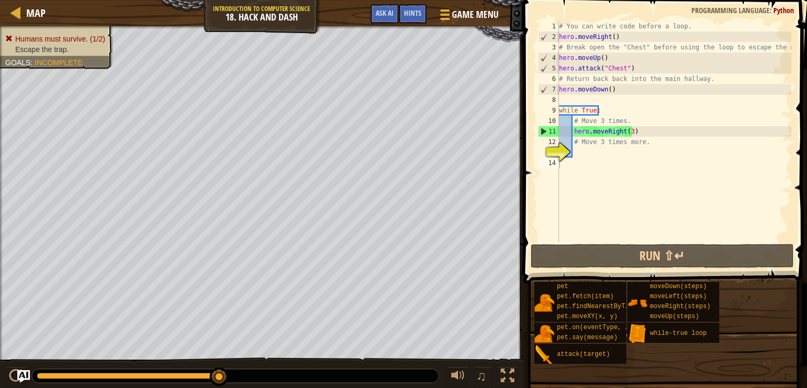
click at [589, 147] on div "# You can write code before a loop. hero . moveRight ( ) # Break open the "Ches…" at bounding box center [674, 142] width 234 height 242
click at [592, 64] on div "# You can write code before a loop. hero . moveRight ( ) # Break open the "Ches…" at bounding box center [674, 142] width 234 height 242
click at [592, 64] on div "# You can write code before a loop. hero . moveRight ( ) # Break open the "Ches…" at bounding box center [674, 131] width 234 height 221
click at [592, 64] on div "# You can write code before a loop. hero . moveRight ( ) # Break open the "Ches…" at bounding box center [674, 142] width 234 height 242
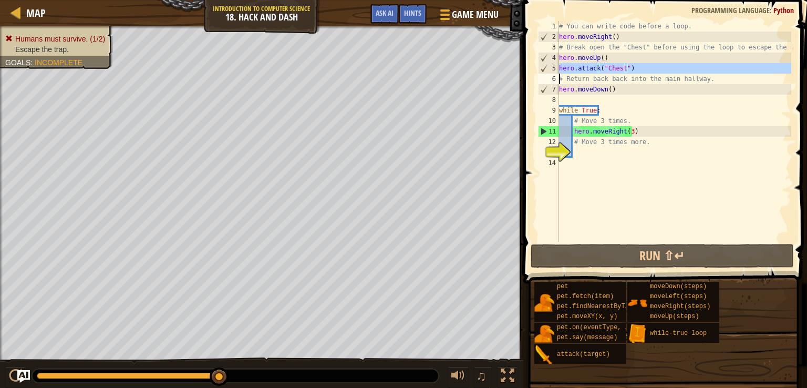
click at [592, 64] on div "# You can write code before a loop. hero . moveRight ( ) # Break open the "Ches…" at bounding box center [674, 142] width 234 height 242
type textarea "hero.attack("Chest") # Return back back into the [GEOGRAPHIC_DATA]."
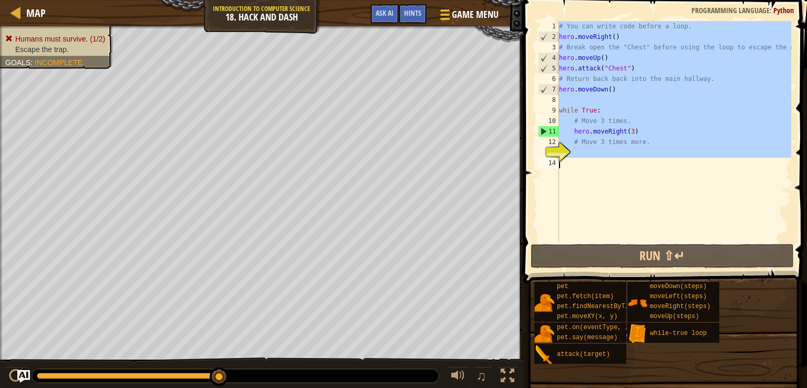
click at [592, 64] on div "# You can write code before a loop. hero . moveRight ( ) # Break open the "Ches…" at bounding box center [674, 142] width 234 height 242
drag, startPoint x: 234, startPoint y: 369, endPoint x: 235, endPoint y: 375, distance: 6.0
click at [235, 375] on div at bounding box center [235, 376] width 407 height 14
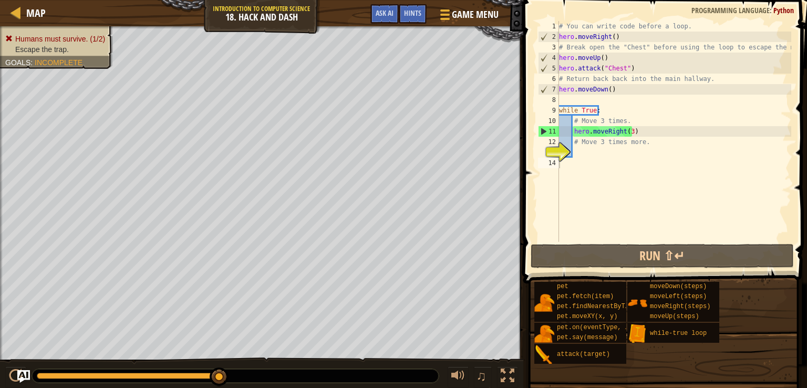
click at [235, 374] on div at bounding box center [235, 376] width 407 height 14
drag, startPoint x: 220, startPoint y: 375, endPoint x: 429, endPoint y: 375, distance: 209.7
click at [488, 379] on button "♫" at bounding box center [483, 377] width 18 height 22
click at [462, 375] on div at bounding box center [458, 376] width 14 height 14
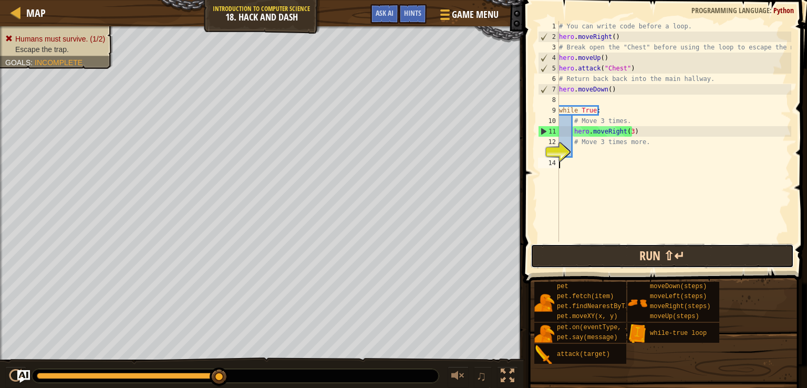
click at [598, 264] on button "Run ⇧↵" at bounding box center [662, 256] width 263 height 24
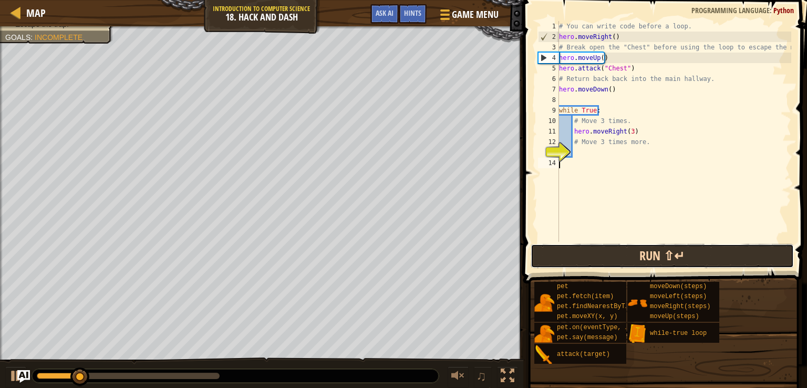
click at [594, 259] on button "Run ⇧↵" at bounding box center [662, 256] width 263 height 24
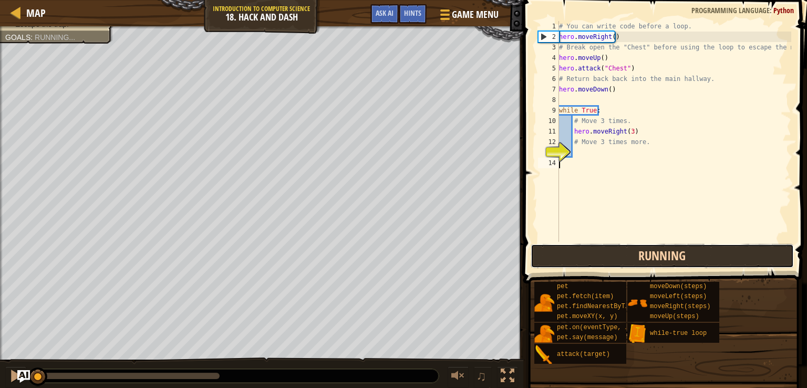
click at [592, 264] on button "Running" at bounding box center [662, 256] width 263 height 24
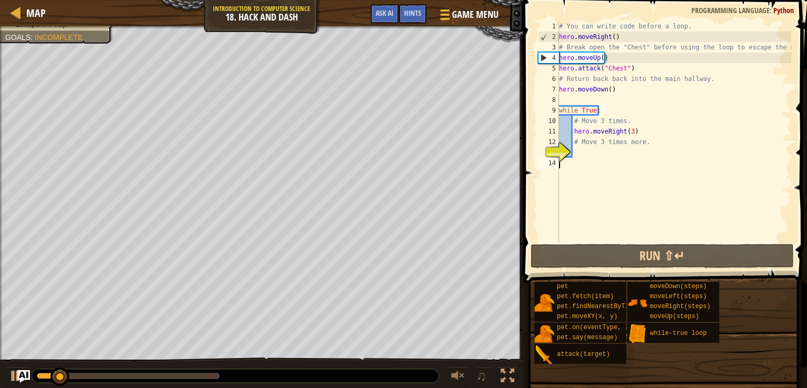
click at [269, 383] on div at bounding box center [236, 375] width 408 height 15
click at [216, 376] on div at bounding box center [128, 376] width 183 height 6
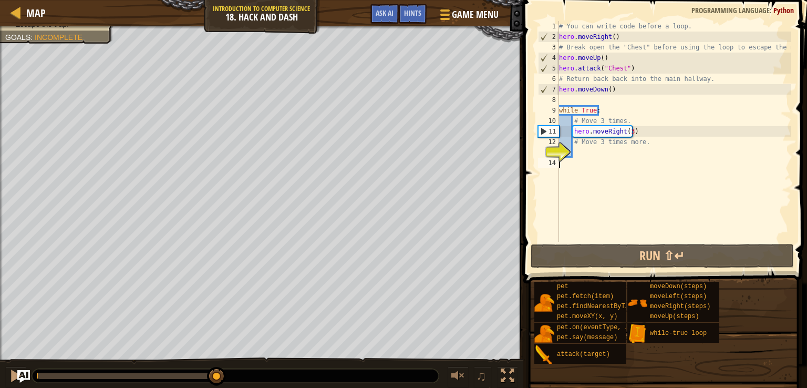
click at [210, 373] on div at bounding box center [128, 376] width 183 height 6
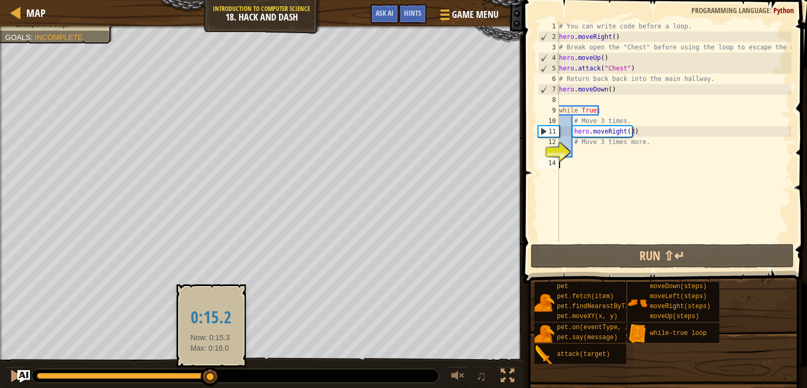
click at [197, 377] on div at bounding box center [124, 376] width 174 height 6
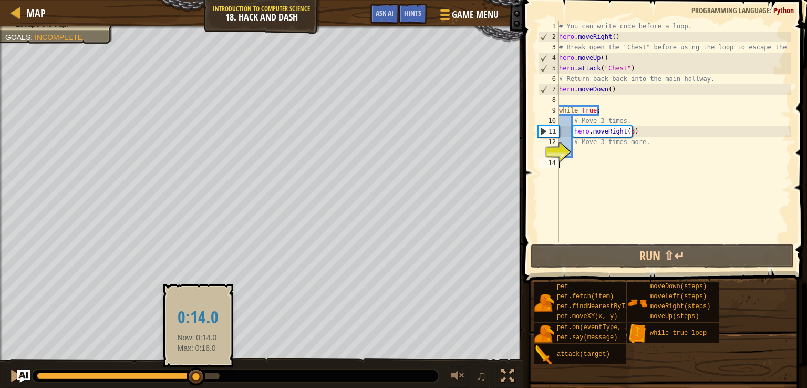
click at [173, 376] on div at bounding box center [117, 376] width 160 height 6
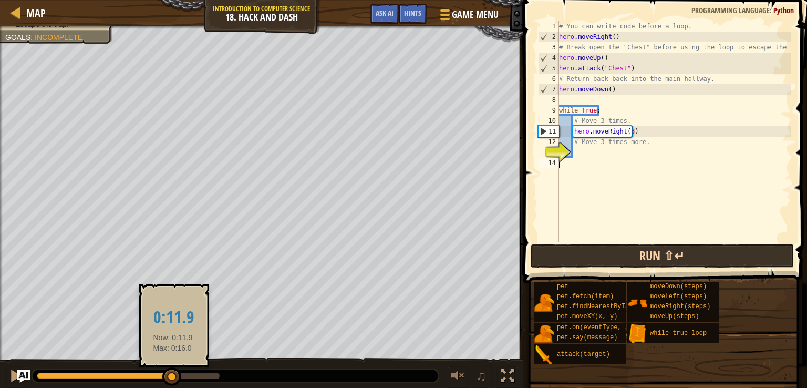
click at [612, 260] on button "Run ⇧↵" at bounding box center [662, 256] width 263 height 24
